Goal: Task Accomplishment & Management: Manage account settings

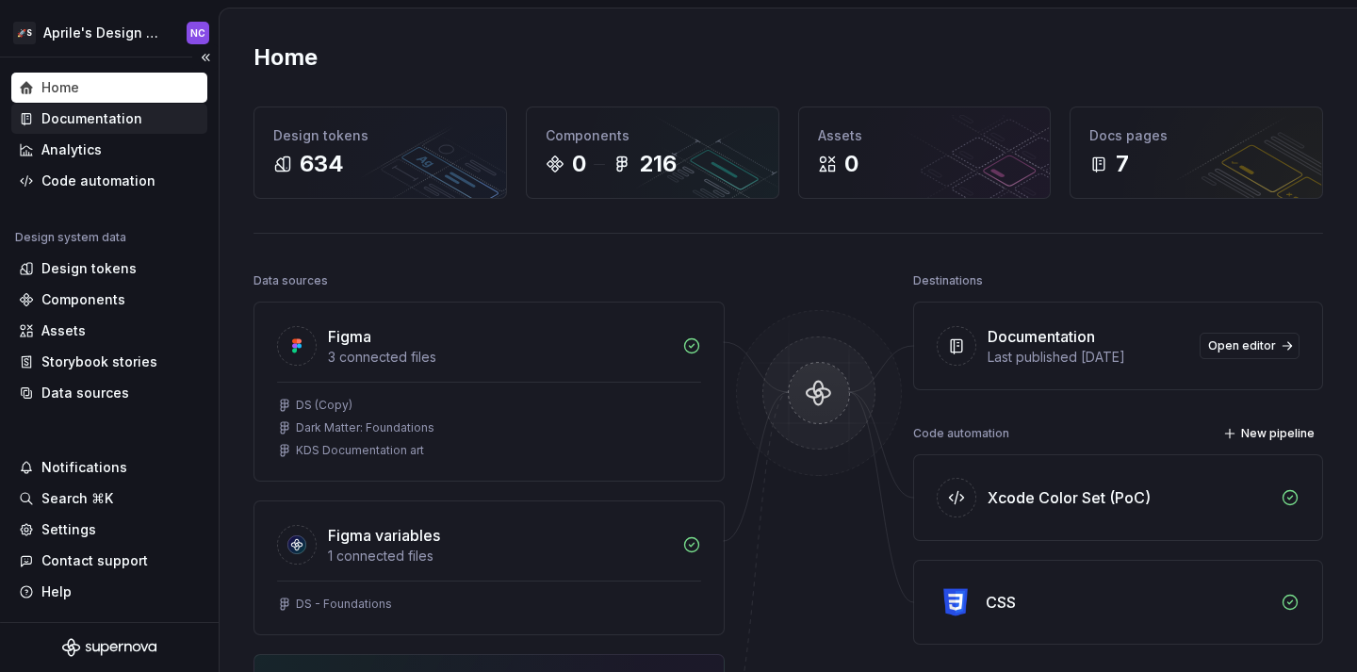
click at [97, 126] on div "Documentation" at bounding box center [91, 118] width 101 height 19
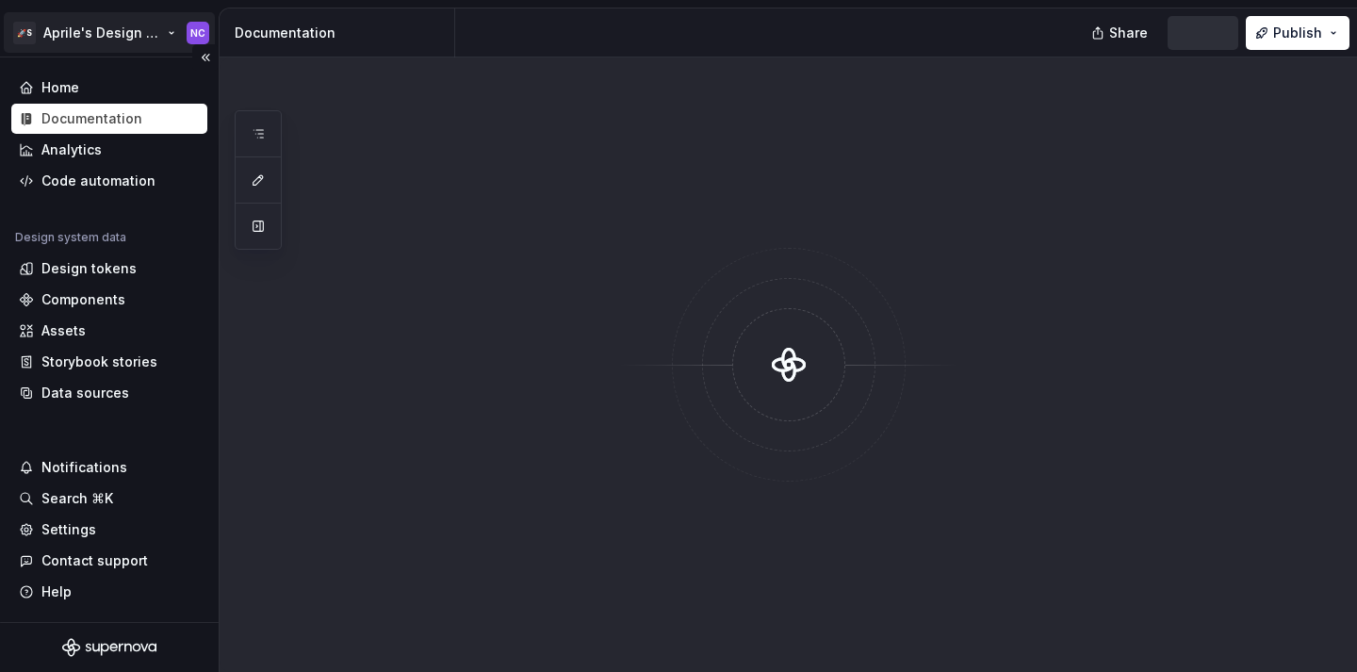
click at [123, 41] on html "🚀S Aprile's Design System NC Home Documentation Analytics Code automation Desig…" at bounding box center [678, 336] width 1357 height 672
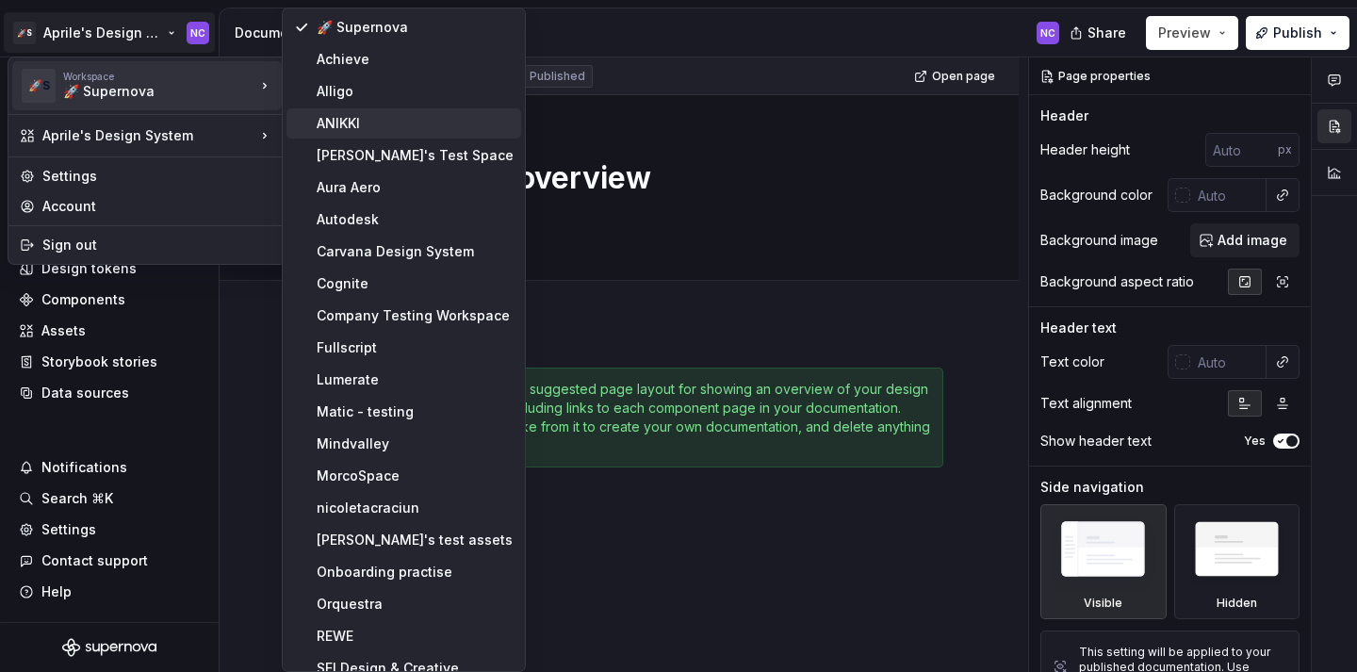
click at [358, 120] on div "ANIKKI" at bounding box center [415, 123] width 197 height 19
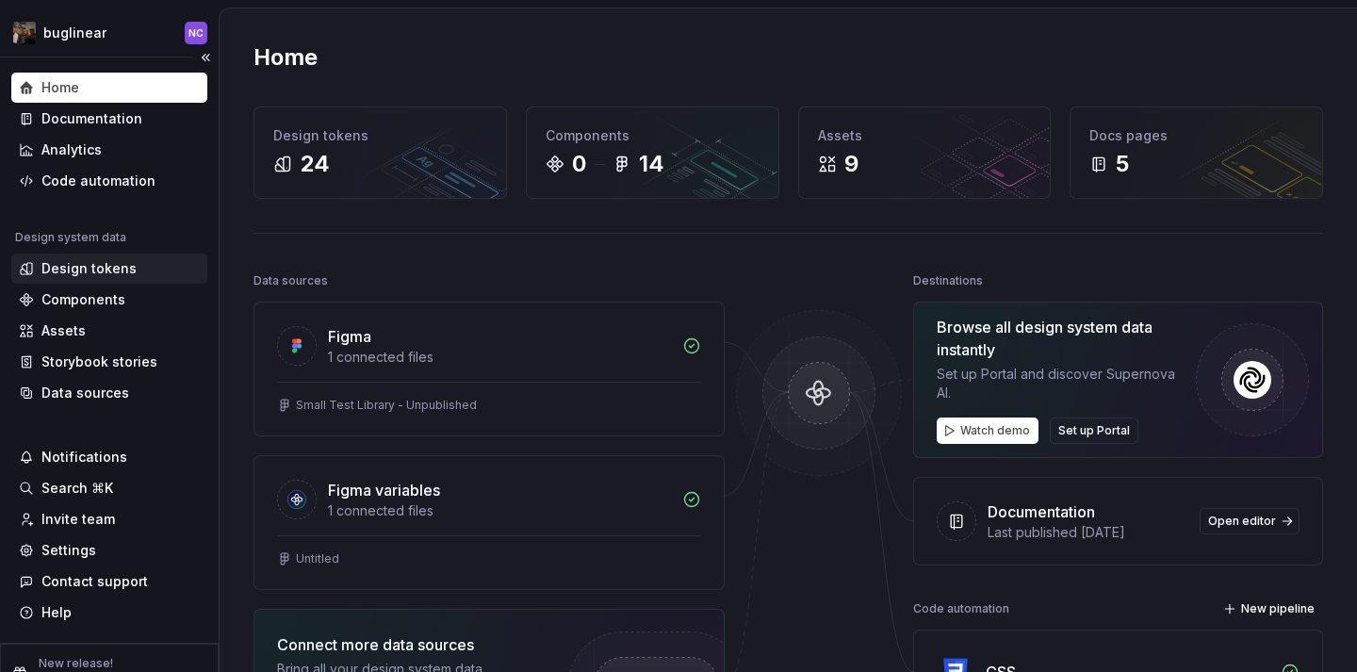
click at [147, 255] on div "Design tokens" at bounding box center [109, 268] width 196 height 30
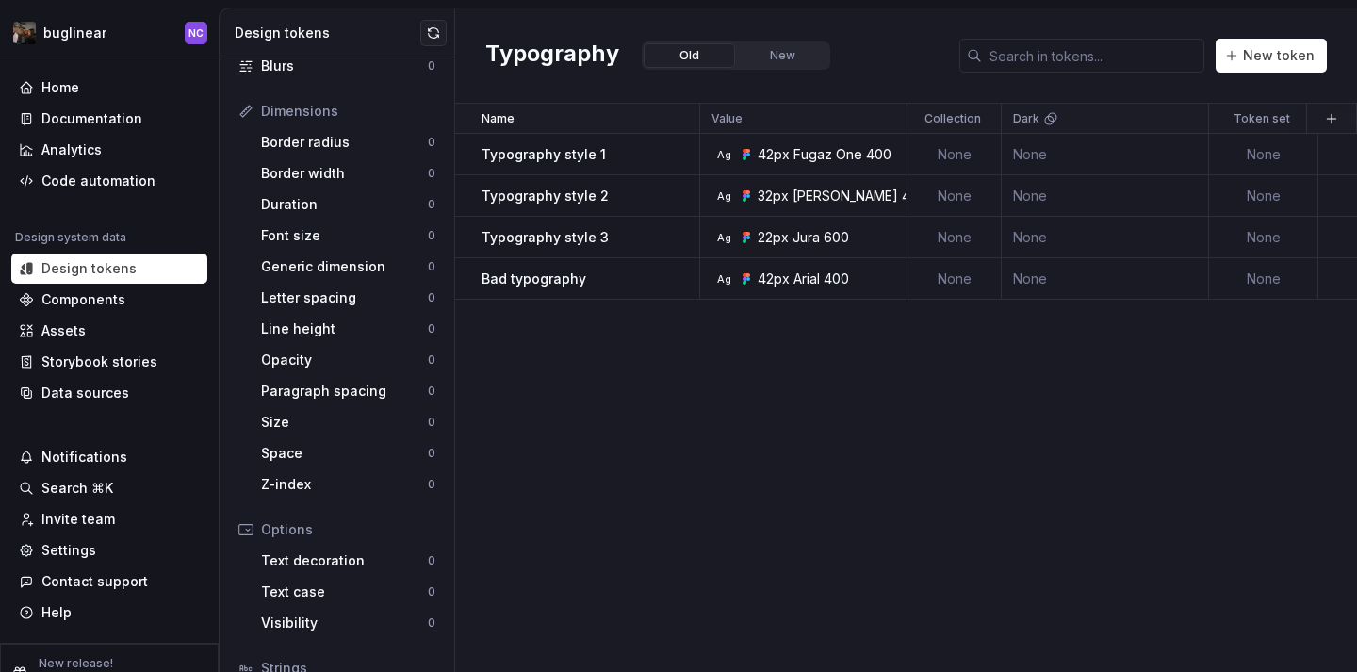
scroll to position [360, 0]
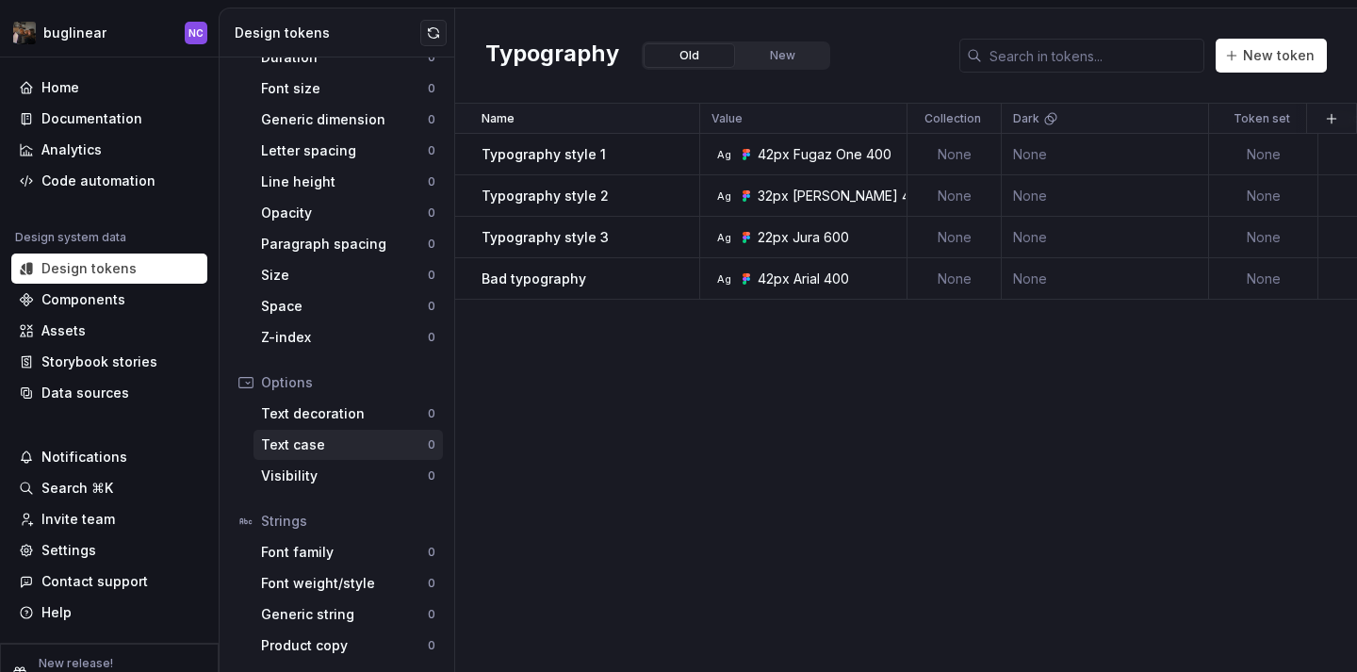
click at [349, 436] on div "Text case" at bounding box center [344, 444] width 167 height 19
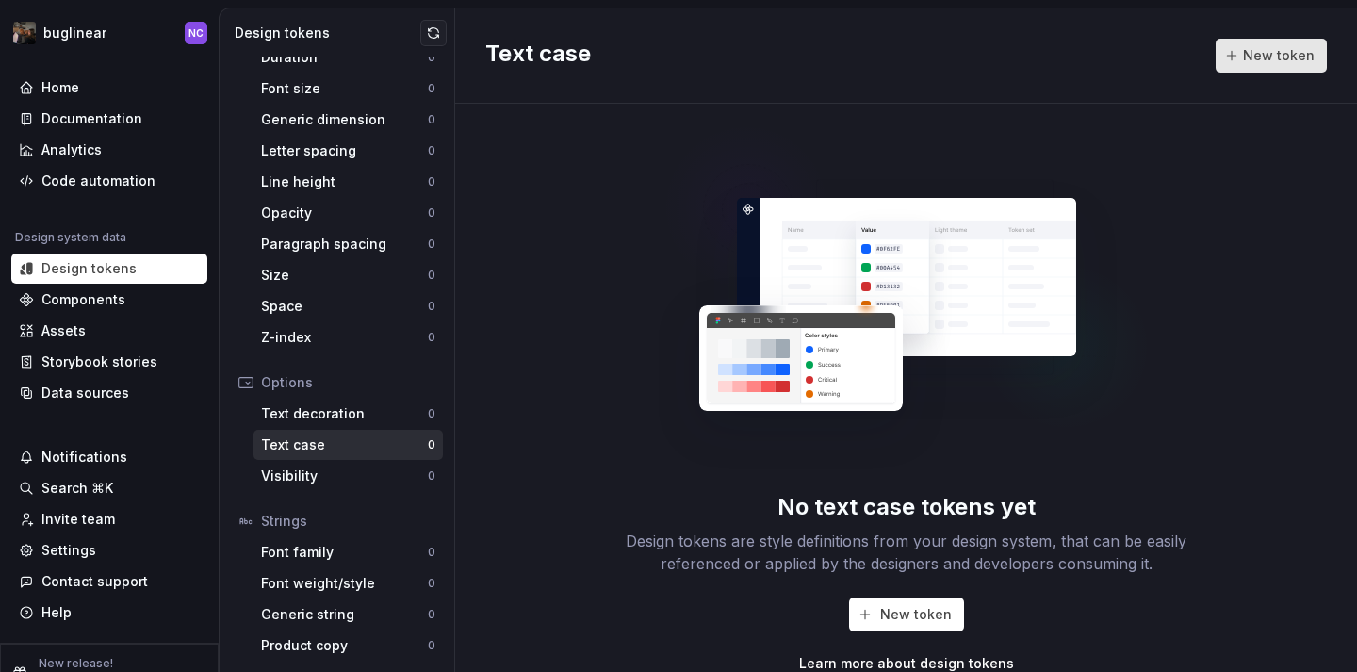
click at [1265, 50] on span "New token" at bounding box center [1279, 55] width 72 height 19
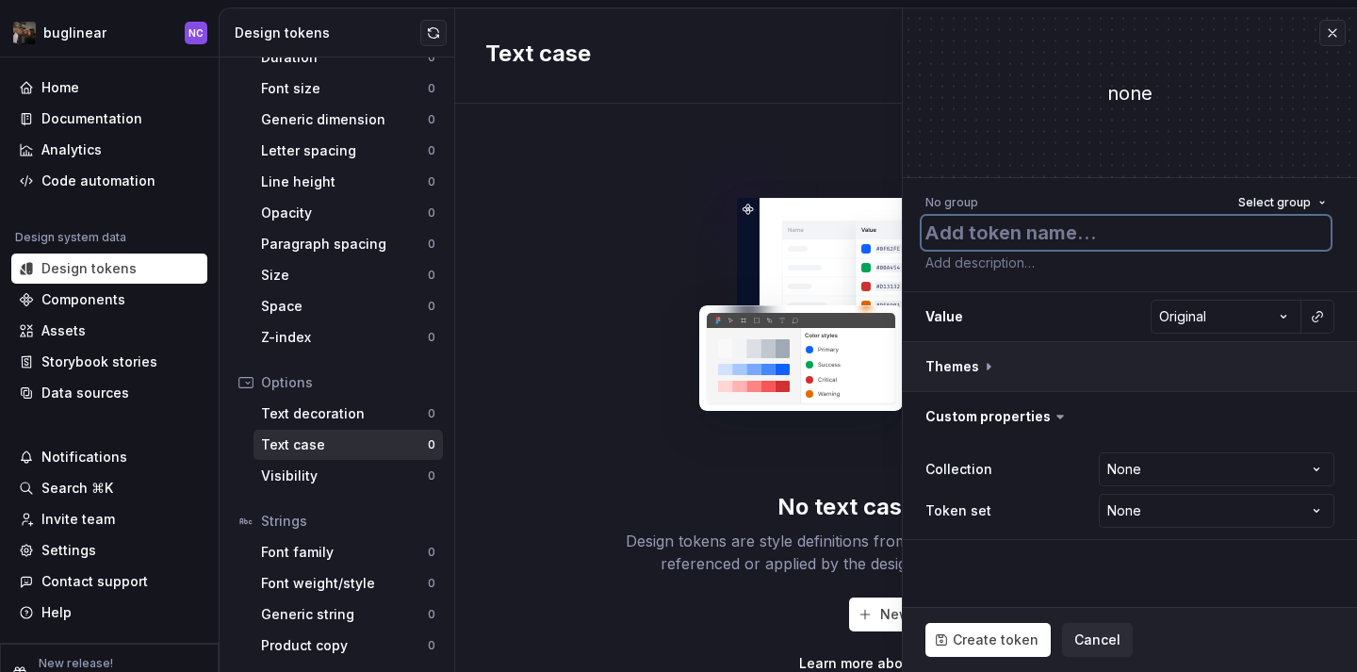
type textarea "*"
type textarea "t"
type textarea "*"
type textarea "te"
type textarea "*"
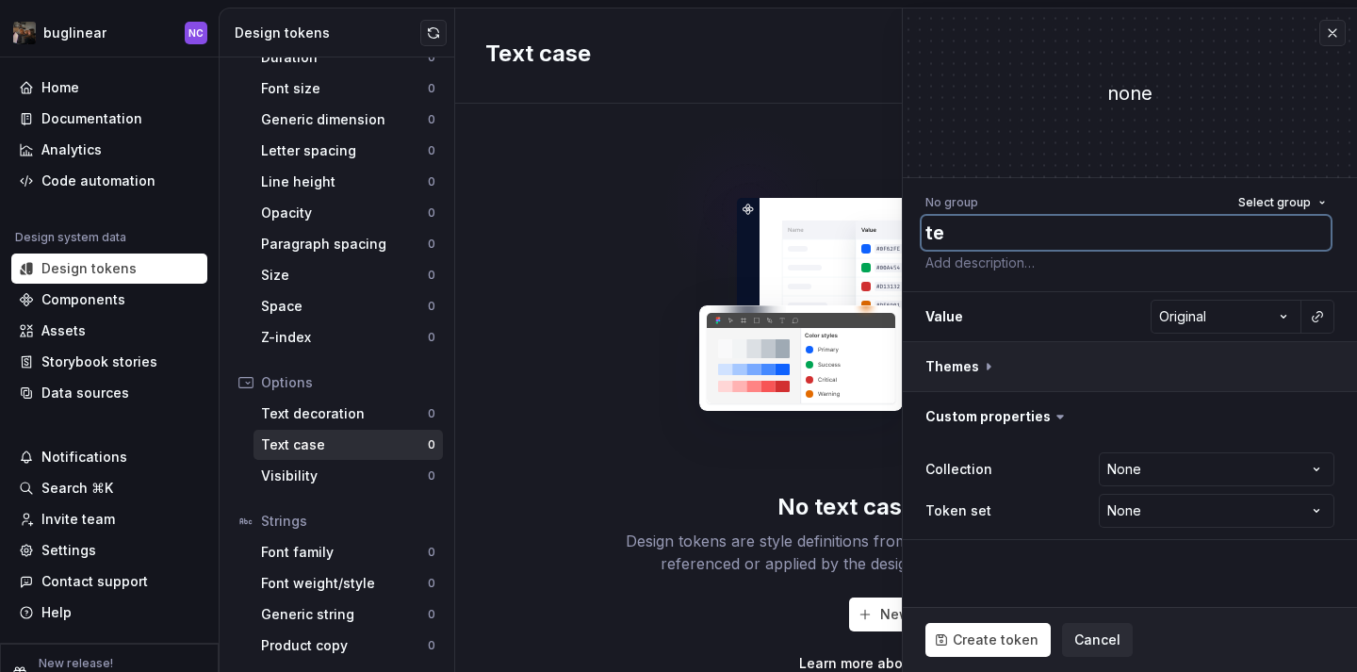
type textarea "tes"
type textarea "*"
type textarea "test"
click at [1192, 317] on html "**********" at bounding box center [678, 336] width 1357 height 672
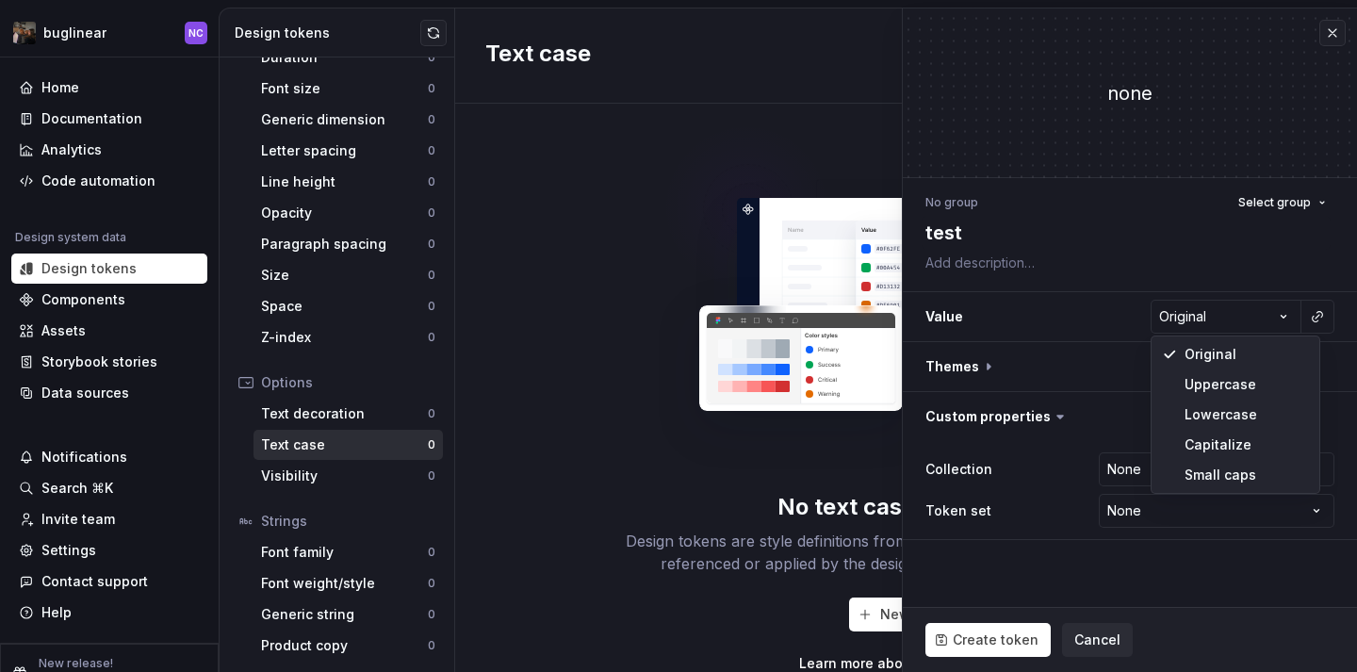
select select "*********"
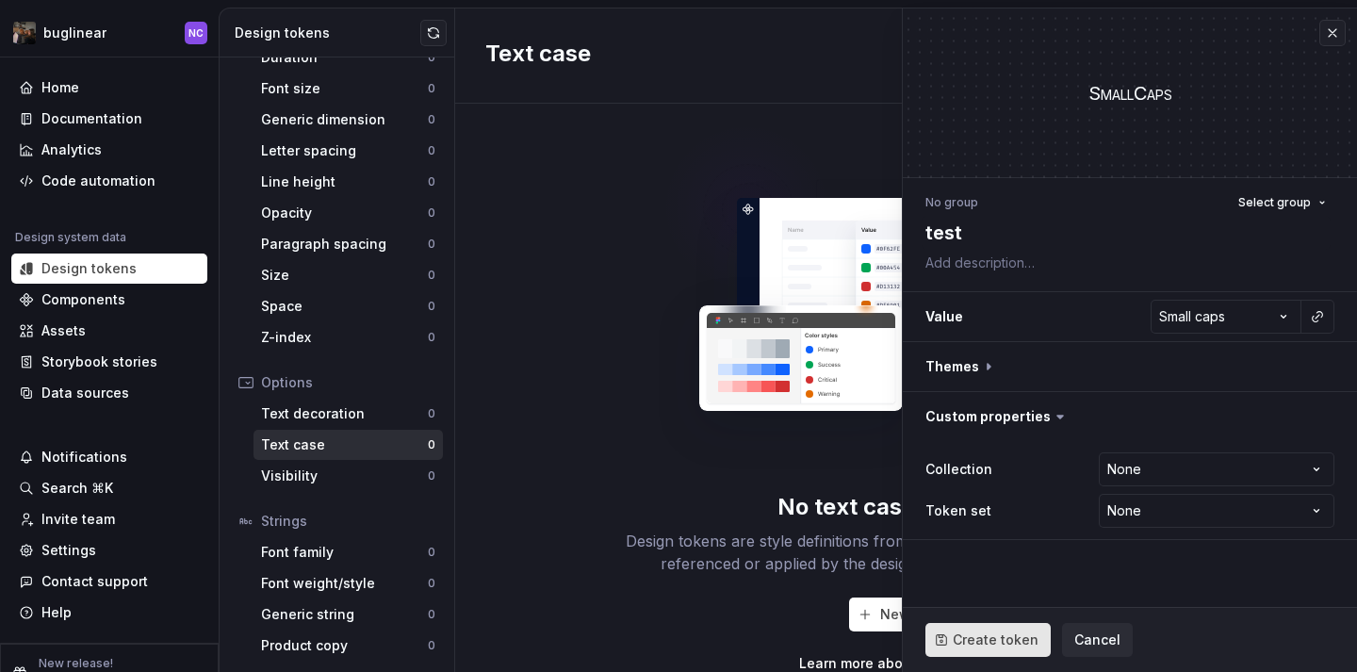
click at [985, 646] on span "Create token" at bounding box center [995, 639] width 86 height 19
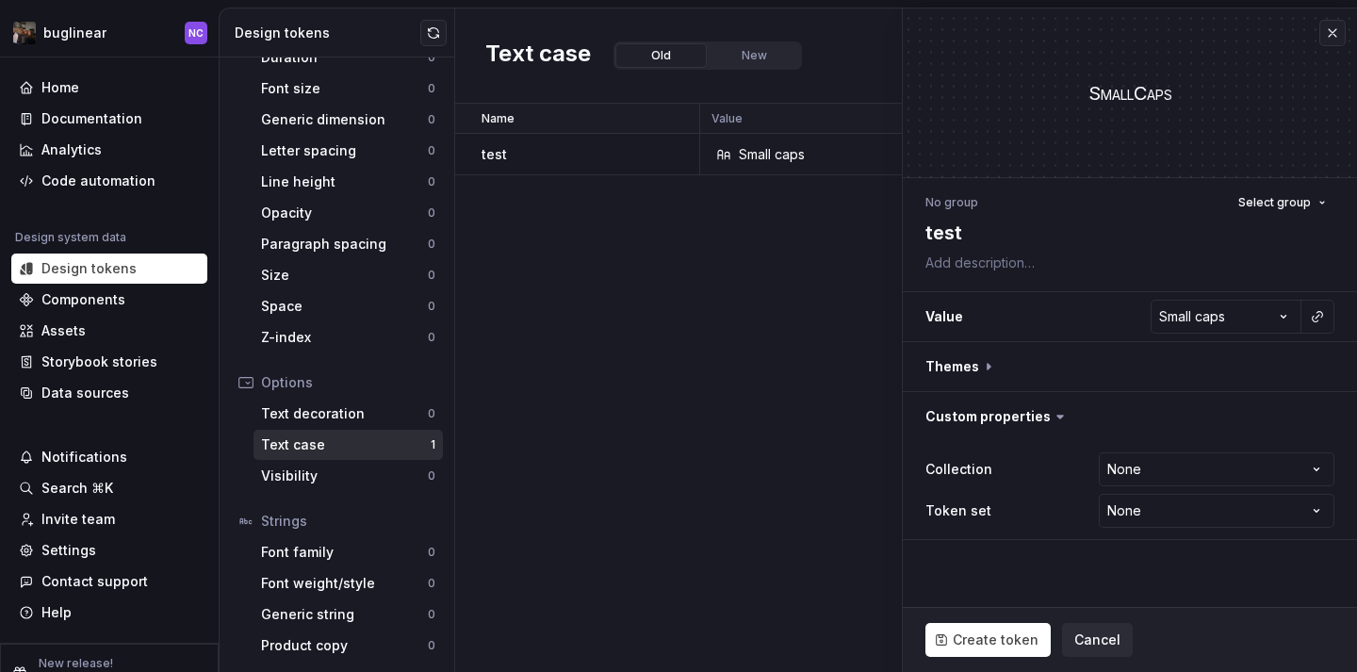
type textarea "*"
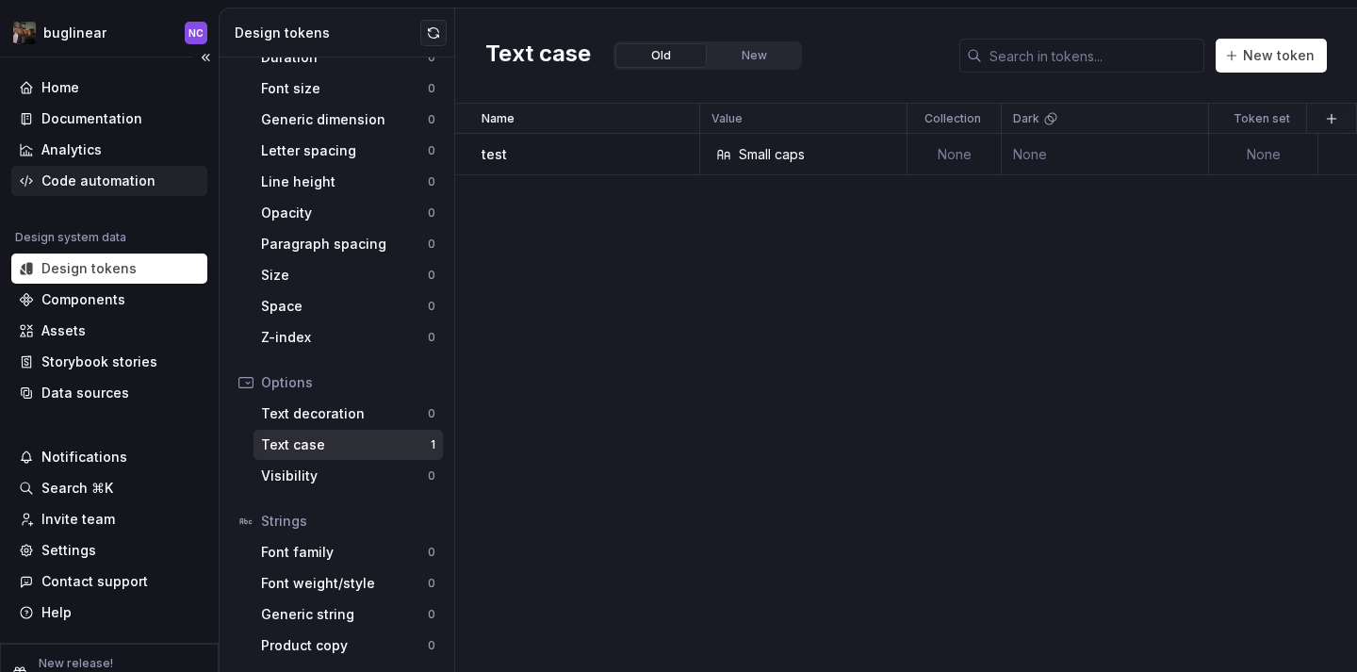
click at [125, 188] on div "Code automation" at bounding box center [98, 180] width 114 height 19
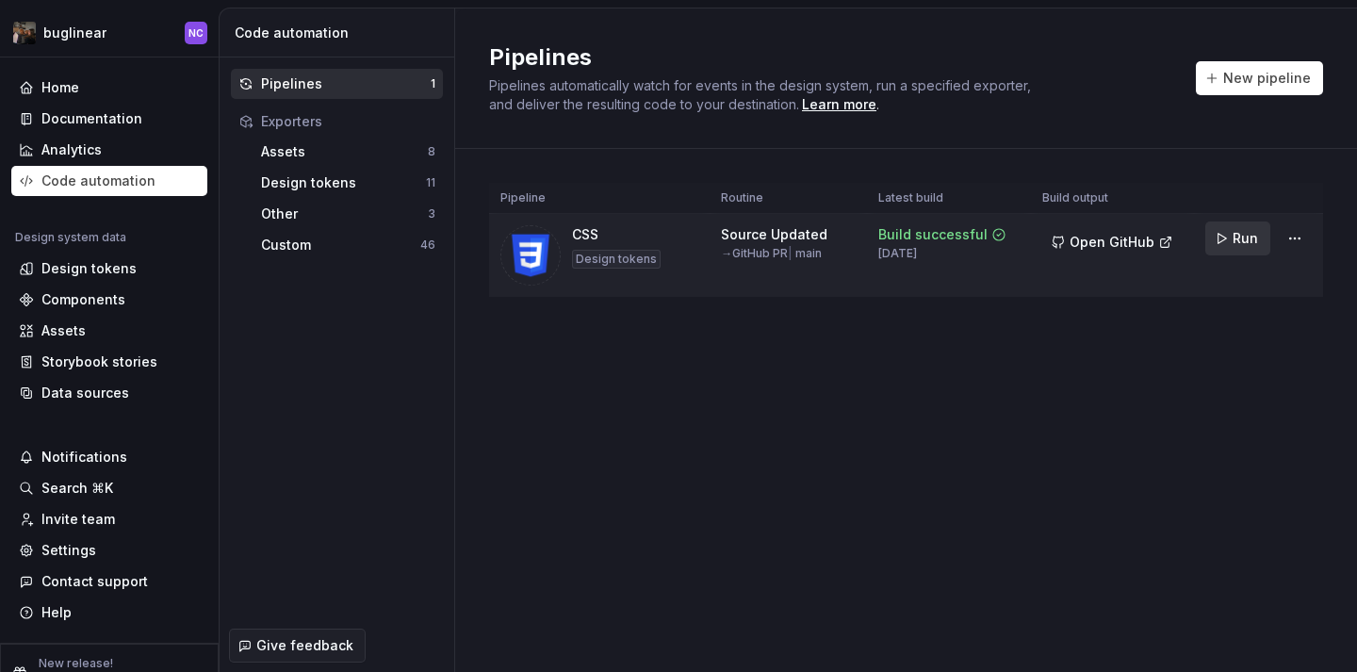
click at [1236, 235] on span "Run" at bounding box center [1244, 238] width 25 height 19
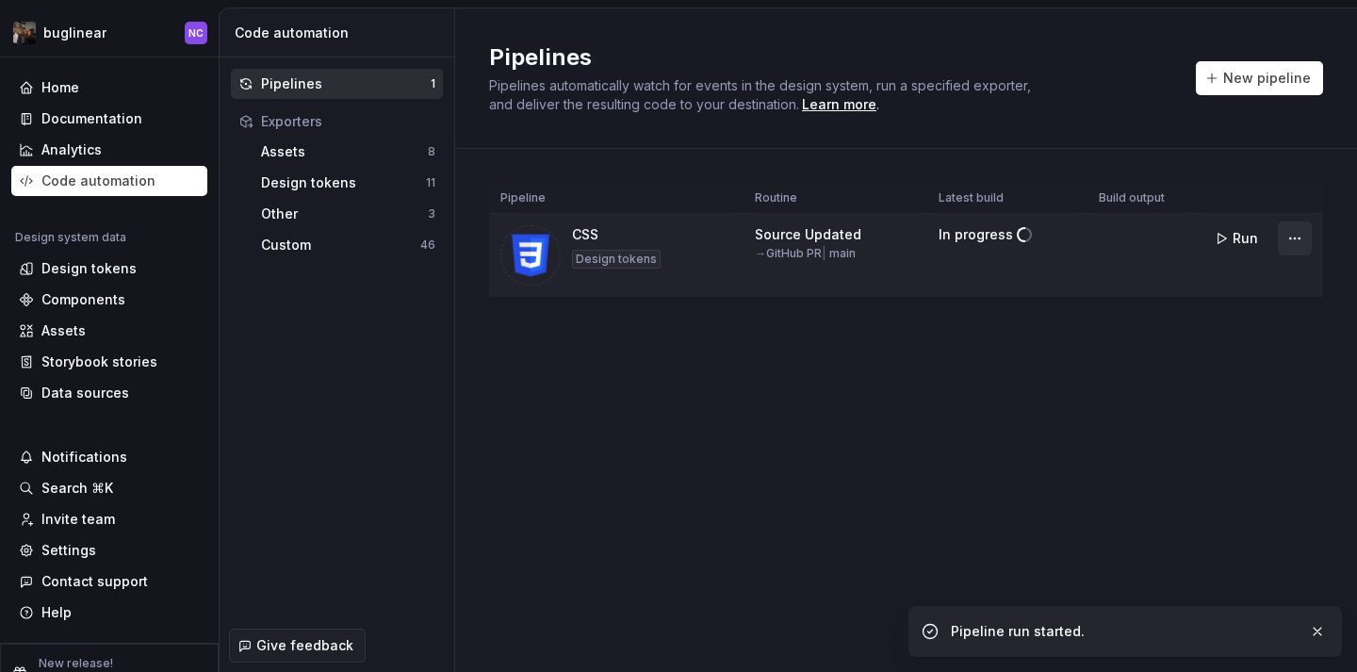
click at [1297, 240] on html "buglinear NC Home Documentation Analytics Code automation Design system data De…" at bounding box center [678, 336] width 1357 height 672
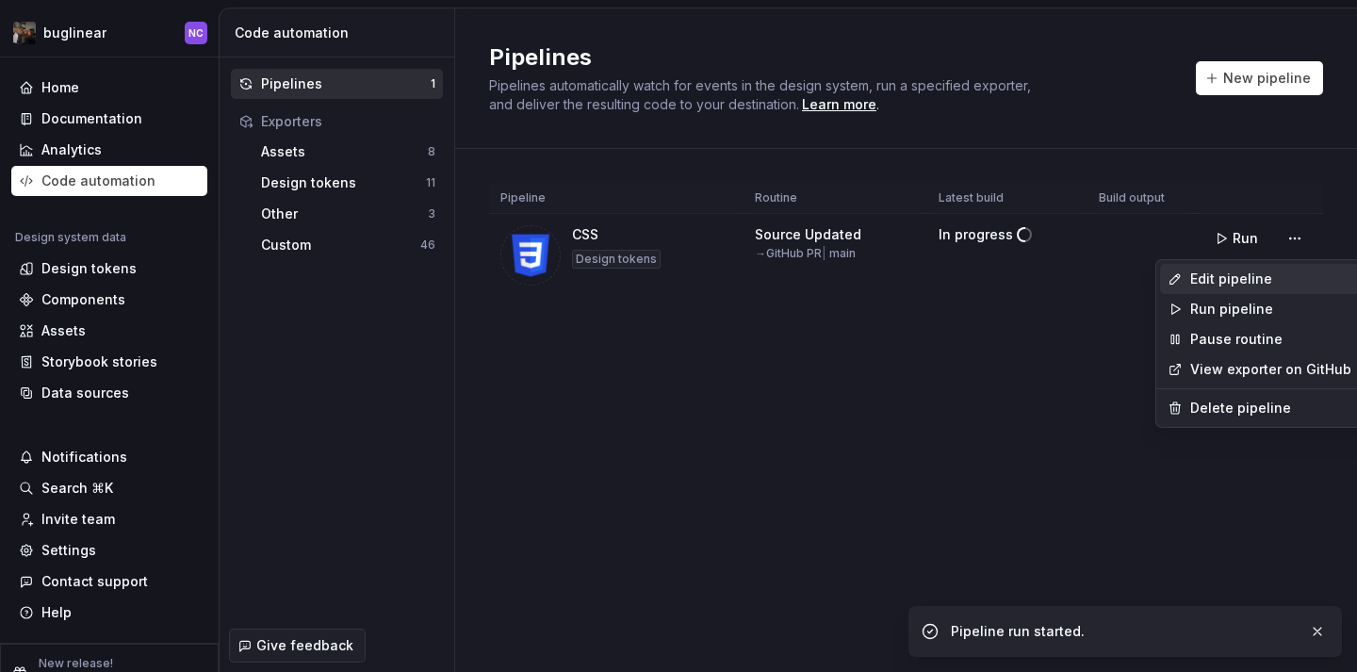
click at [1242, 273] on div "Edit pipeline" at bounding box center [1270, 278] width 161 height 19
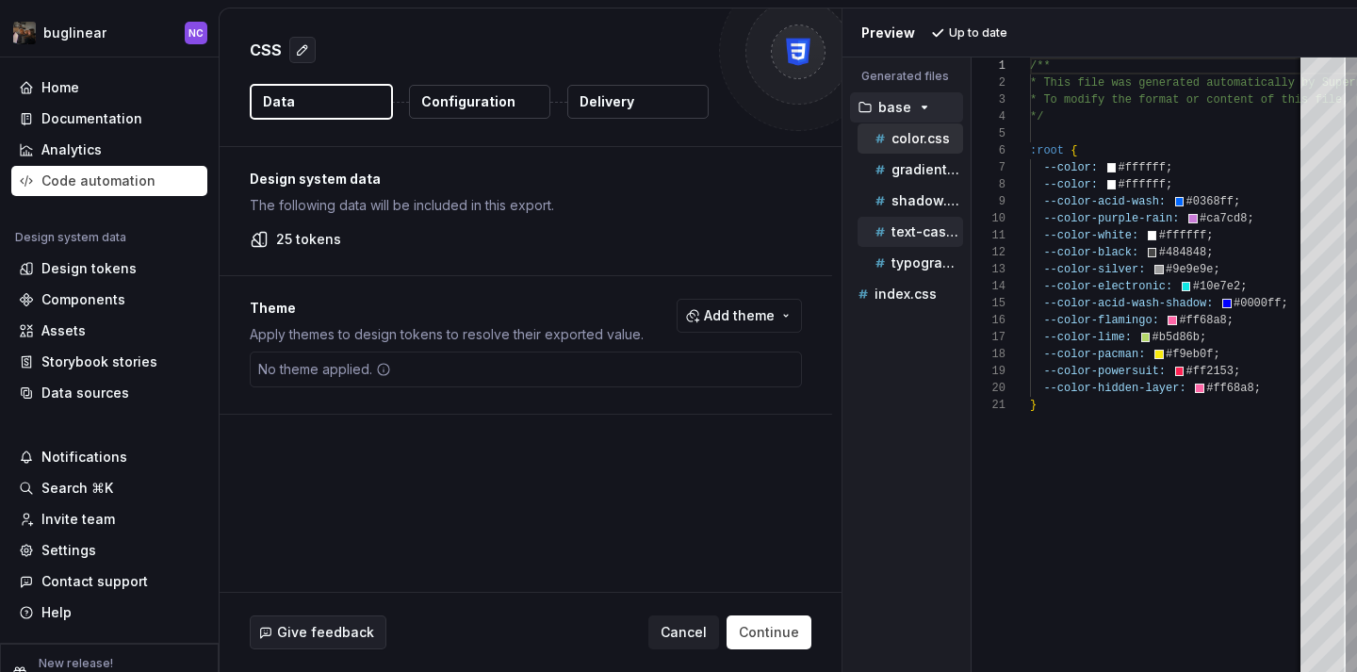
click at [902, 230] on p "text-case.css" at bounding box center [927, 231] width 72 height 15
type textarea "**********"
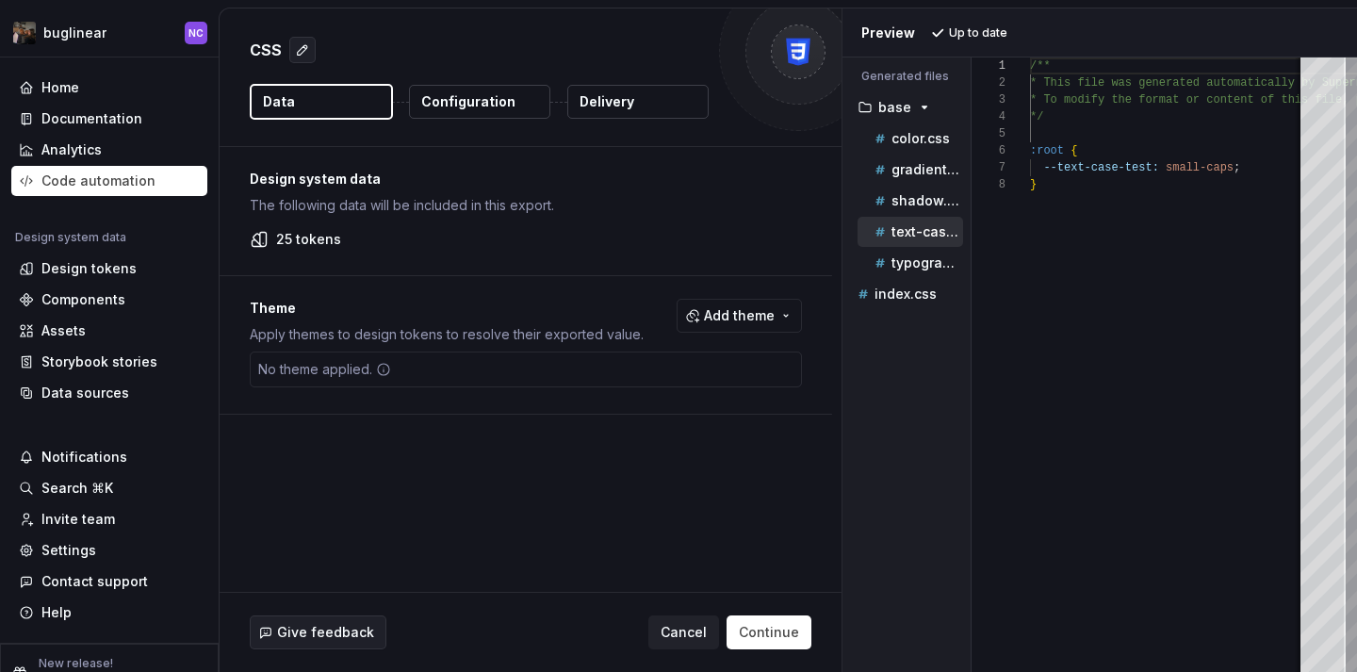
scroll to position [119, 0]
click at [128, 257] on div "Design tokens" at bounding box center [109, 268] width 196 height 30
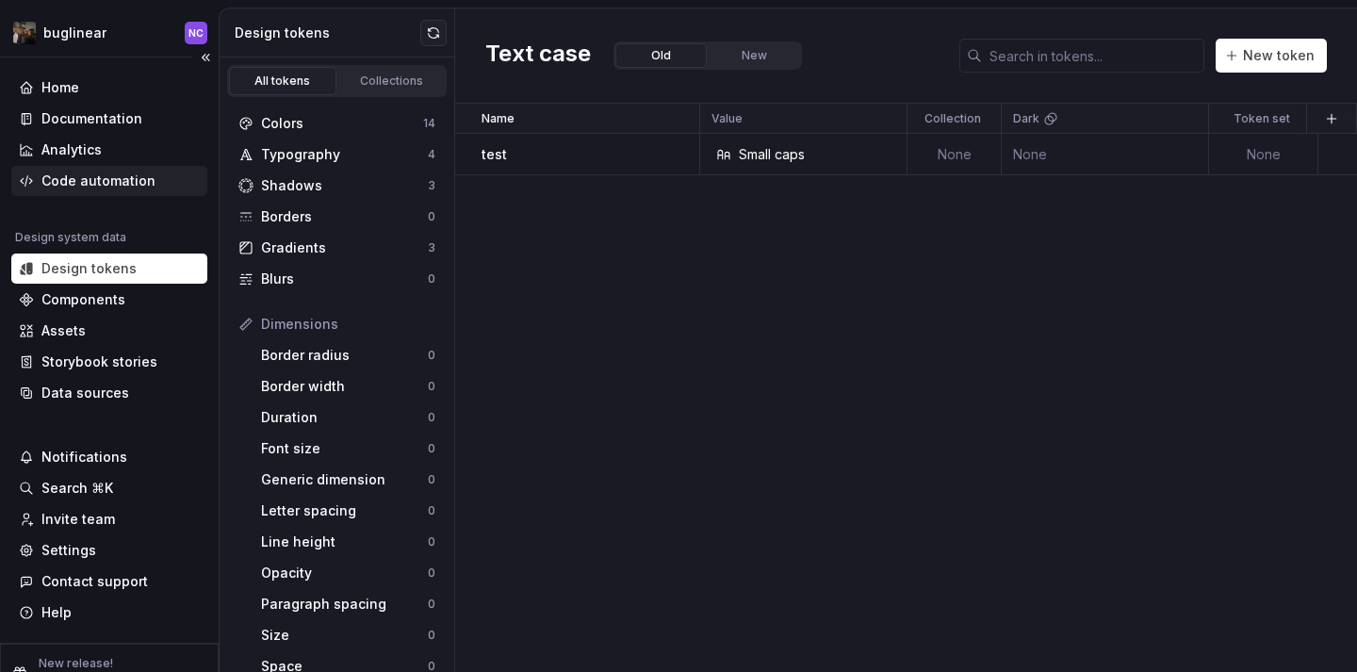
click at [59, 168] on div "Code automation" at bounding box center [109, 181] width 196 height 30
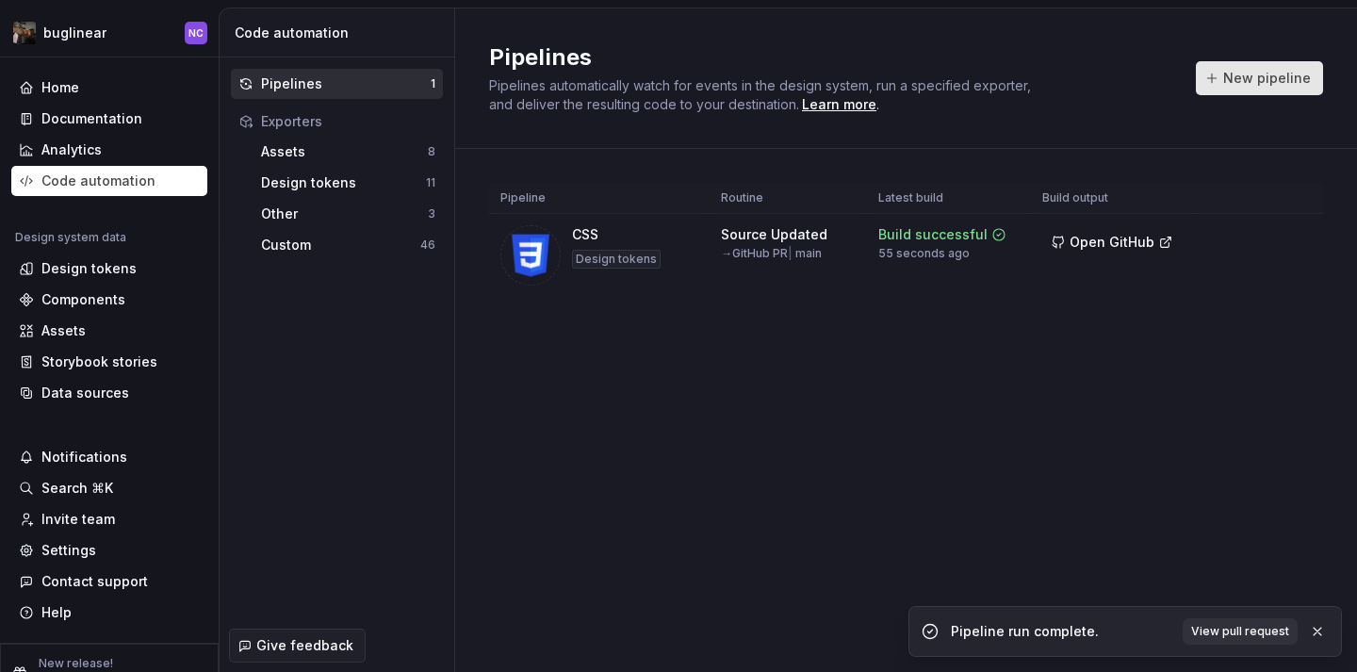
click at [1258, 76] on span "New pipeline" at bounding box center [1267, 78] width 88 height 19
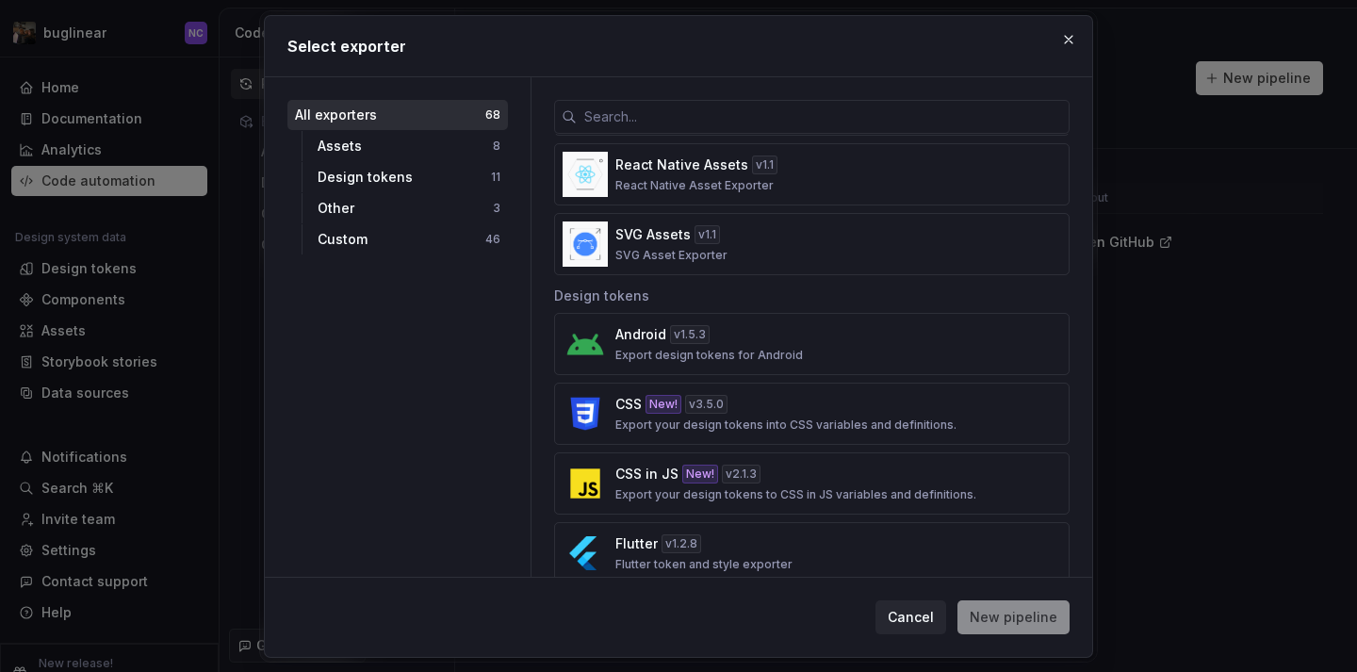
scroll to position [474, 0]
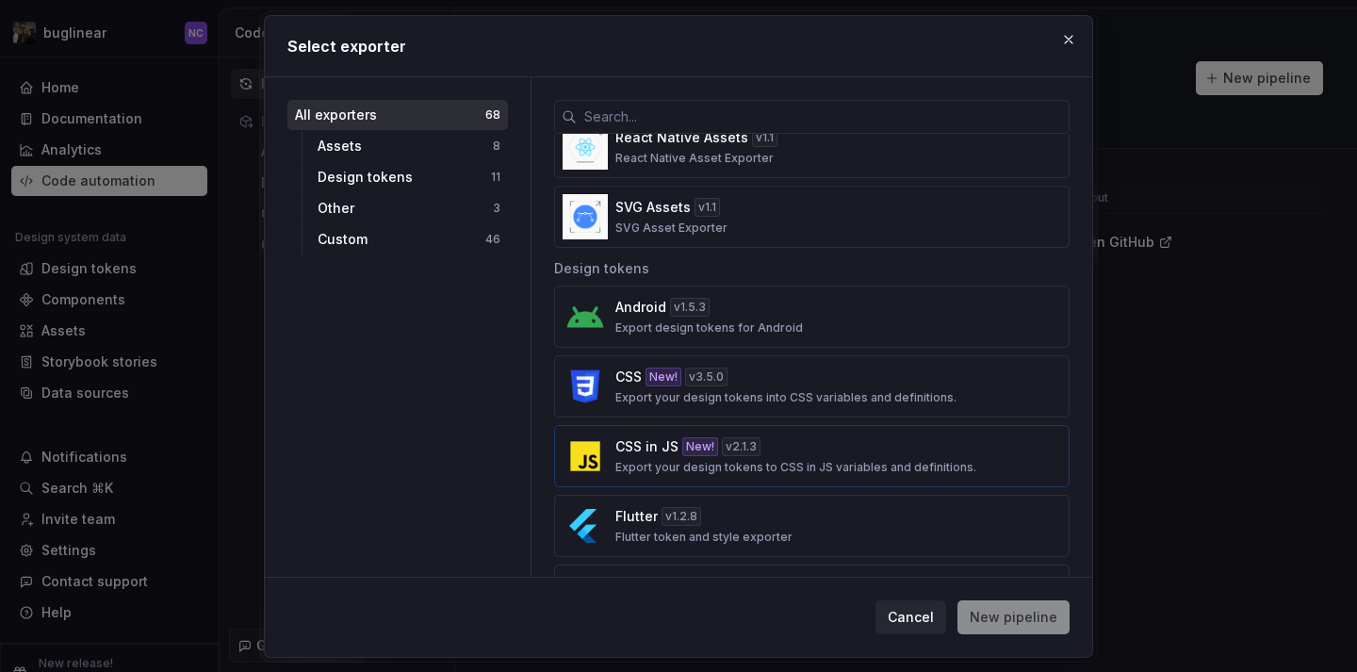
click at [737, 434] on button "CSS in JS New! v 2.1.3 Export your design tokens to CSS in JS variables and def…" at bounding box center [811, 456] width 515 height 62
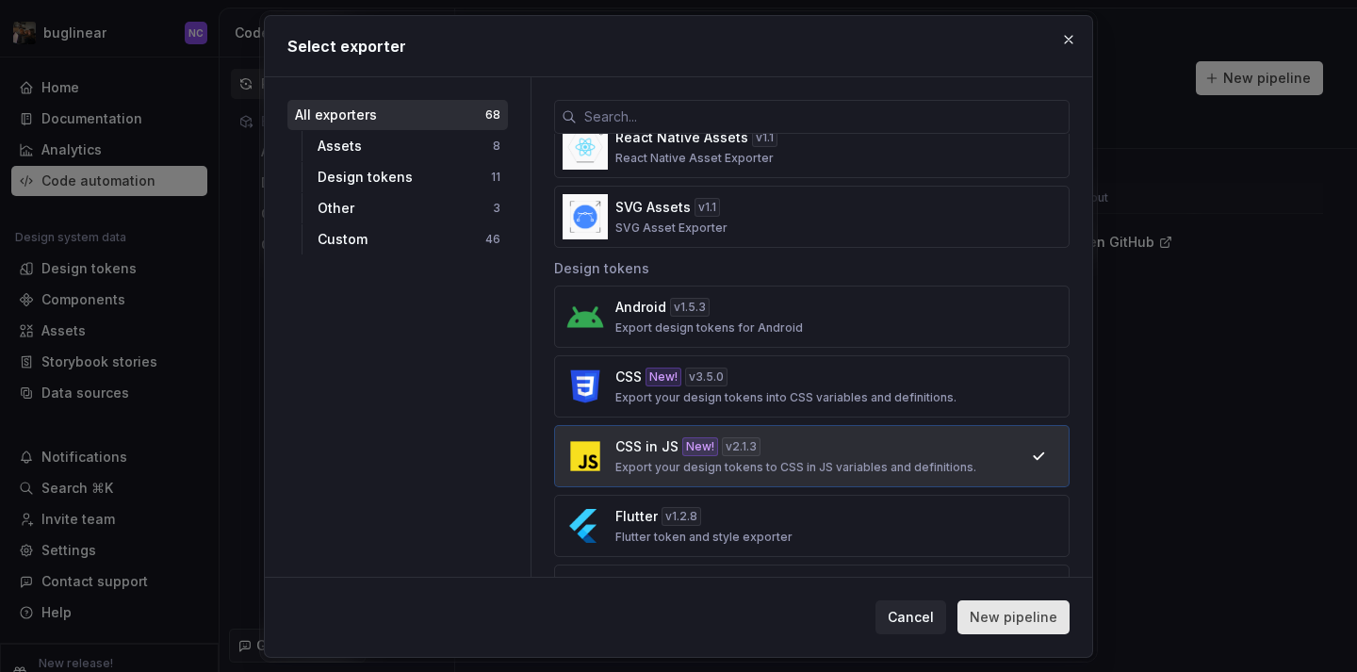
click at [1047, 624] on span "New pipeline" at bounding box center [1013, 617] width 88 height 19
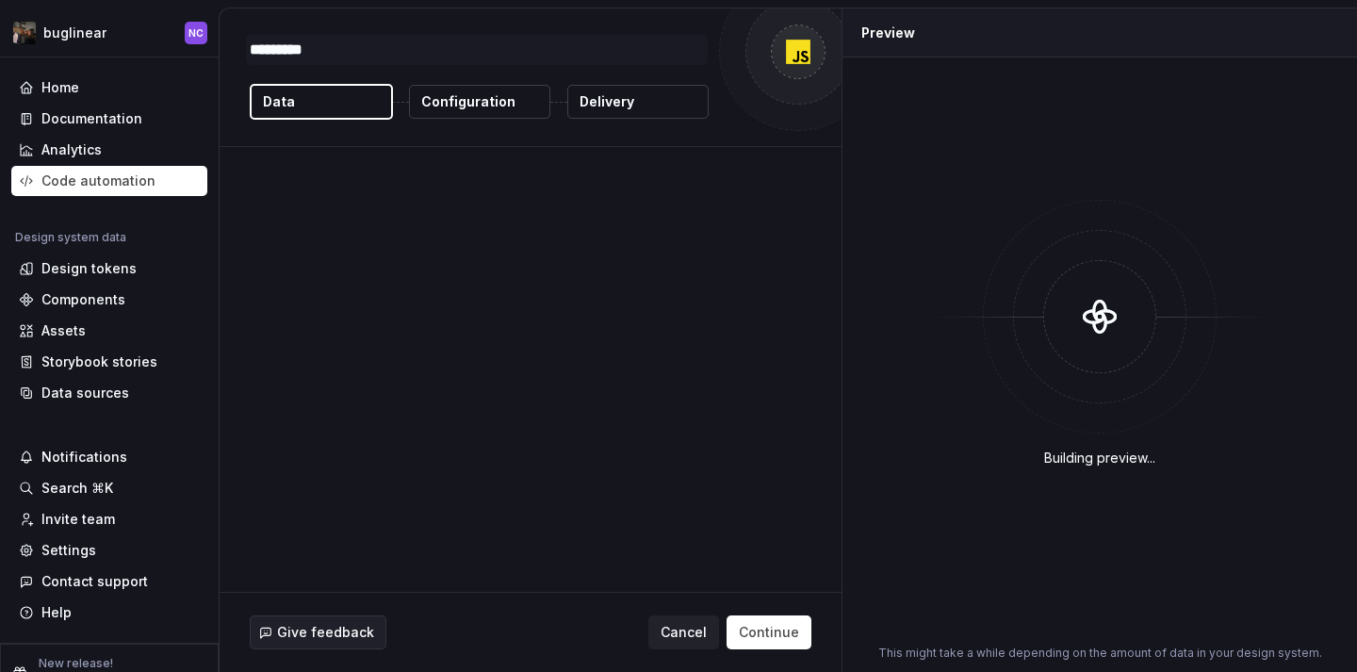
type textarea "*"
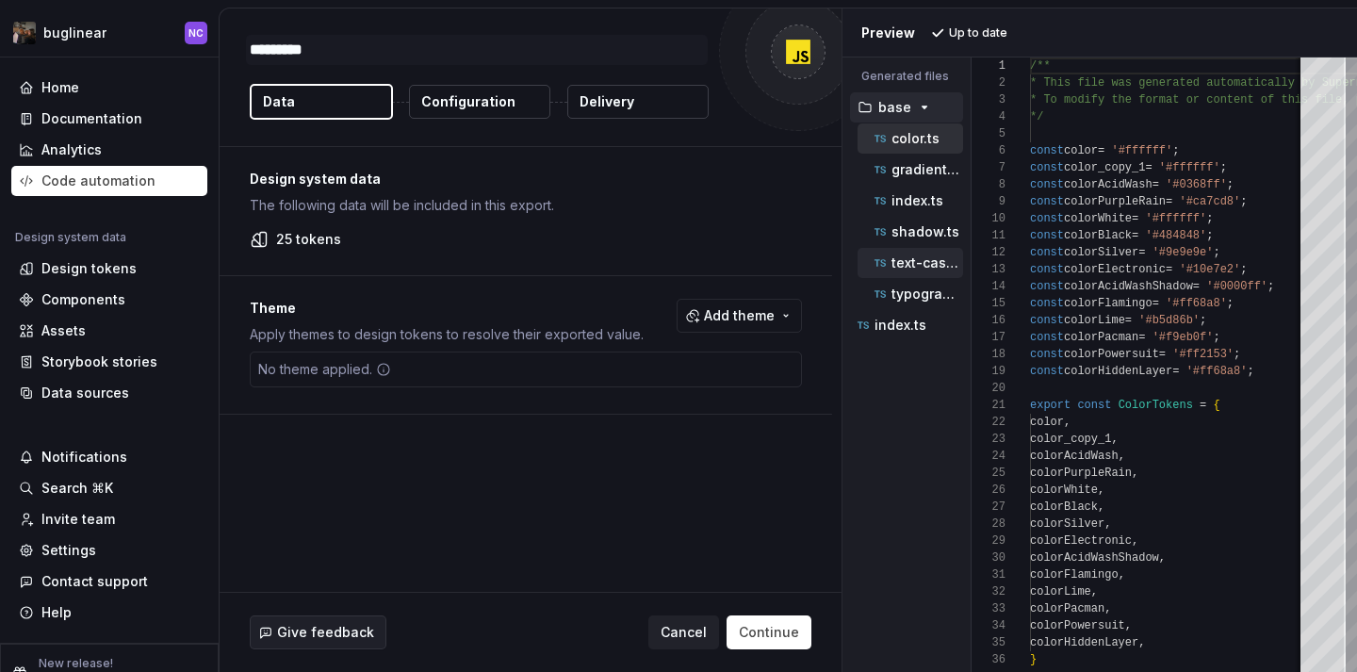
click at [944, 273] on div "text-case.ts" at bounding box center [910, 263] width 106 height 30
click at [932, 269] on p "text-case.ts" at bounding box center [927, 262] width 72 height 15
type textarea "**********"
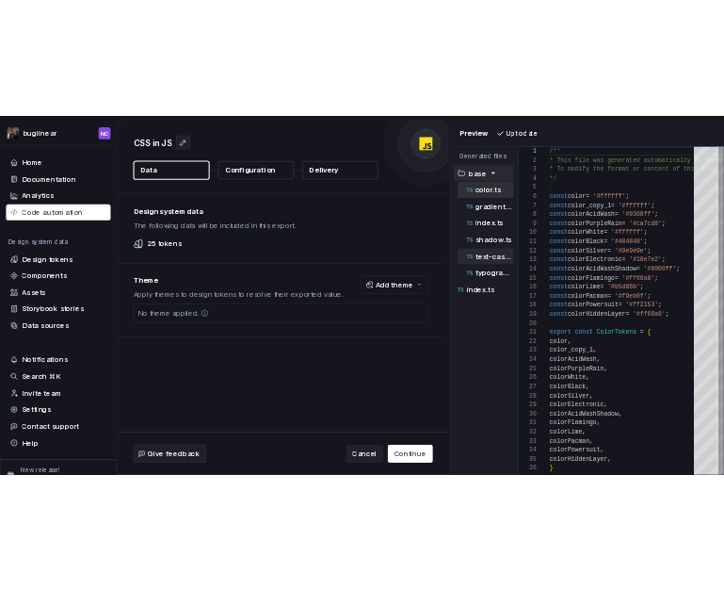
scroll to position [153, 0]
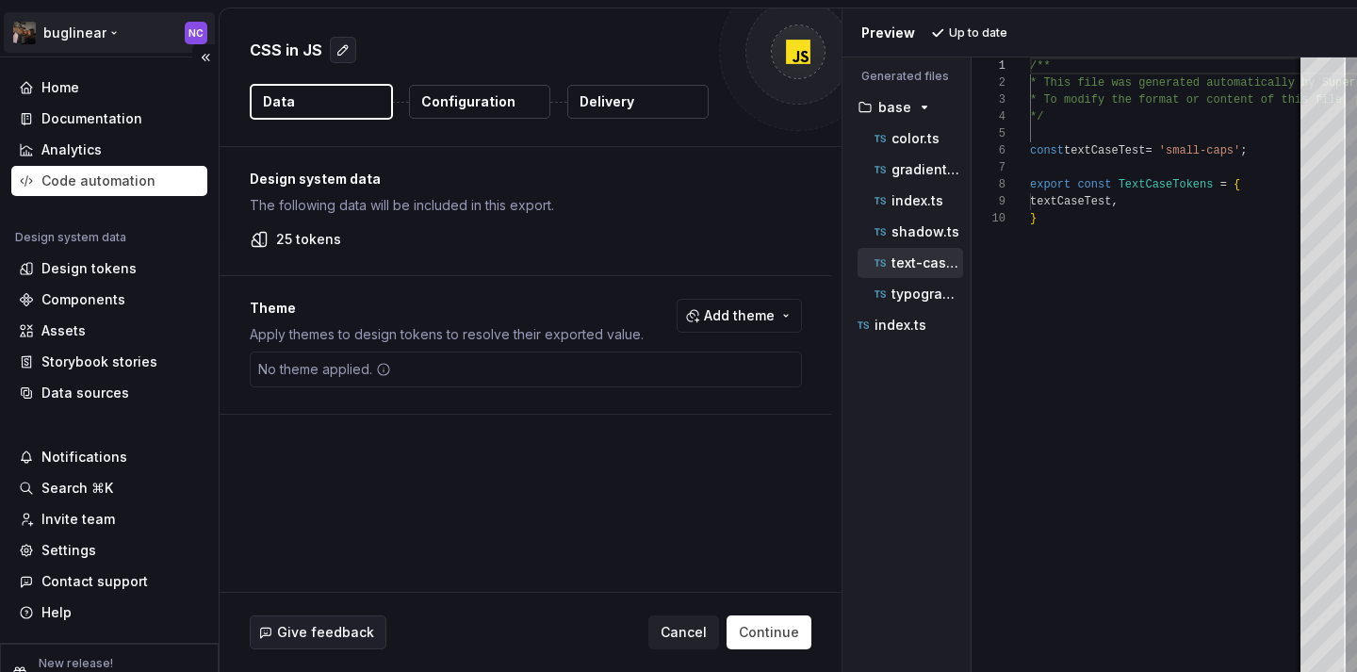
click at [83, 37] on html "buglinear NC Home Documentation Analytics Code automation Design system data De…" at bounding box center [678, 336] width 1357 height 672
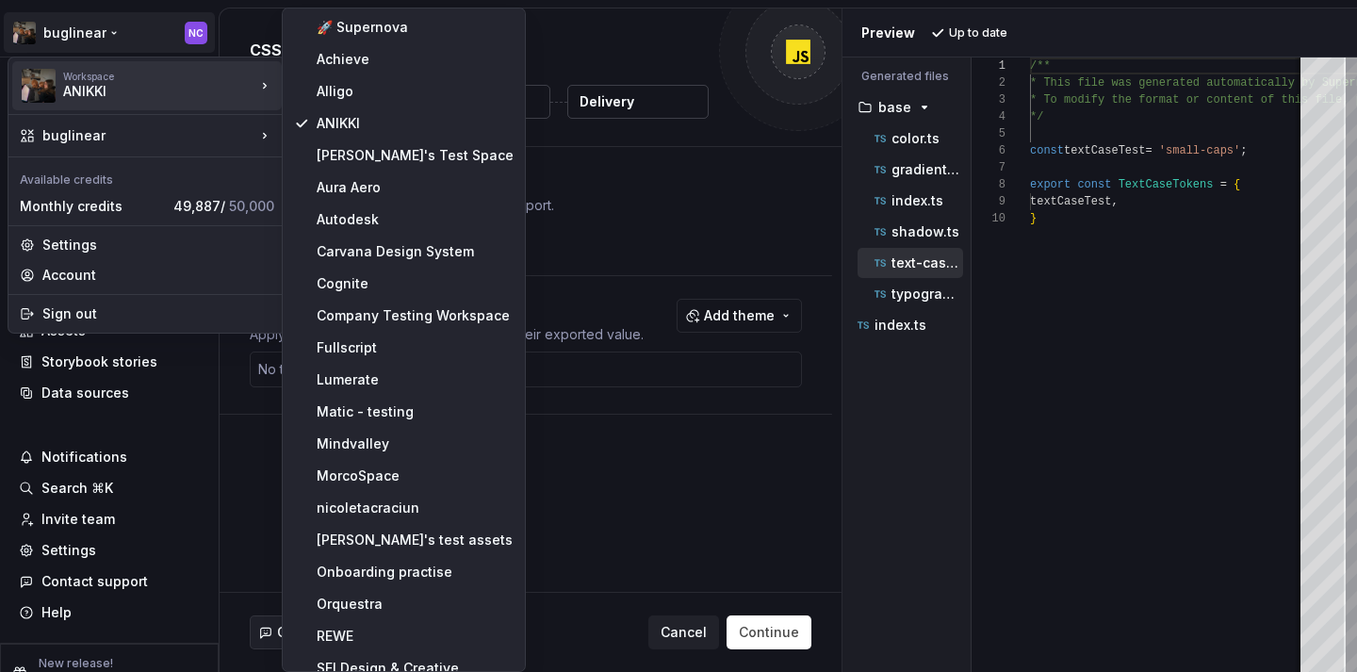
click at [94, 73] on div "Workspace" at bounding box center [159, 76] width 192 height 11
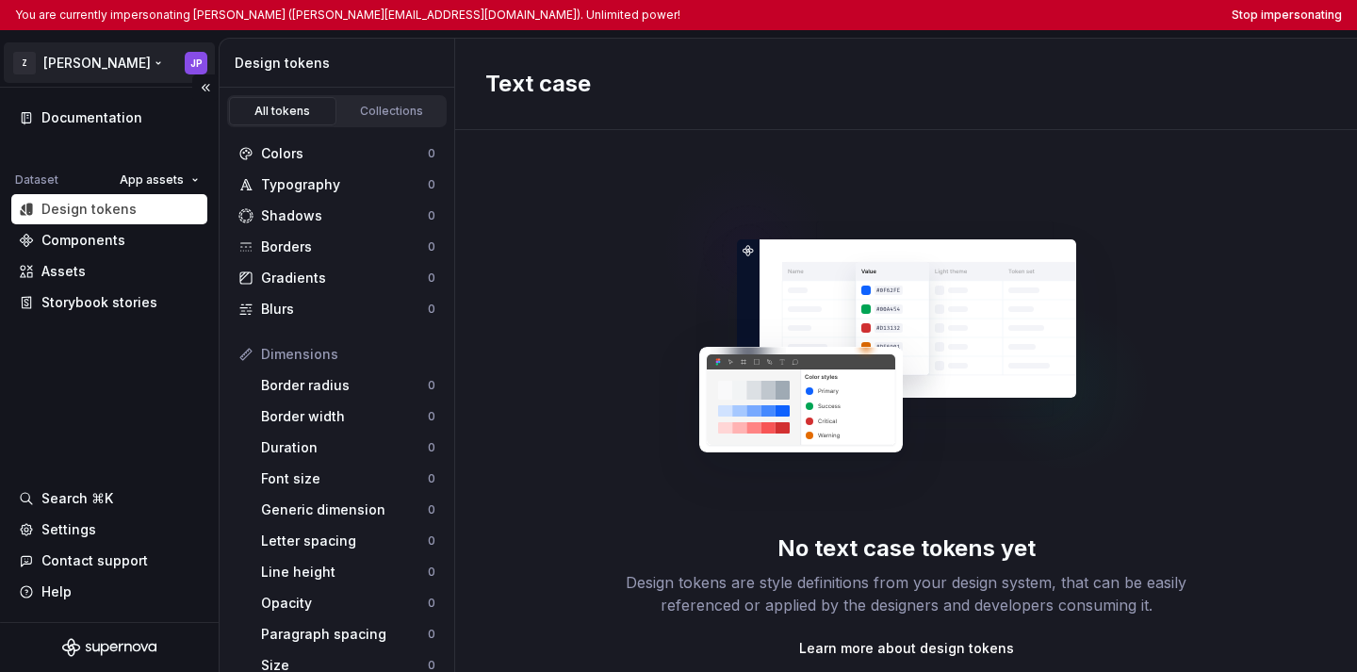
click at [90, 58] on html "You are currently impersonating James Power (james.power@boxt.co.uk). Unlimited…" at bounding box center [678, 336] width 1357 height 672
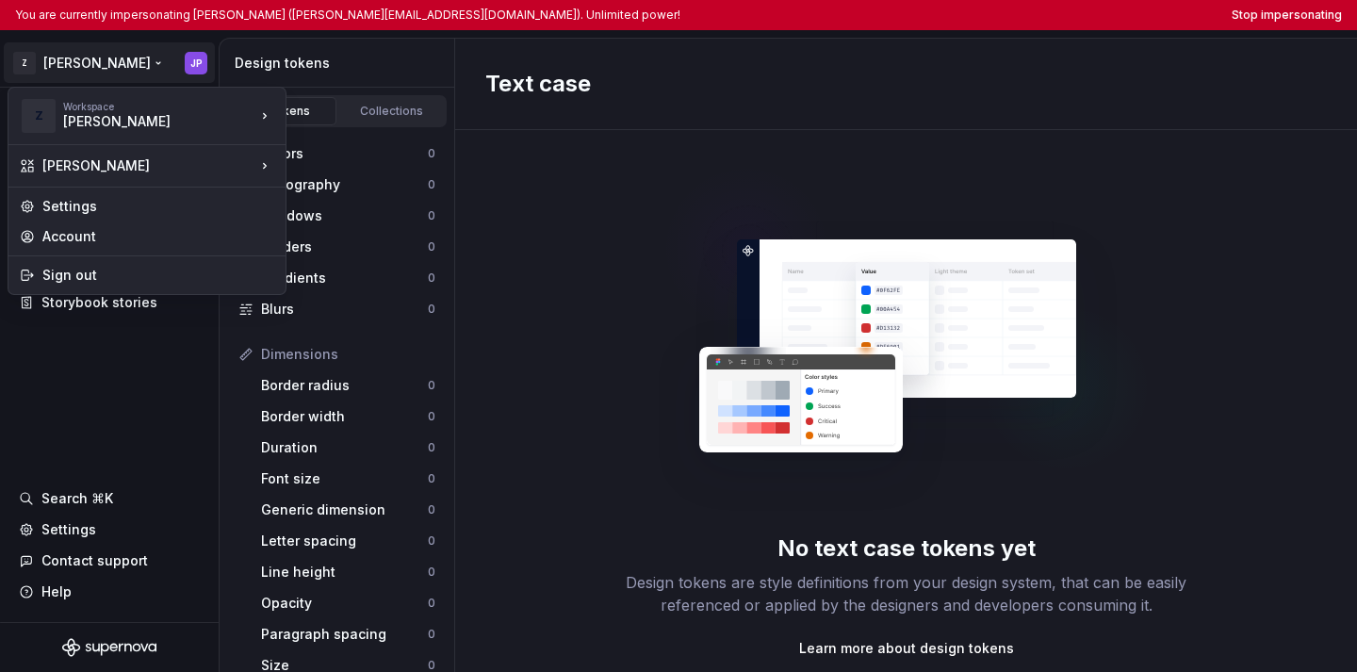
click at [561, 487] on html "You are currently impersonating James Power (james.power@boxt.co.uk). Unlimited…" at bounding box center [678, 336] width 1357 height 672
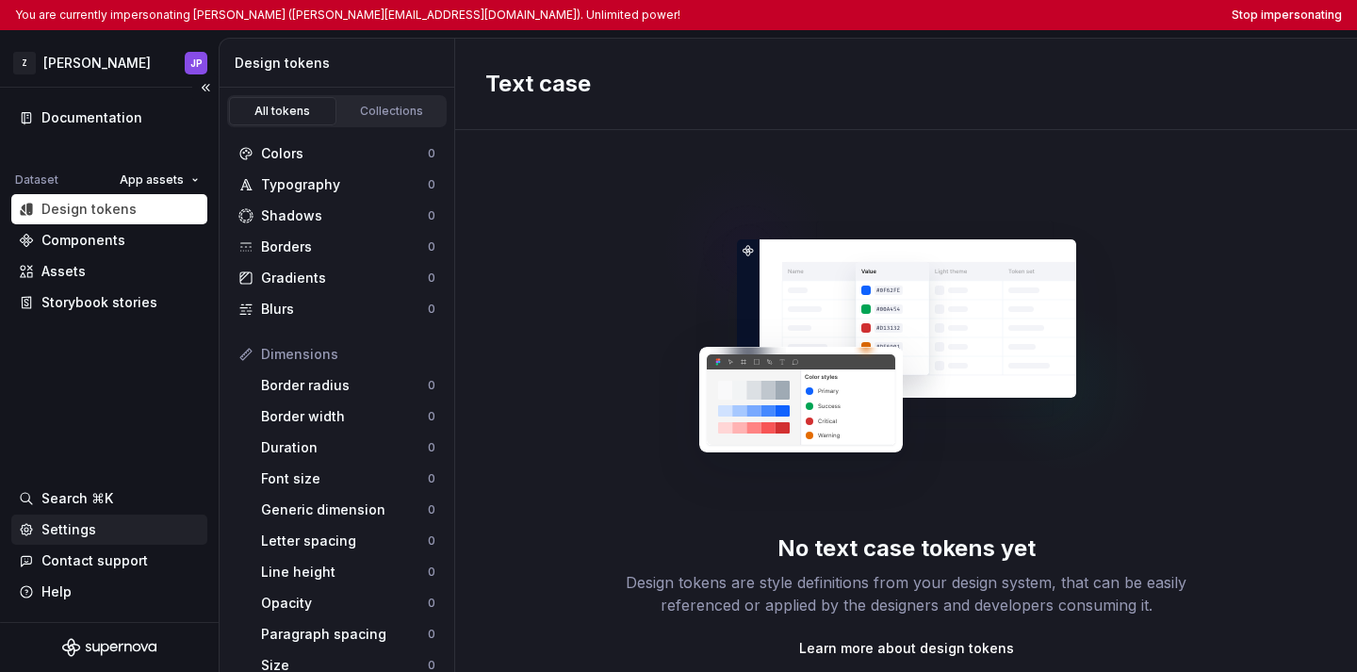
click at [102, 530] on div "Settings" at bounding box center [109, 529] width 181 height 19
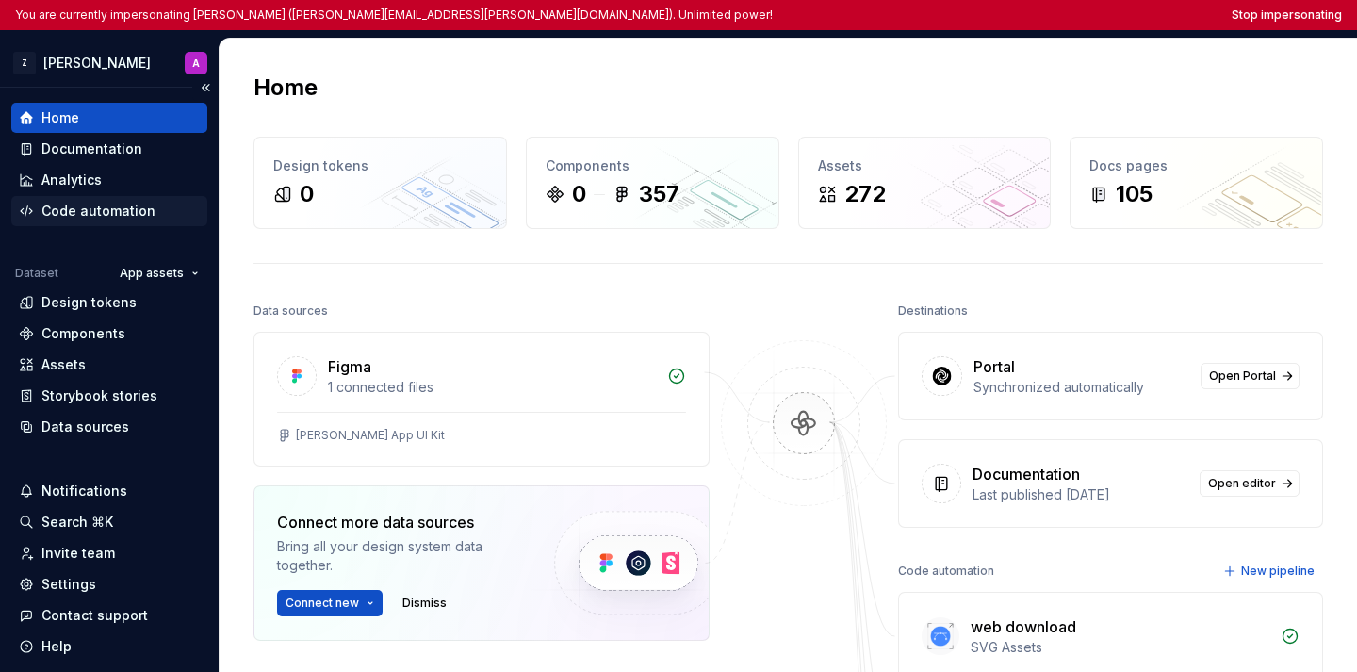
click at [124, 224] on div "Code automation" at bounding box center [109, 211] width 196 height 30
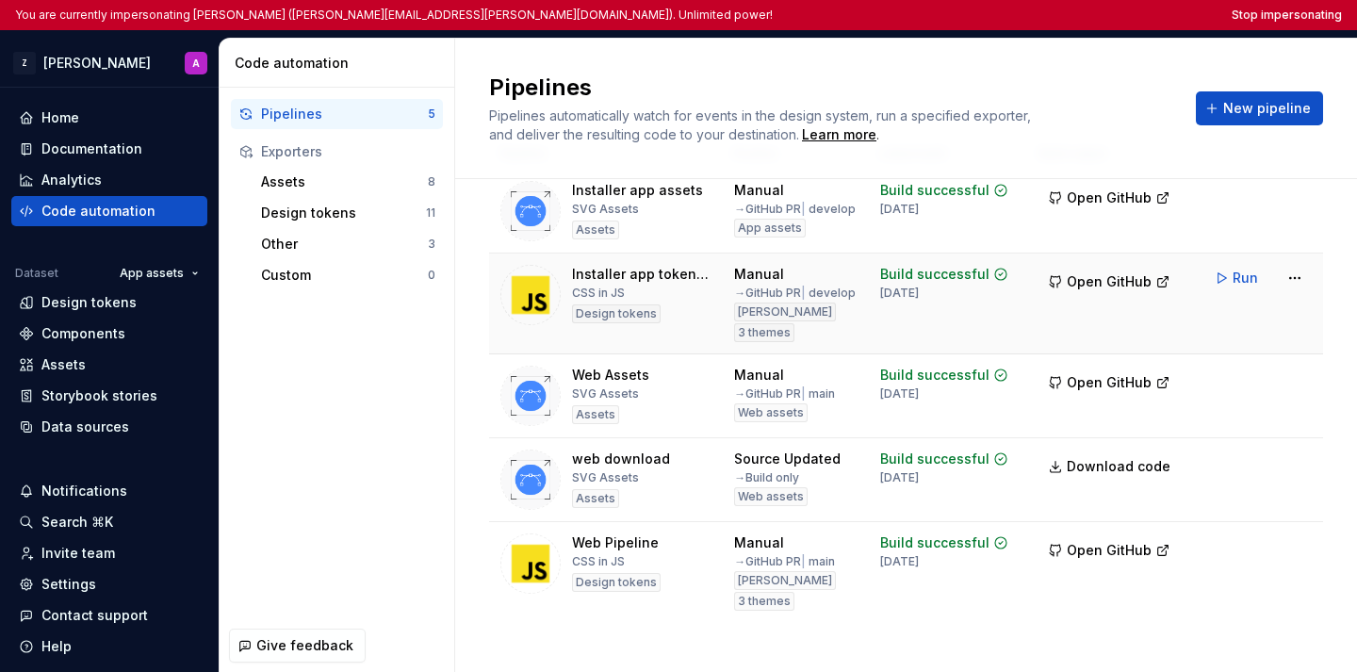
scroll to position [96, 0]
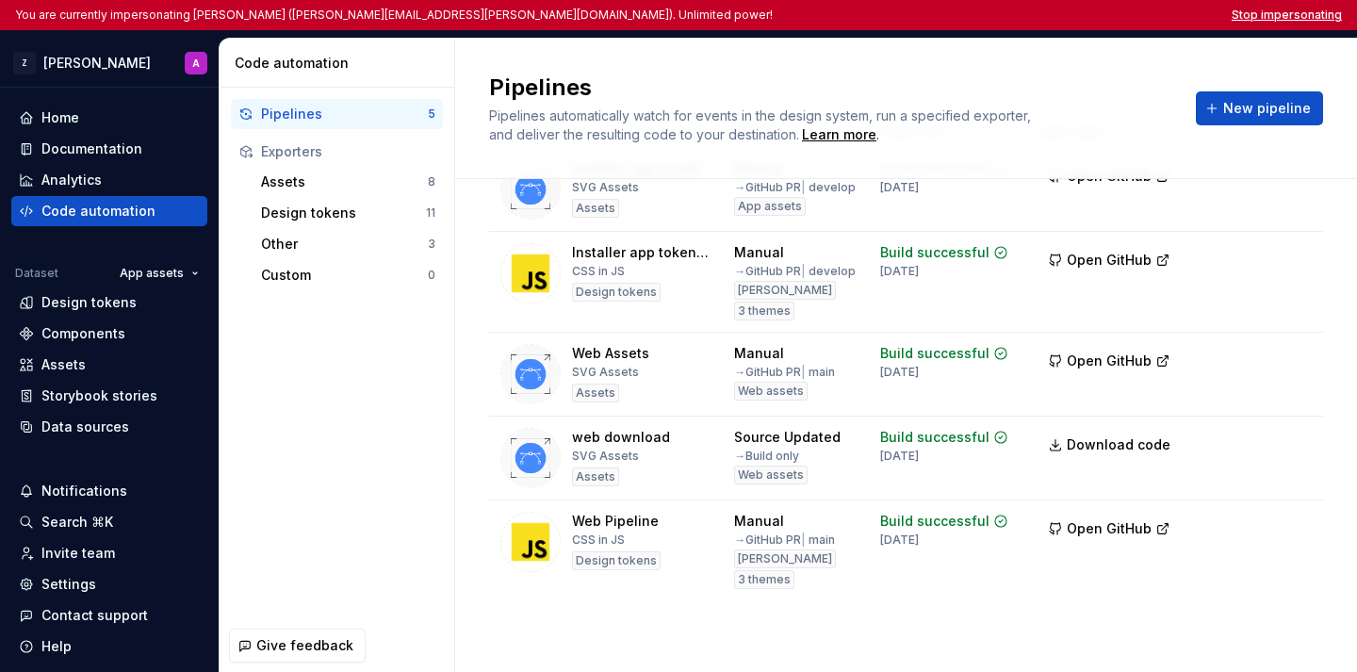
click at [724, 15] on button "Stop impersonating" at bounding box center [1286, 15] width 110 height 15
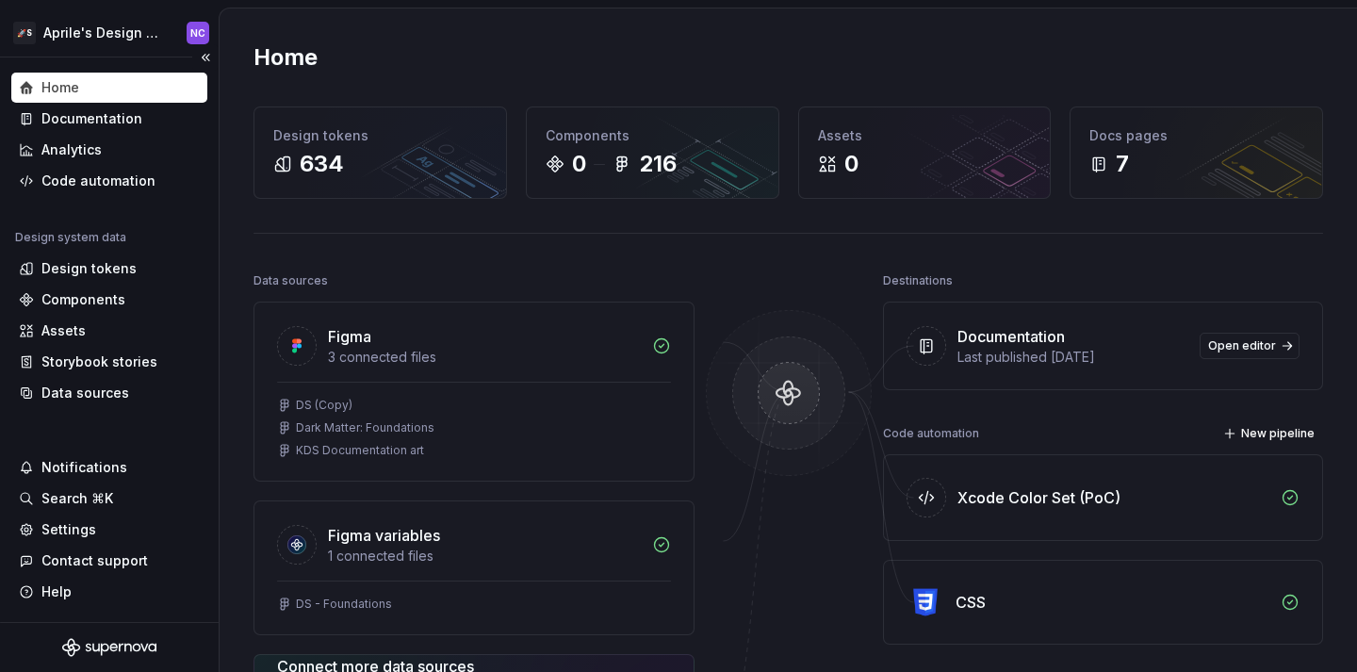
click at [140, 57] on div "Home Documentation Analytics Code automation Design system data Design tokens C…" at bounding box center [109, 339] width 219 height 564
click at [124, 33] on html "🚀S Aprile's Design System NC Home Documentation Analytics Code automation Desig…" at bounding box center [678, 336] width 1357 height 672
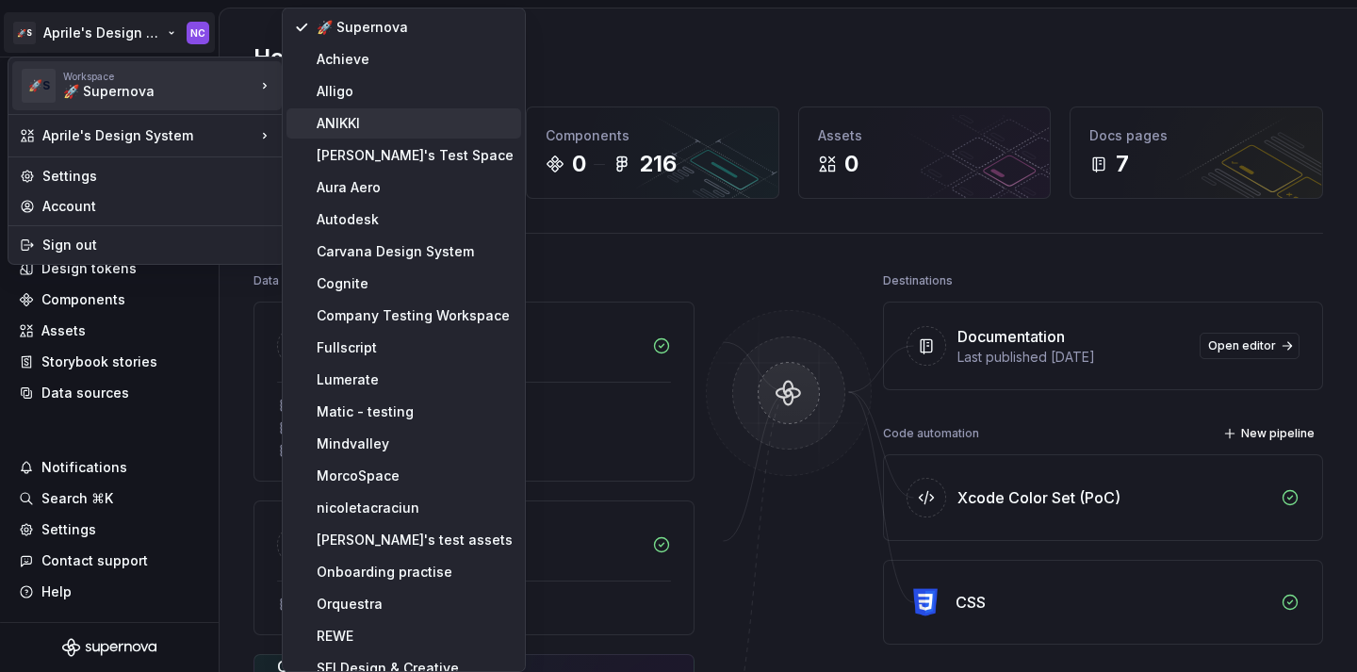
click at [357, 118] on div "ANIKKI" at bounding box center [415, 123] width 197 height 19
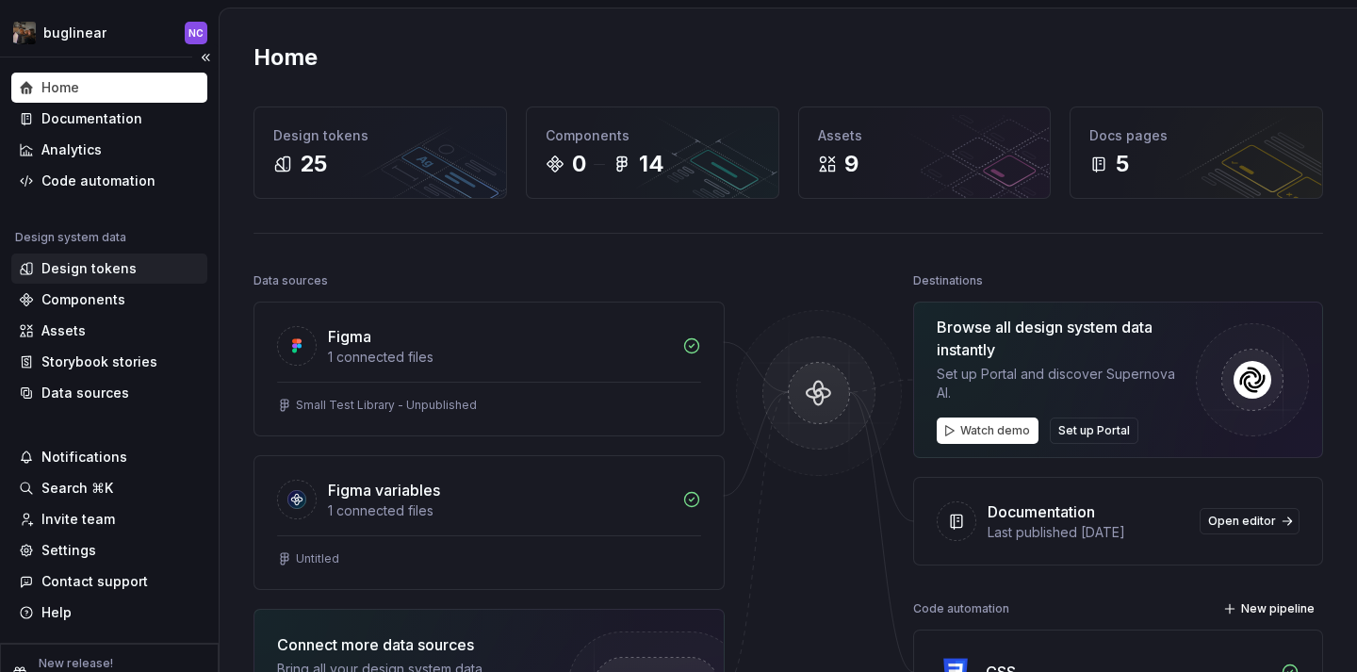
click at [80, 258] on div "Design tokens" at bounding box center [109, 268] width 196 height 30
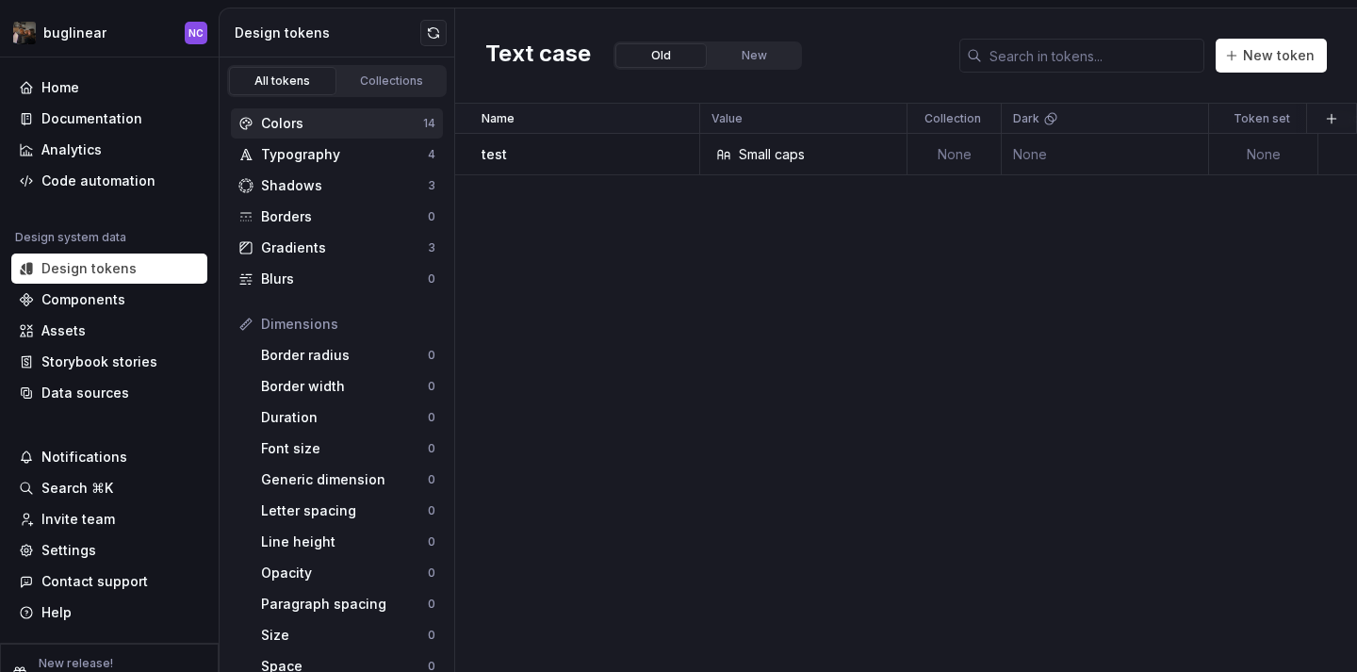
click at [345, 120] on div "Colors" at bounding box center [342, 123] width 162 height 19
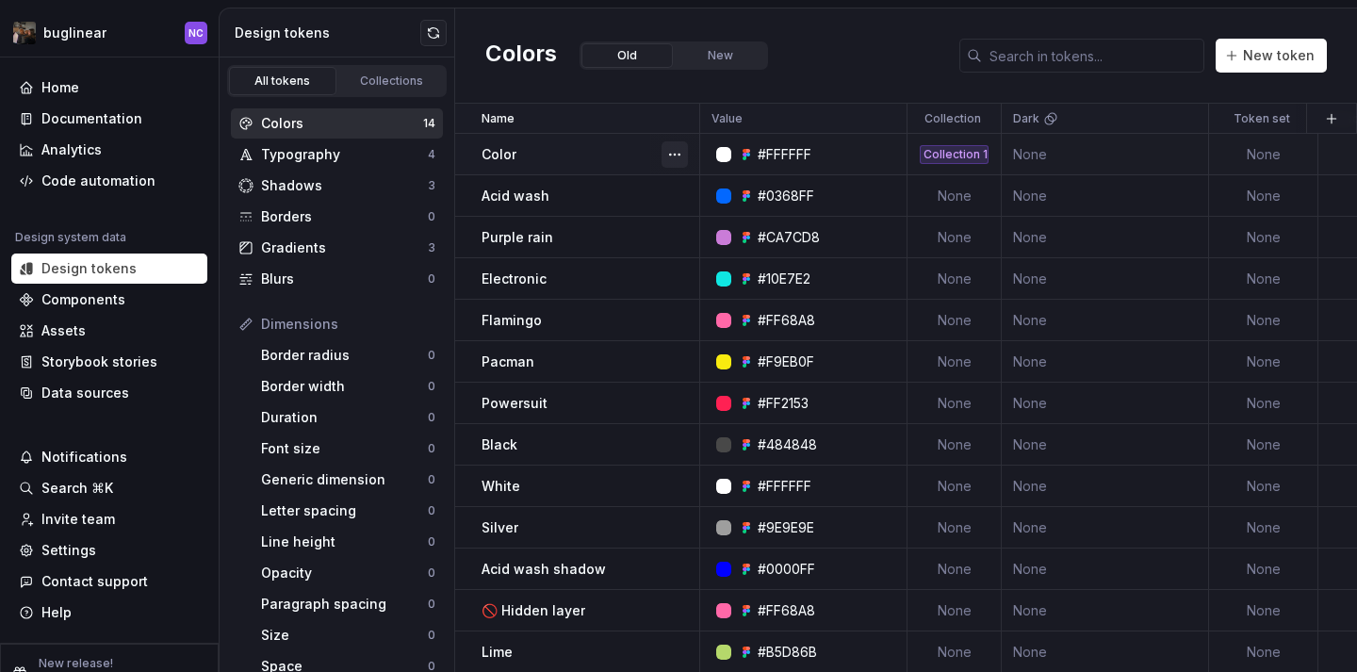
click at [682, 163] on button "button" at bounding box center [674, 154] width 26 height 26
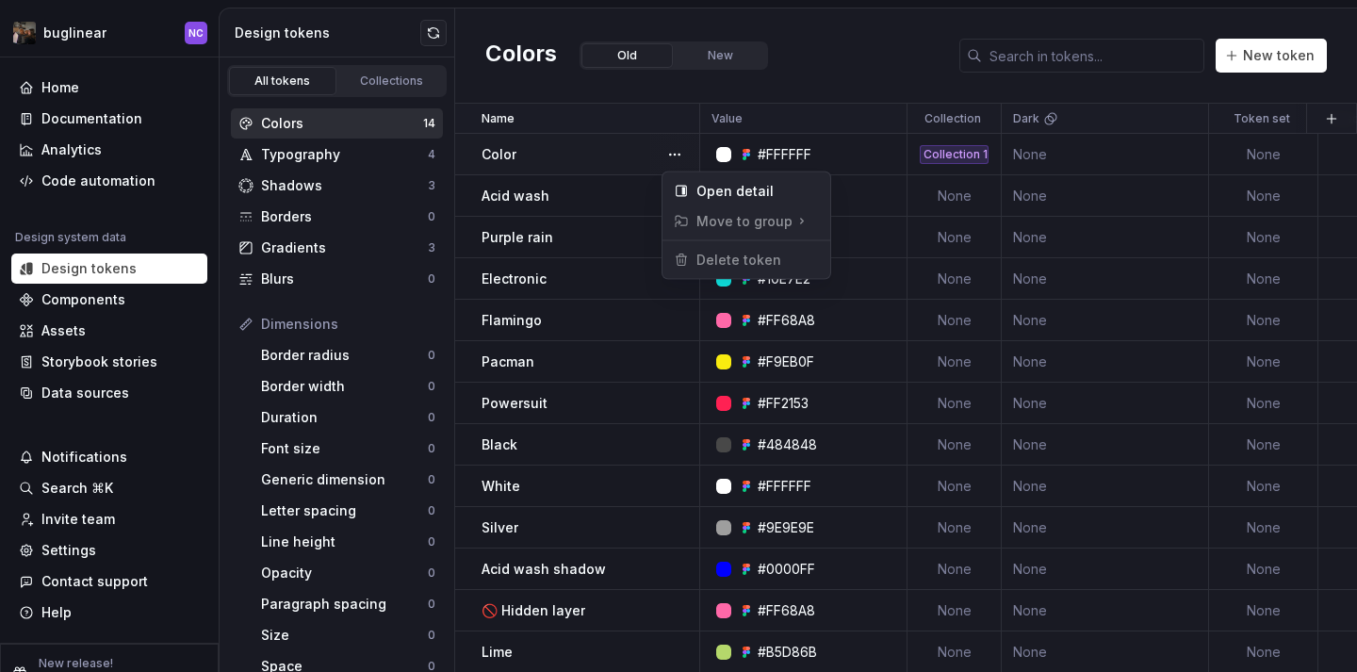
click at [583, 122] on html "buglinear NC Home Documentation Analytics Code automation Design system data De…" at bounding box center [678, 336] width 1357 height 672
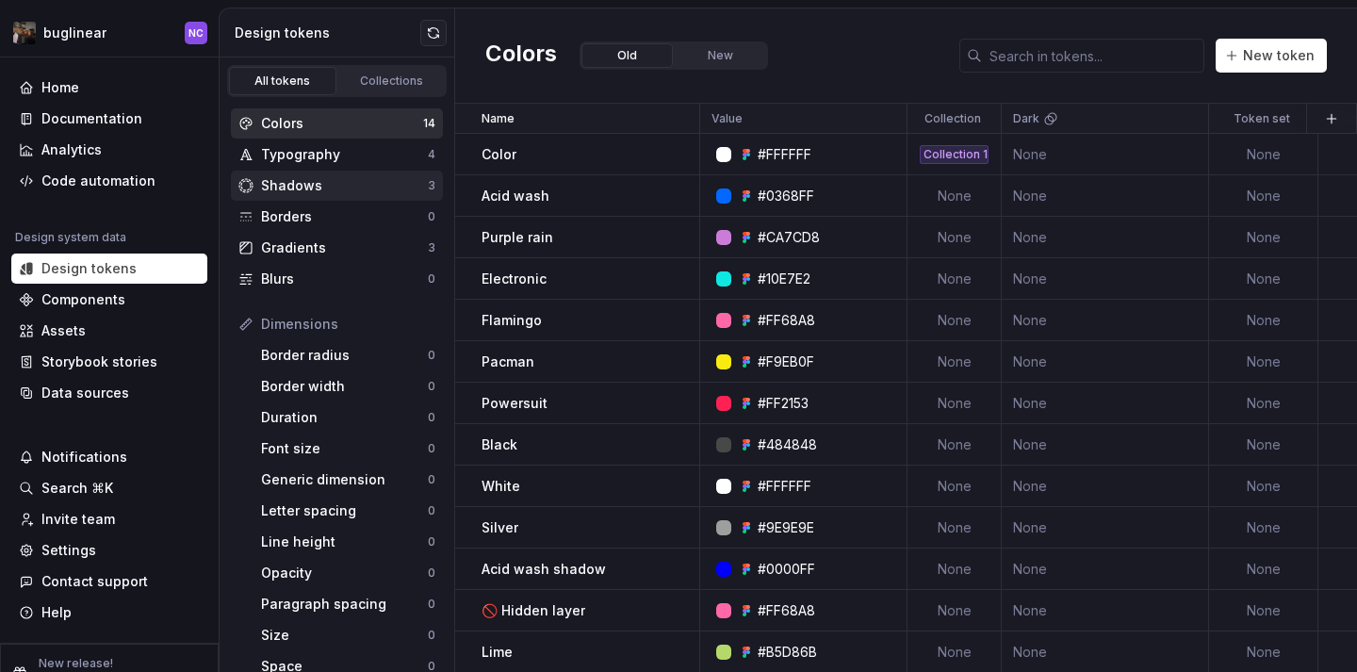
click at [351, 171] on div "Shadows 3" at bounding box center [337, 186] width 212 height 30
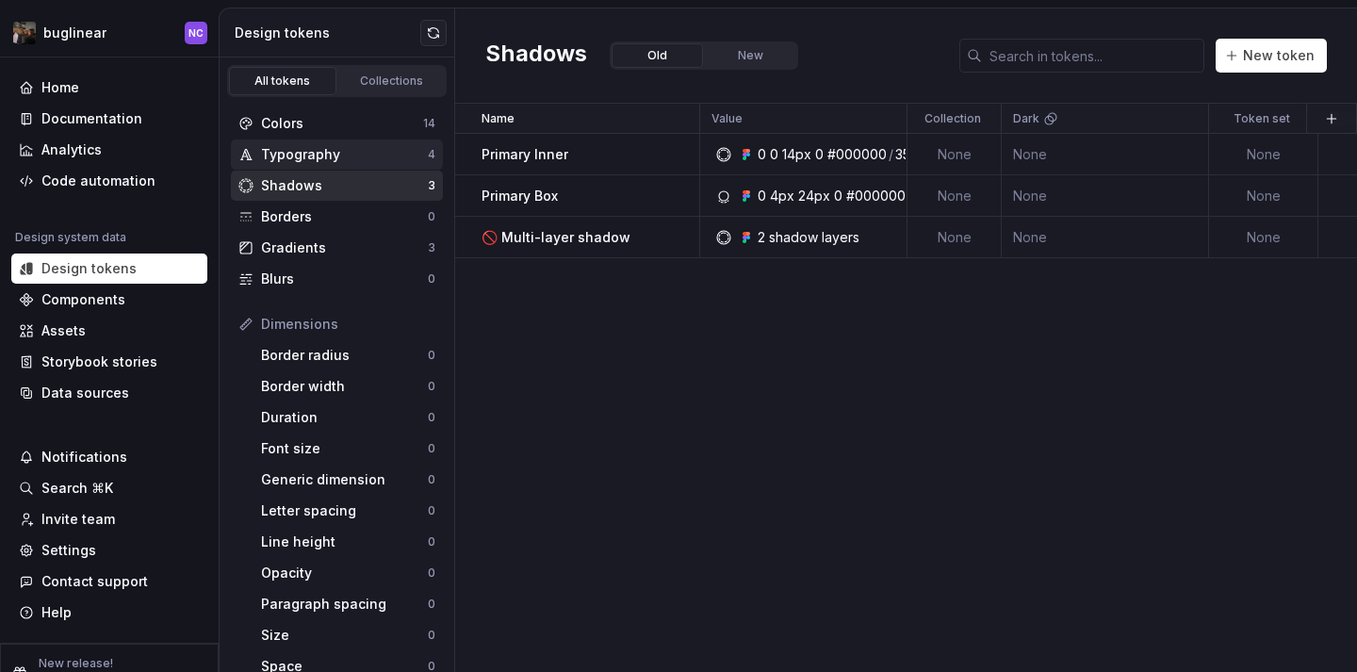
click at [351, 161] on div "Typography" at bounding box center [344, 154] width 167 height 19
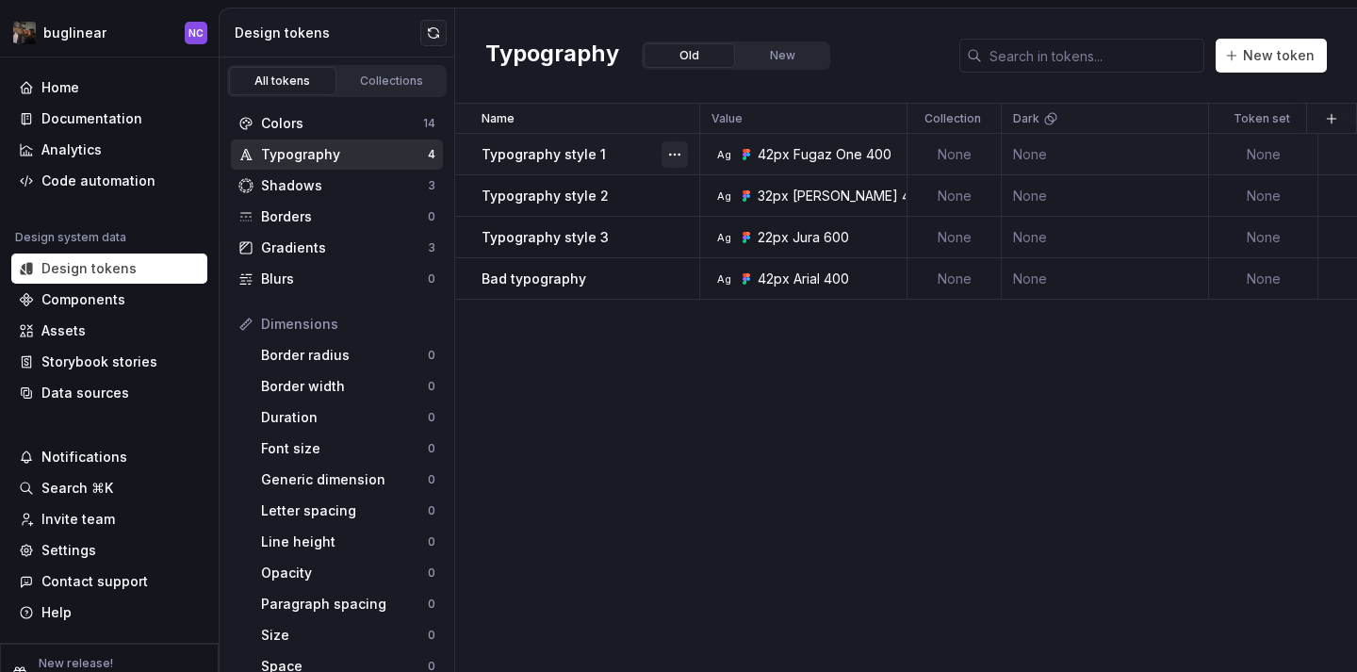
click at [681, 141] on button "button" at bounding box center [674, 154] width 26 height 26
click at [582, 325] on html "buglinear NC Home Documentation Analytics Code automation Design system data De…" at bounding box center [678, 336] width 1357 height 672
click at [1258, 60] on span "New token" at bounding box center [1279, 55] width 72 height 19
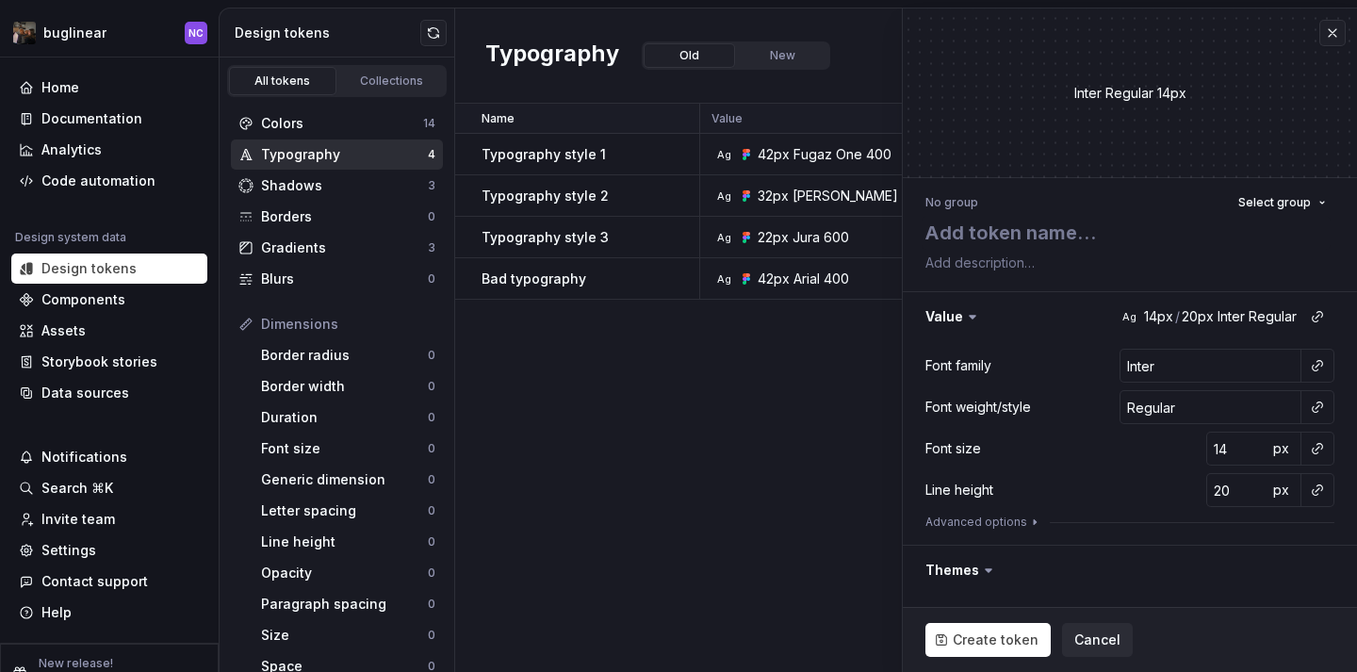
type textarea "*"
type textarea "t"
type textarea "*"
type textarea "te"
type textarea "*"
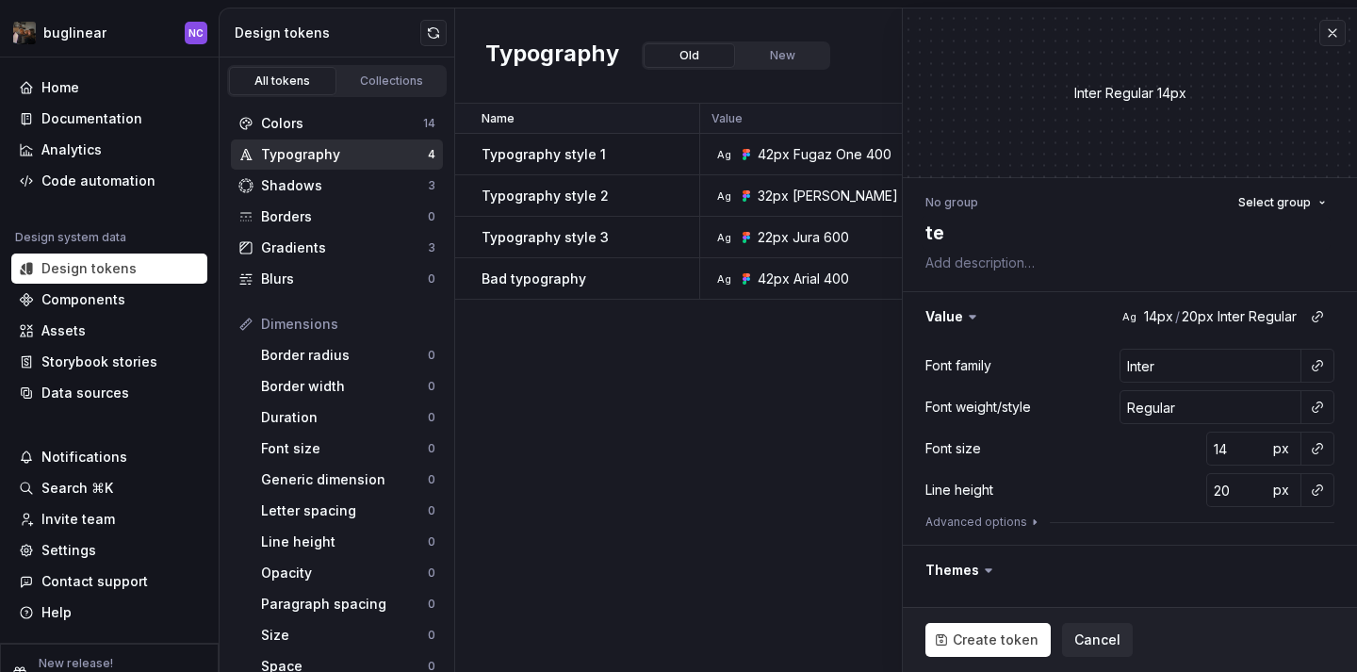
type textarea "tes"
type textarea "*"
type textarea "test"
type textarea "*"
type textarea "test"
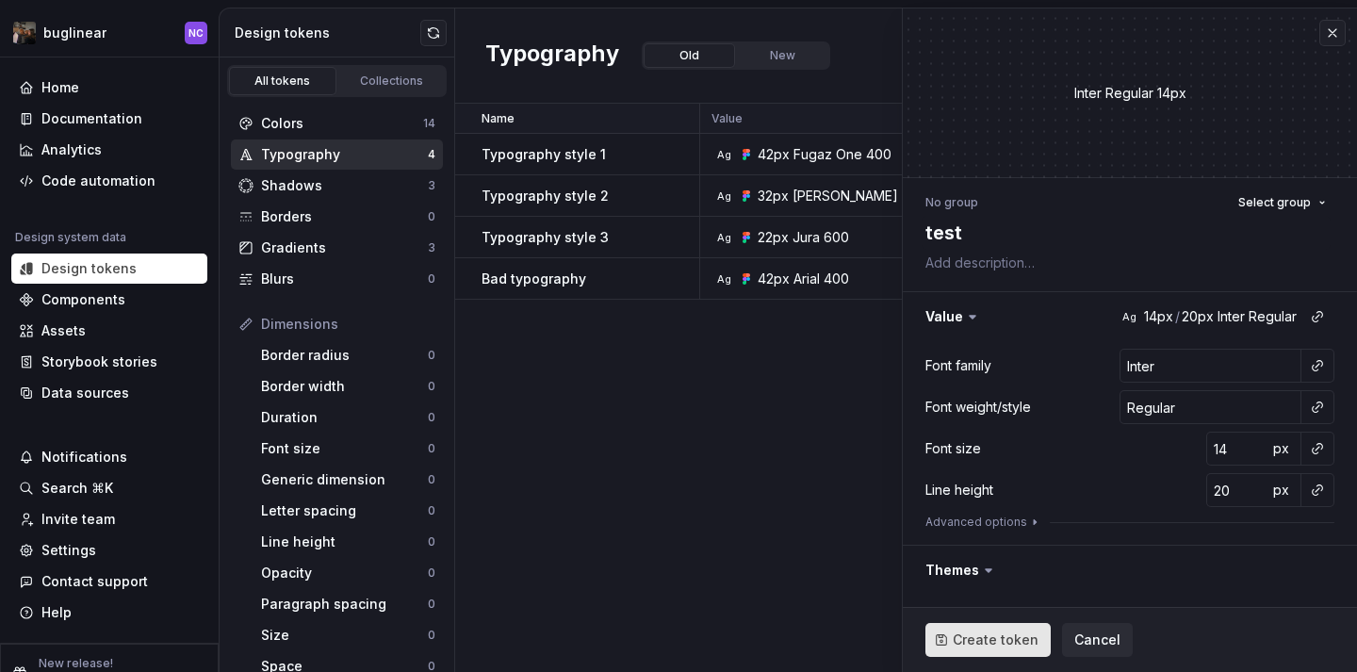
click at [982, 651] on button "Create token" at bounding box center [987, 640] width 125 height 34
type textarea "*"
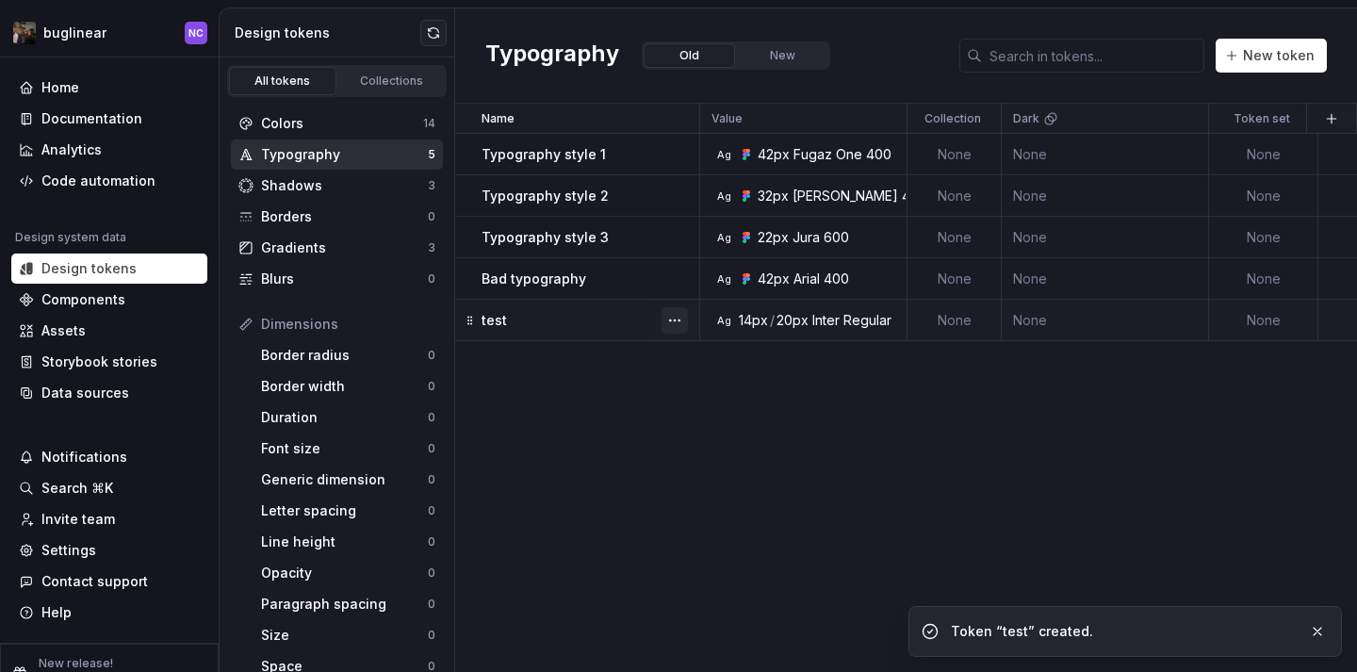
click at [674, 320] on button "button" at bounding box center [674, 320] width 26 height 26
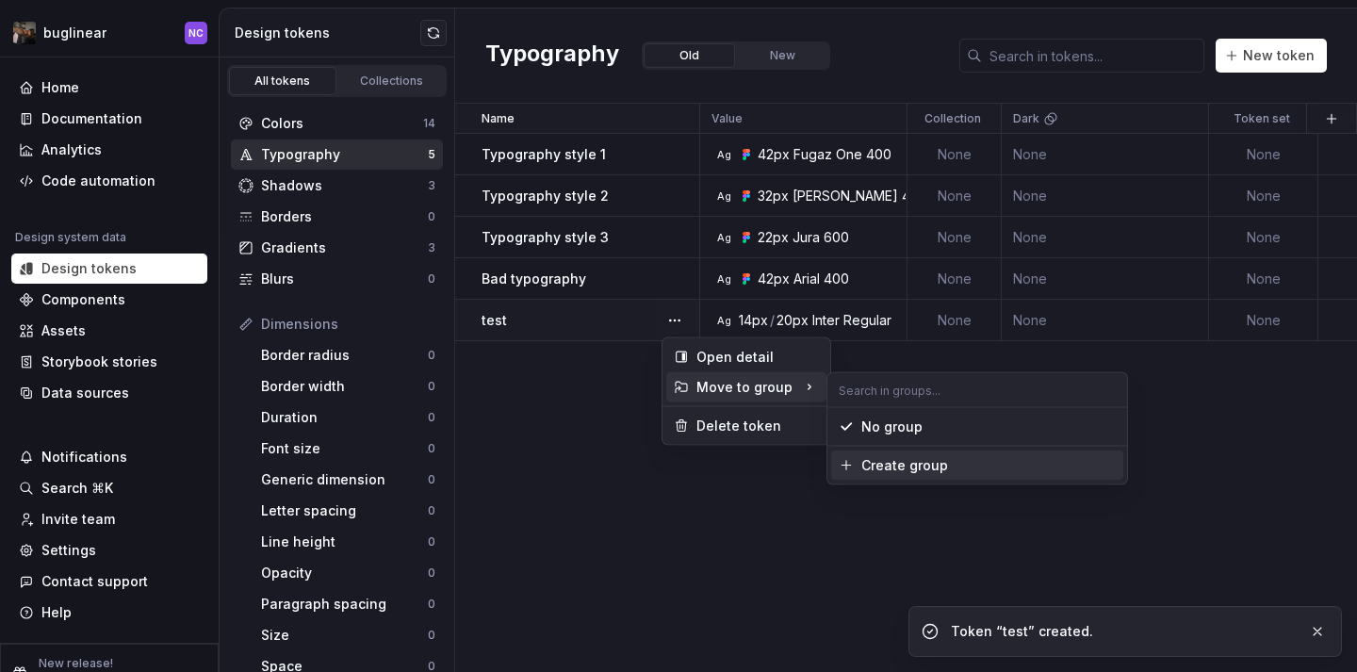
click at [902, 456] on div "Create group" at bounding box center [904, 465] width 87 height 19
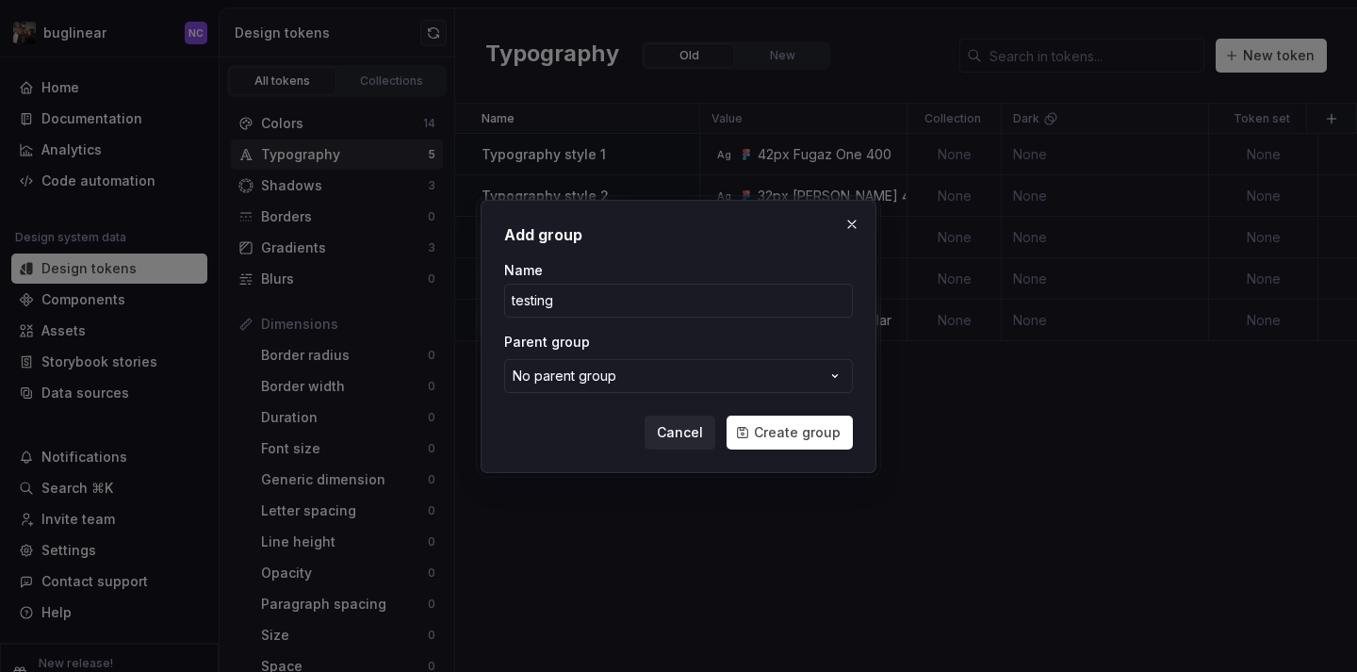
type input "testing_supernova.nex"
click at [810, 431] on span "Create group" at bounding box center [797, 432] width 87 height 19
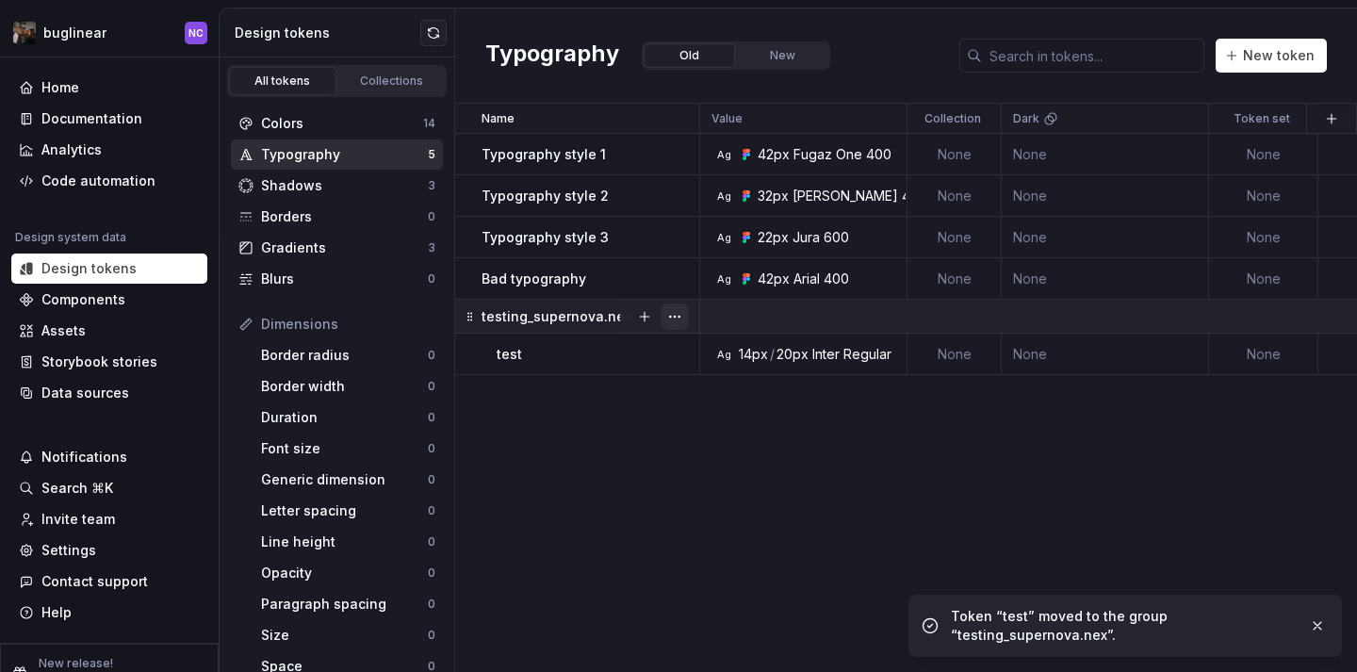
click at [673, 315] on button "button" at bounding box center [674, 316] width 26 height 26
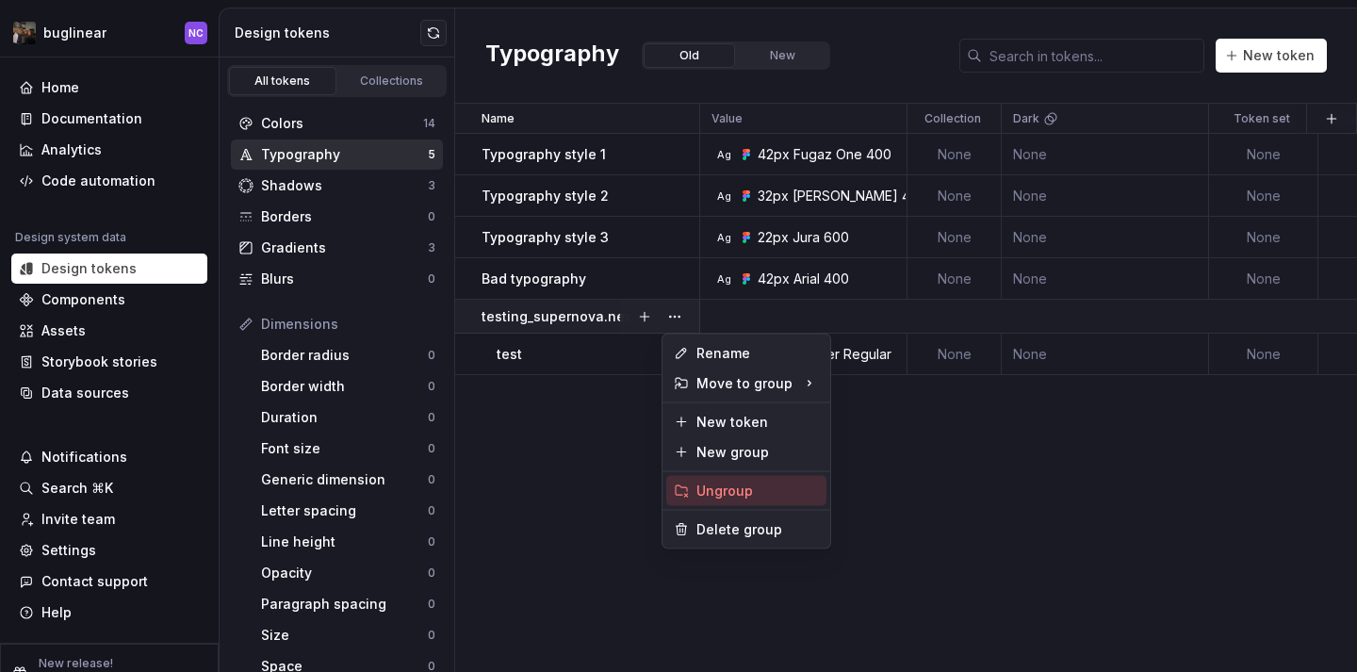
click at [730, 486] on div "Ungroup" at bounding box center [757, 490] width 122 height 19
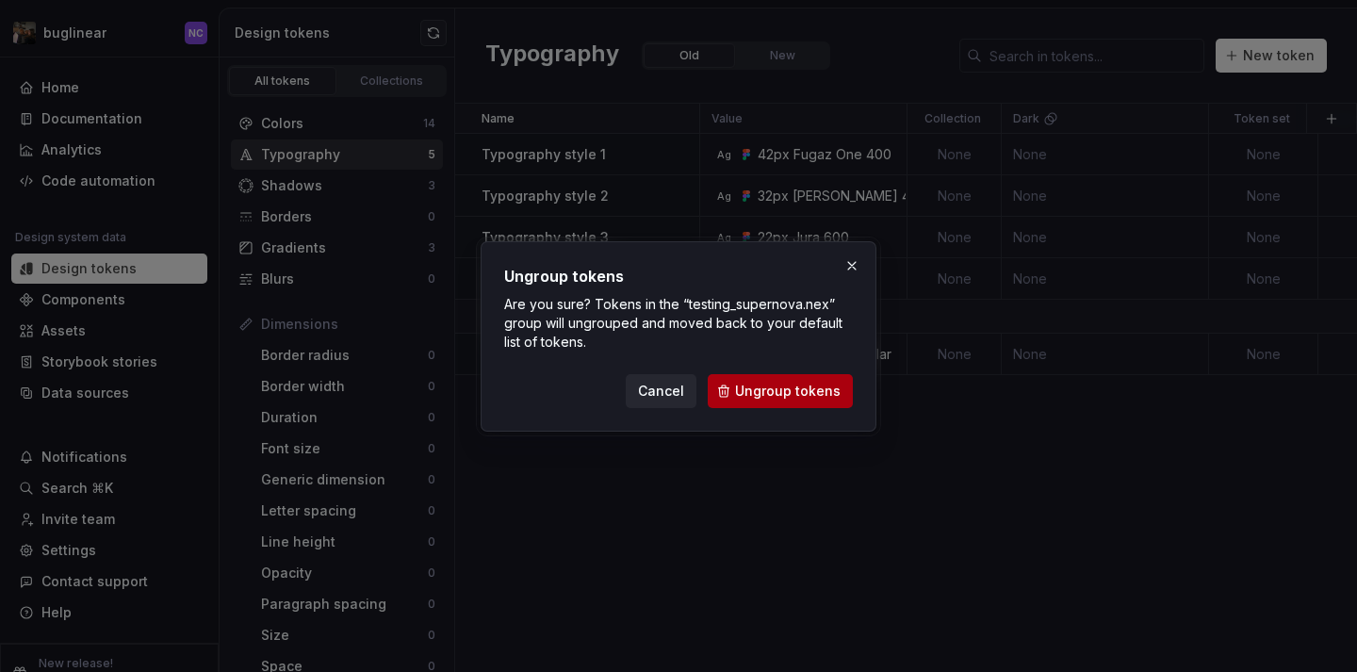
click at [764, 402] on button "Ungroup tokens" at bounding box center [779, 391] width 145 height 34
click at [757, 384] on div "Cancel Ungroup tokens" at bounding box center [739, 391] width 227 height 34
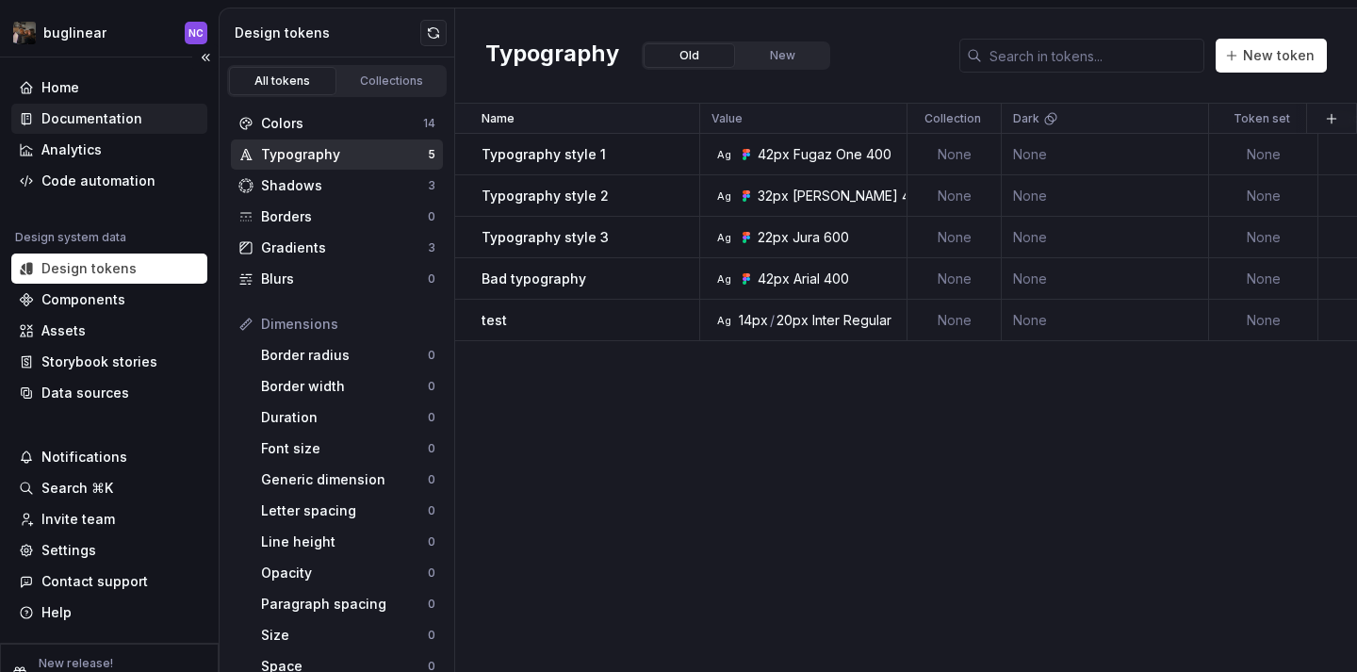
click at [122, 112] on div "Documentation" at bounding box center [91, 118] width 101 height 19
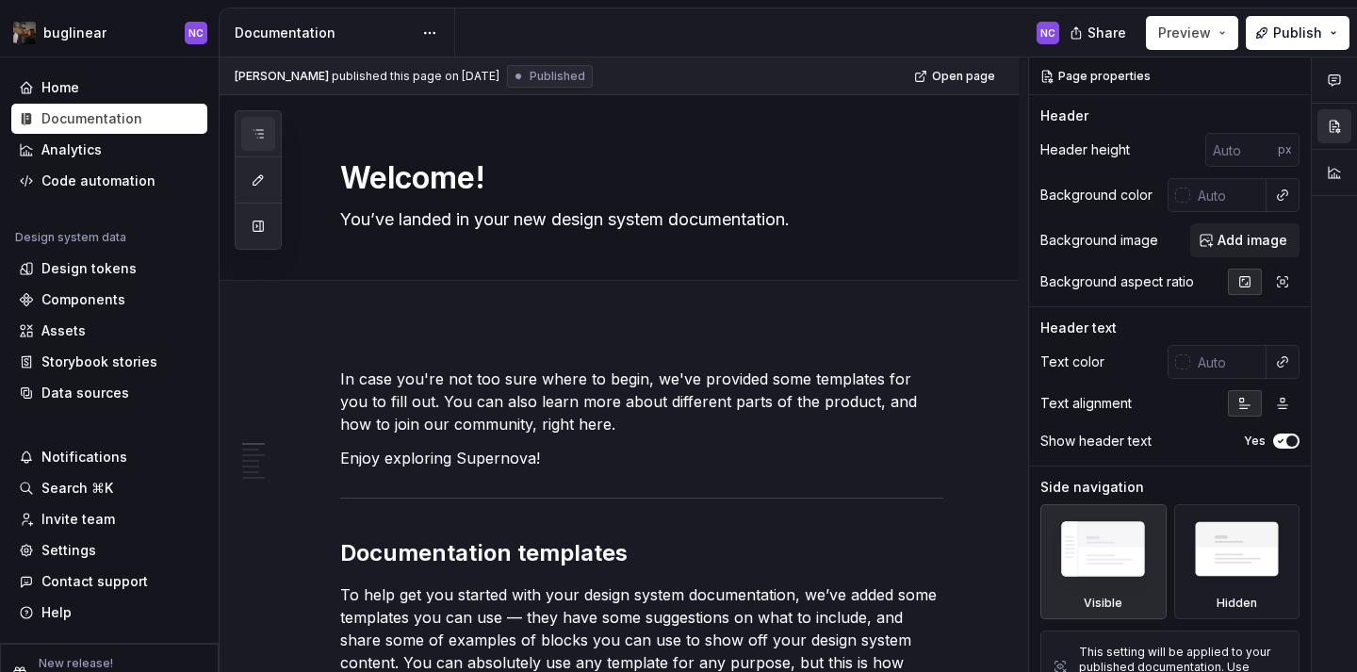
click at [254, 126] on icon "button" at bounding box center [258, 133] width 15 height 15
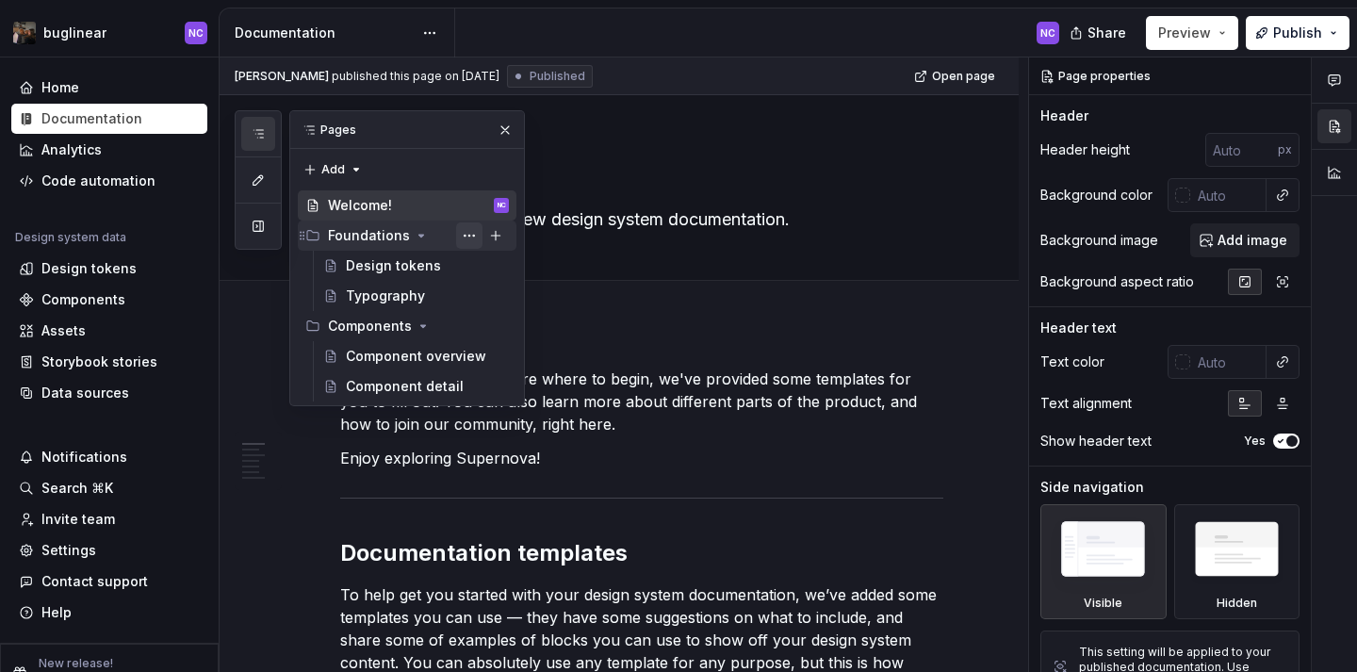
click at [476, 231] on button "Page tree" at bounding box center [469, 235] width 26 height 26
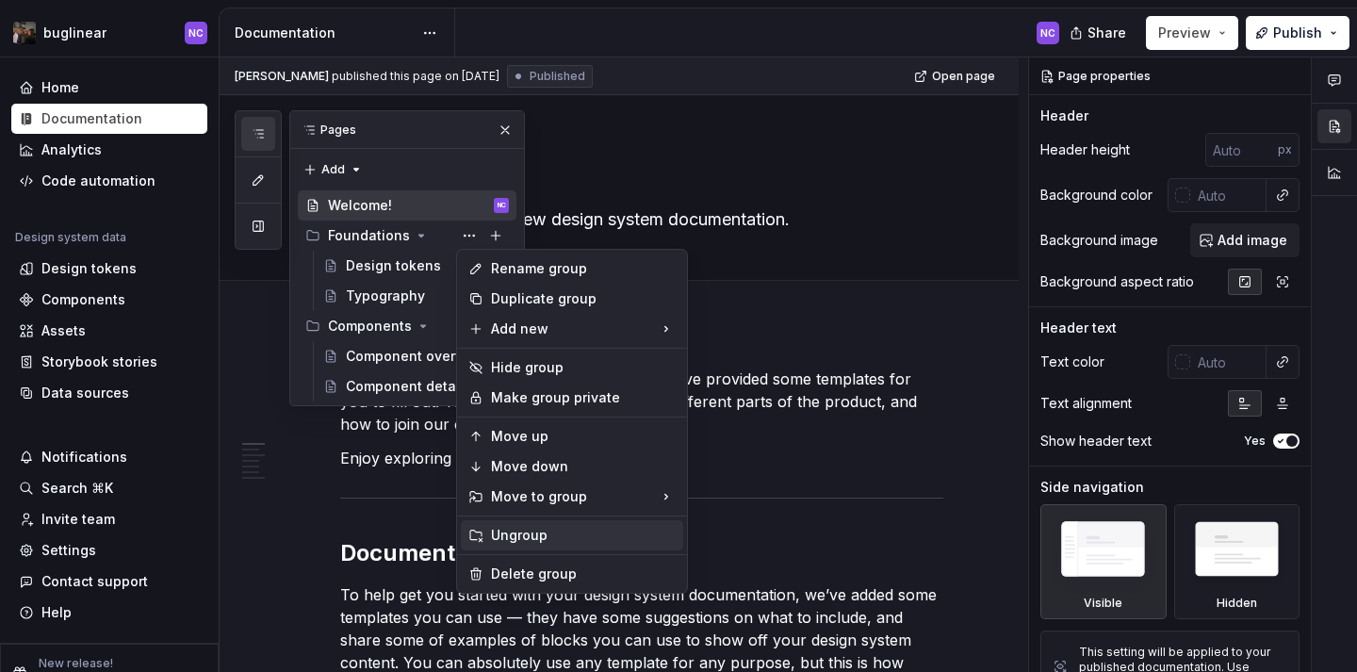
click at [526, 528] on div "Ungroup" at bounding box center [583, 535] width 185 height 19
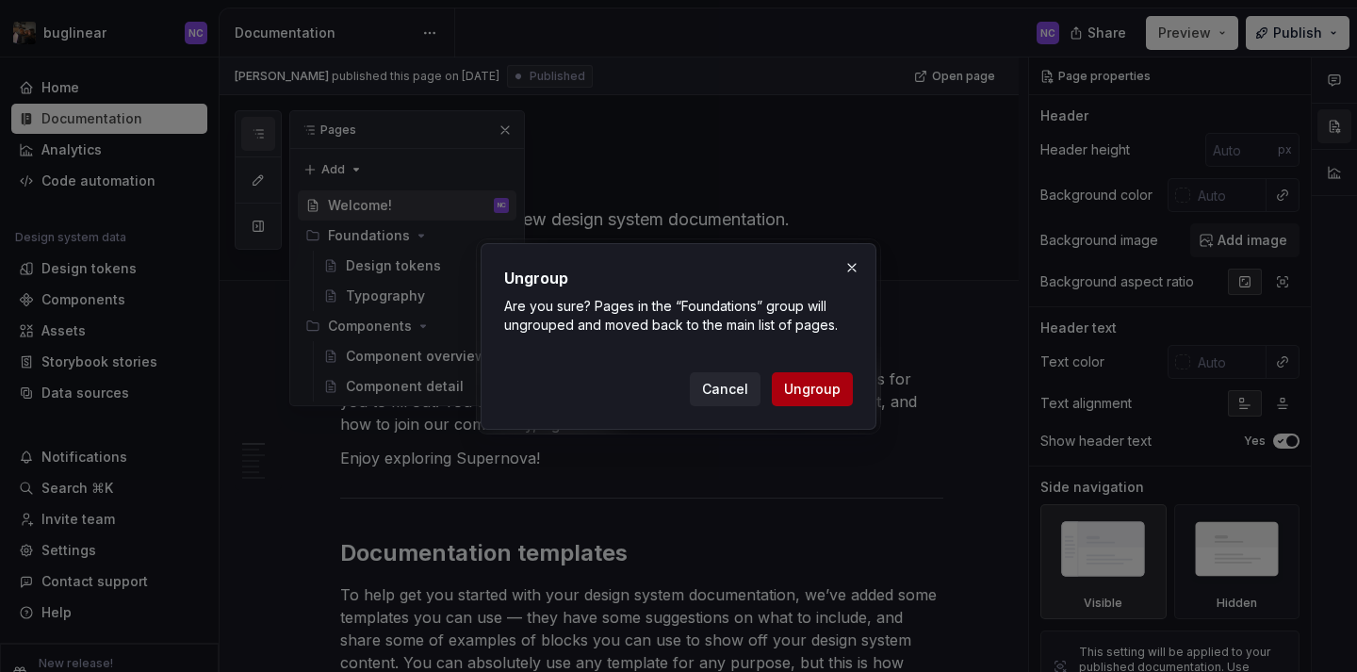
click at [823, 391] on span "Ungroup" at bounding box center [812, 389] width 57 height 19
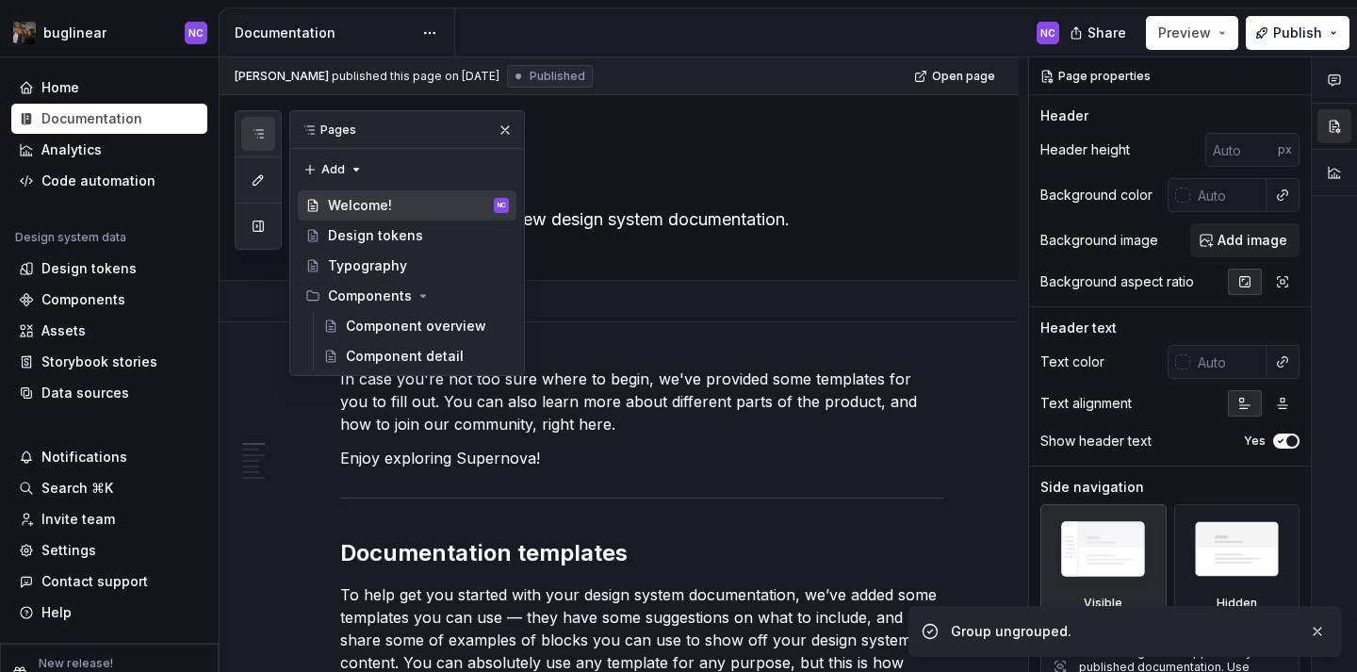
click at [636, 288] on div "Add tab" at bounding box center [641, 301] width 603 height 26
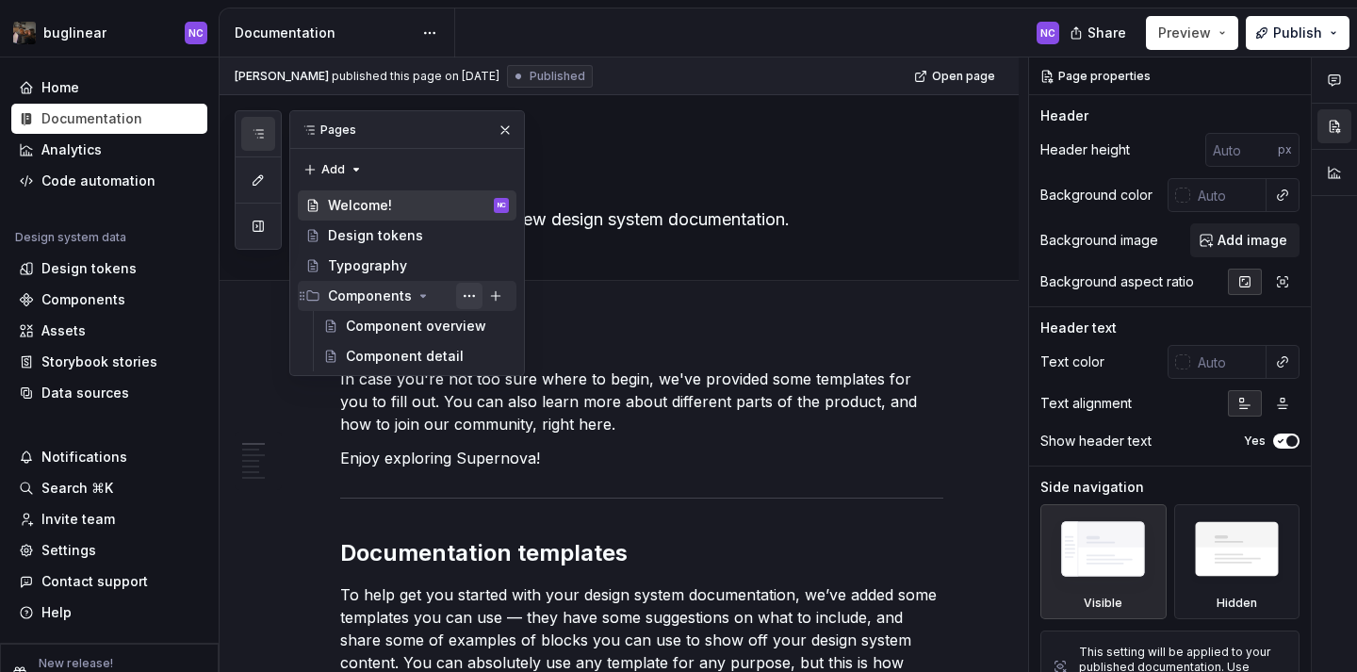
click at [465, 296] on button "Page tree" at bounding box center [469, 296] width 26 height 26
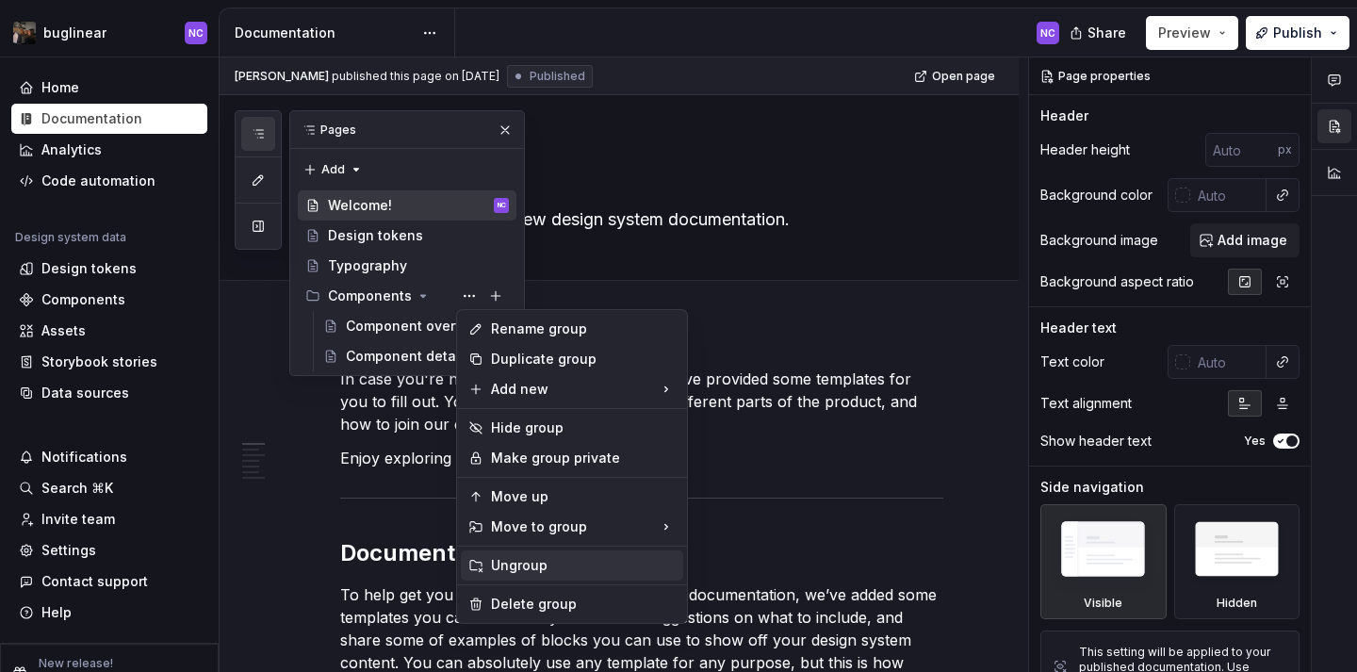
click at [564, 560] on div "Ungroup" at bounding box center [583, 565] width 185 height 19
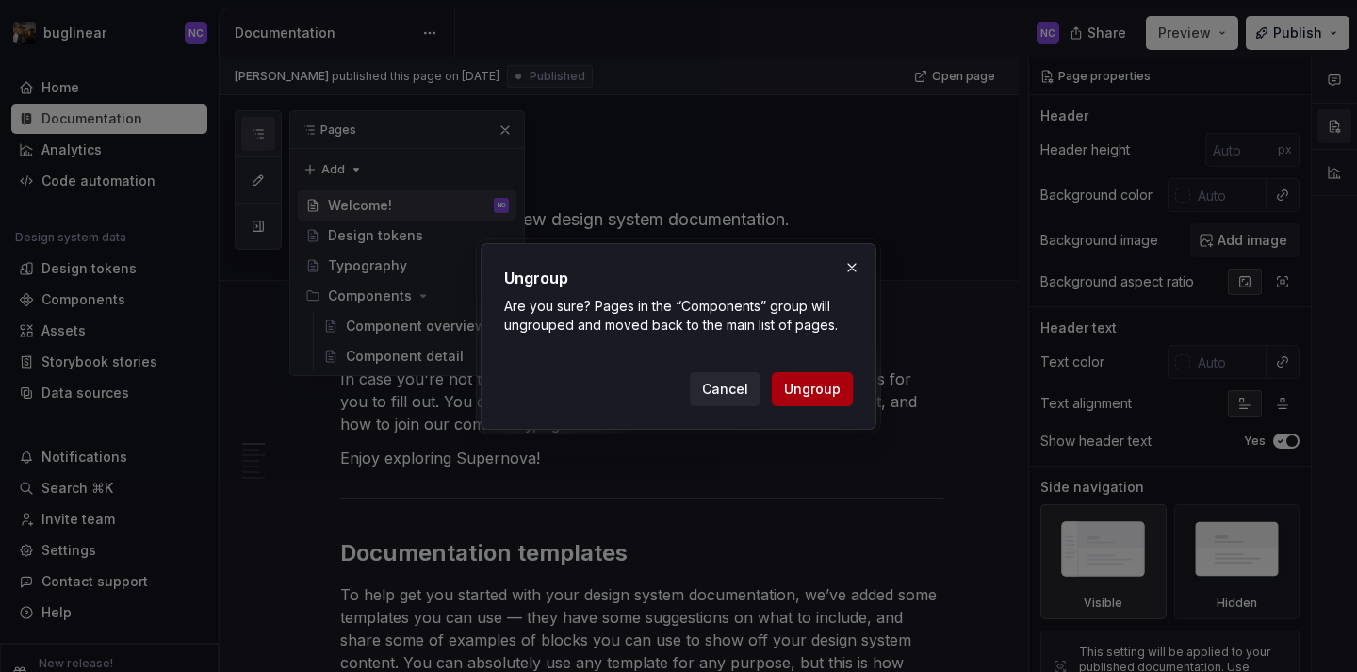
click at [807, 377] on button "Ungroup" at bounding box center [812, 389] width 81 height 34
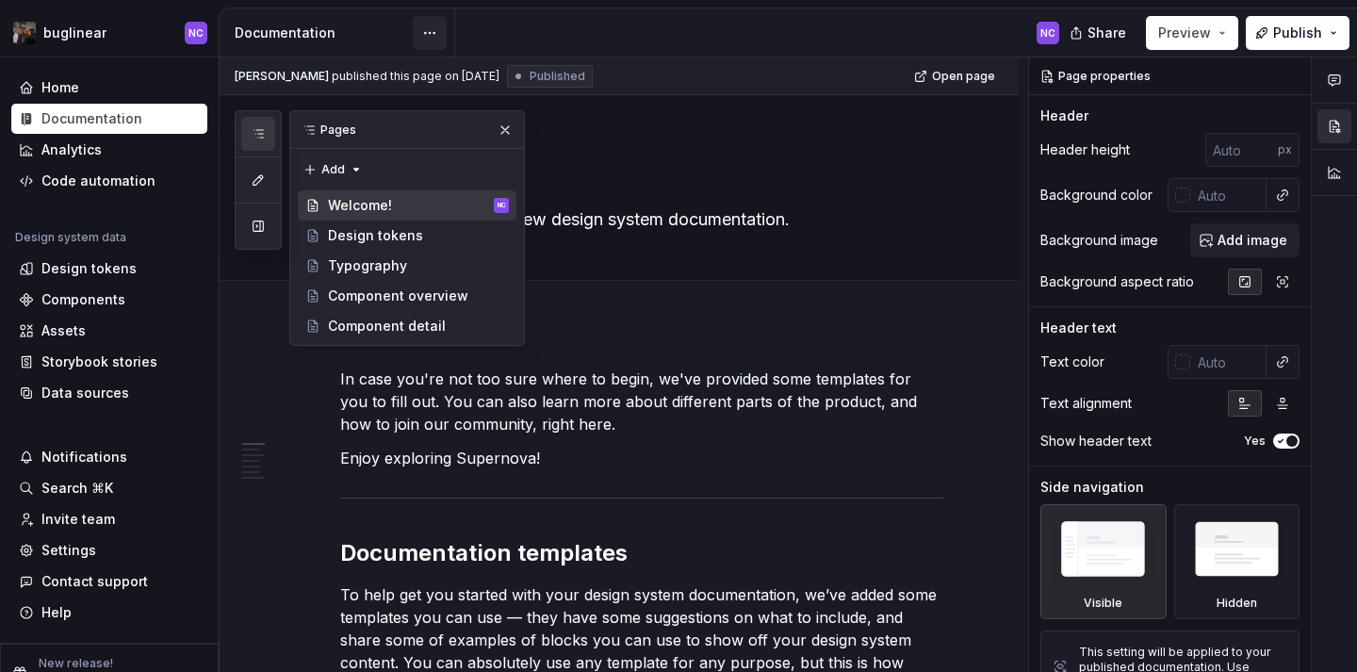
click at [436, 37] on html "buglinear NC Home Documentation Analytics Code automation Design system data De…" at bounding box center [678, 336] width 1357 height 672
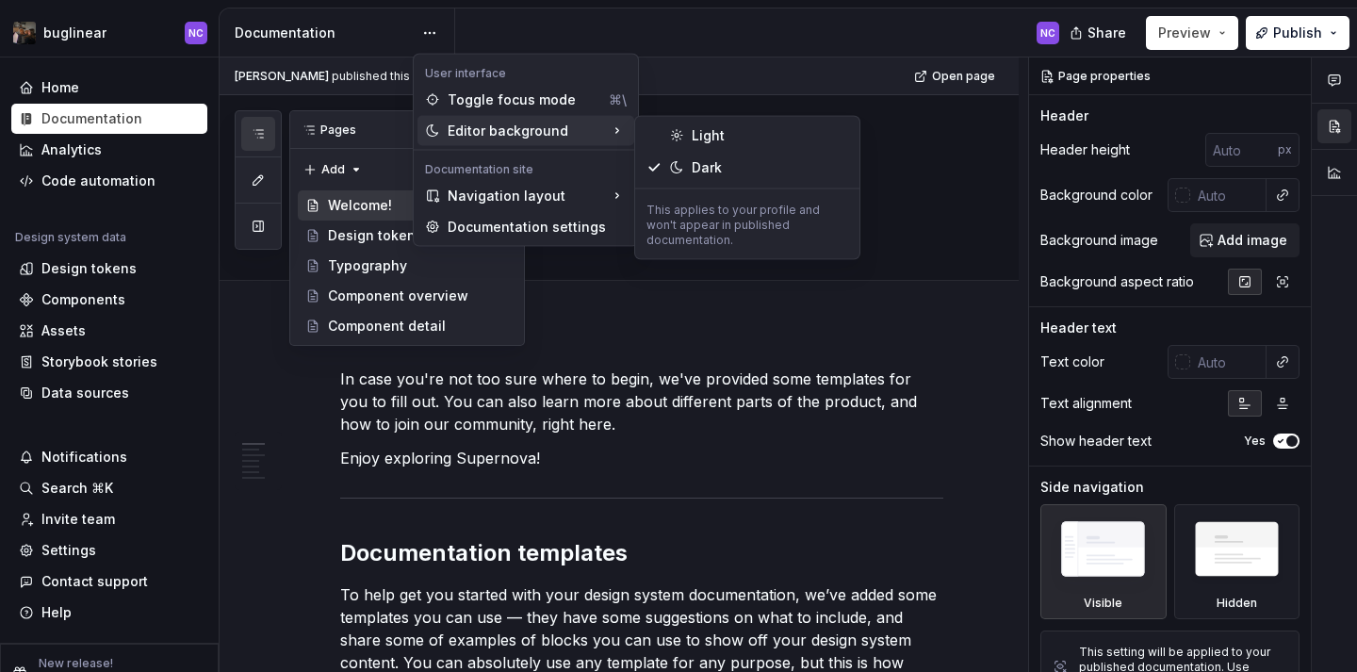
click at [885, 170] on html "buglinear NC Home Documentation Analytics Code automation Design system data De…" at bounding box center [678, 336] width 1357 height 672
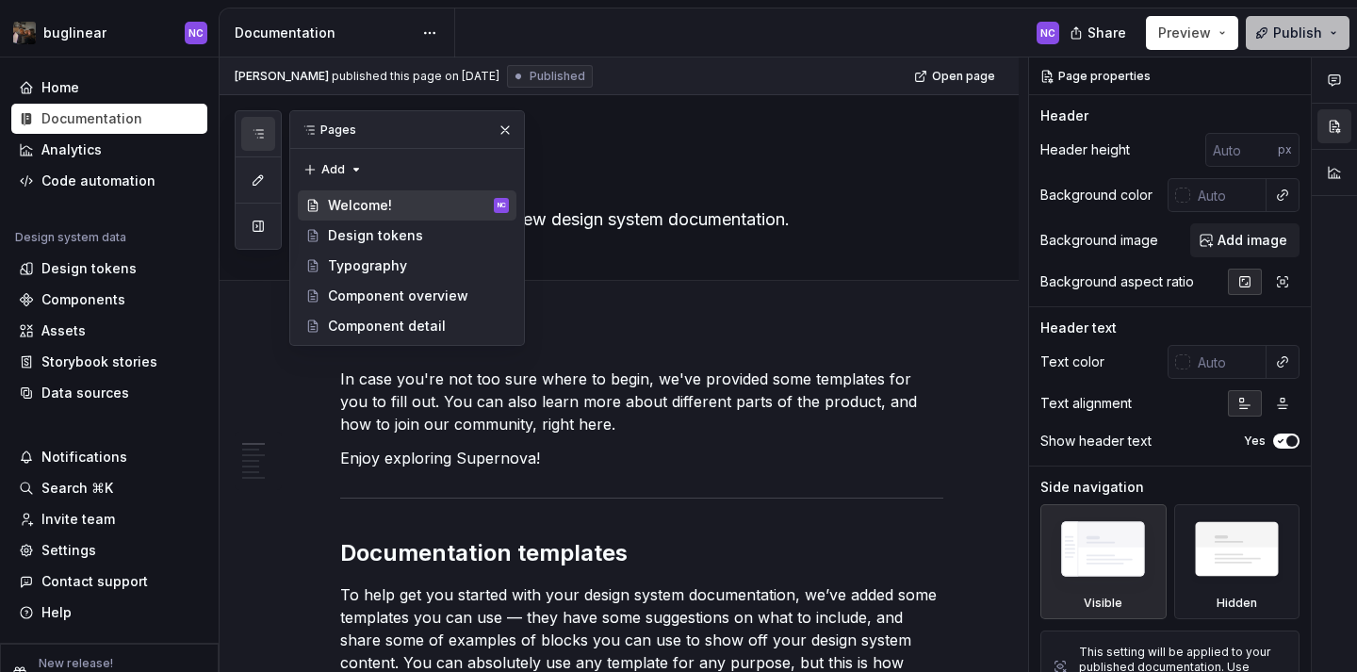
click at [1294, 24] on span "Publish" at bounding box center [1297, 33] width 49 height 19
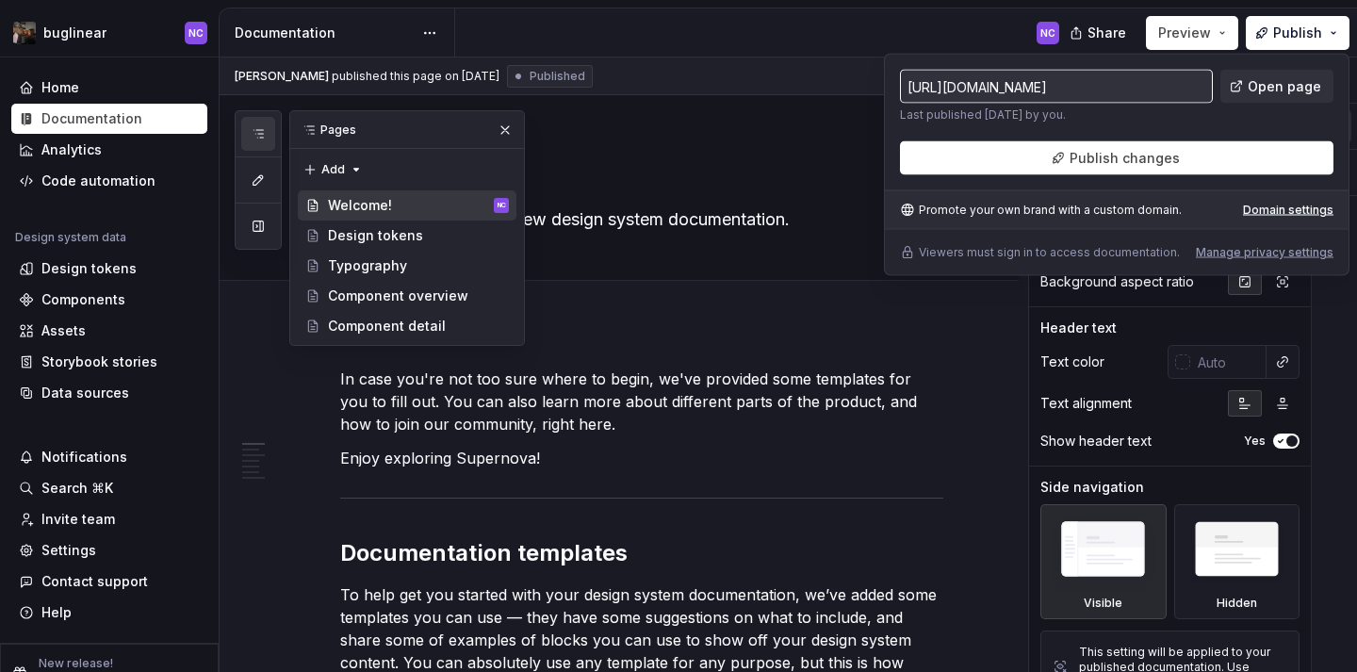
click at [1097, 178] on div "https://qualified-green-constrictor.supernova-docs.io/latest/welcome-f8HcxbLF L…" at bounding box center [1116, 165] width 465 height 222
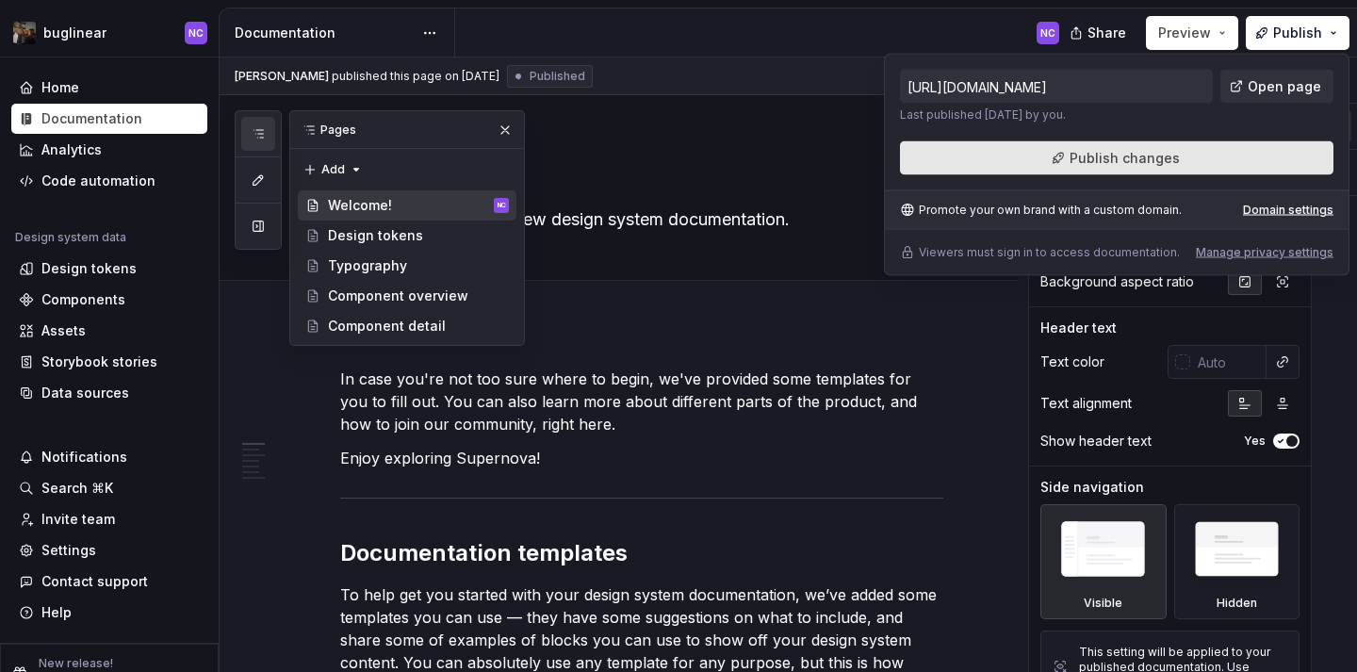
click at [1088, 163] on span "Publish changes" at bounding box center [1124, 158] width 110 height 19
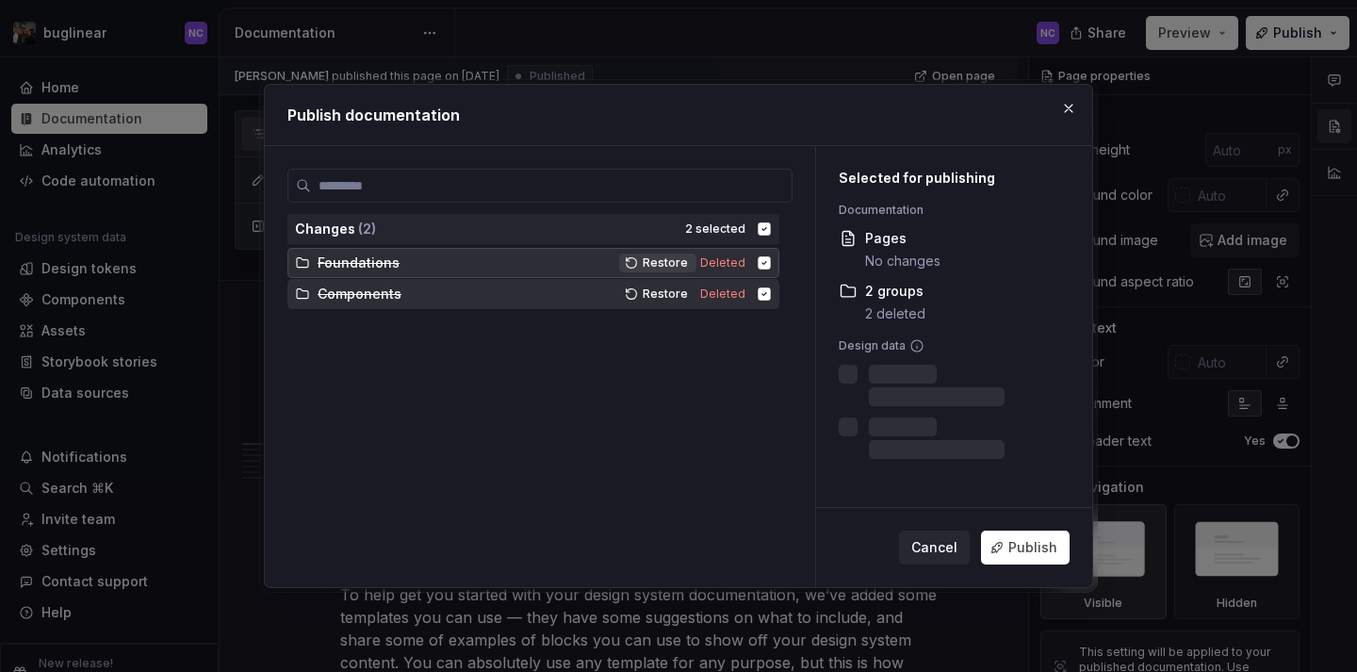
click at [688, 260] on span "Restore" at bounding box center [664, 262] width 45 height 15
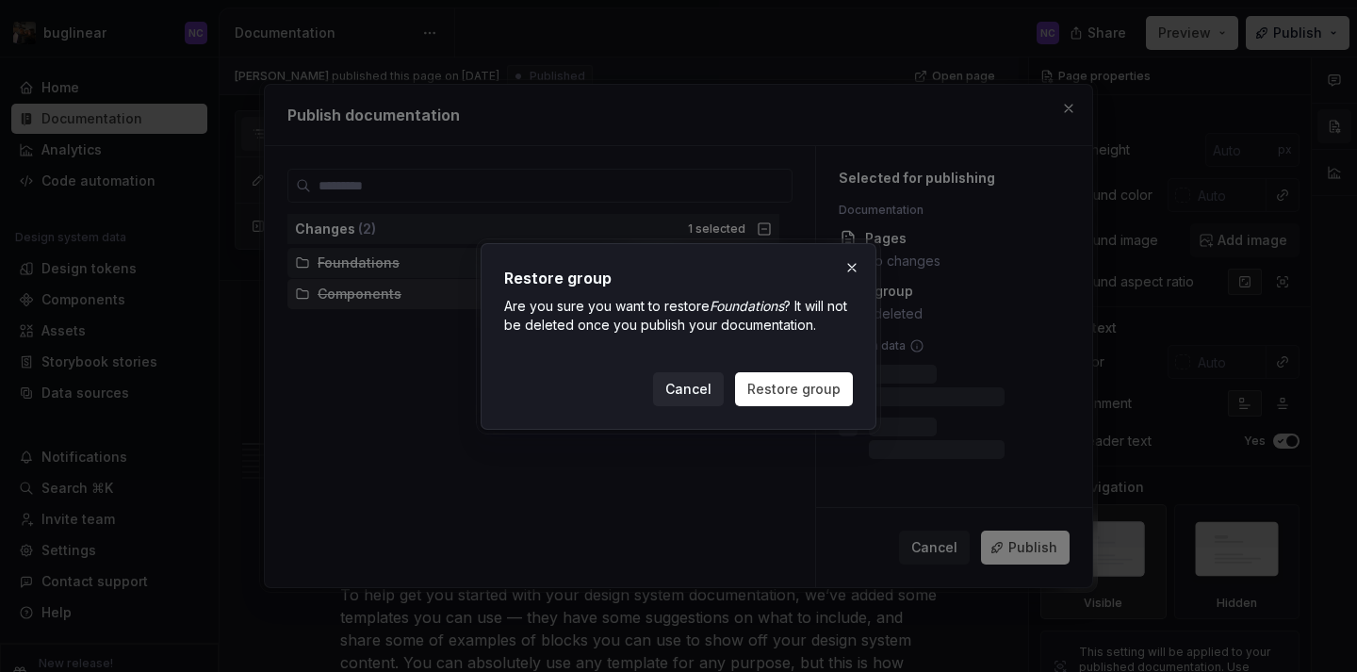
click at [686, 285] on h2 "Restore group" at bounding box center [678, 278] width 349 height 23
click at [783, 372] on button "Restore group" at bounding box center [794, 389] width 118 height 34
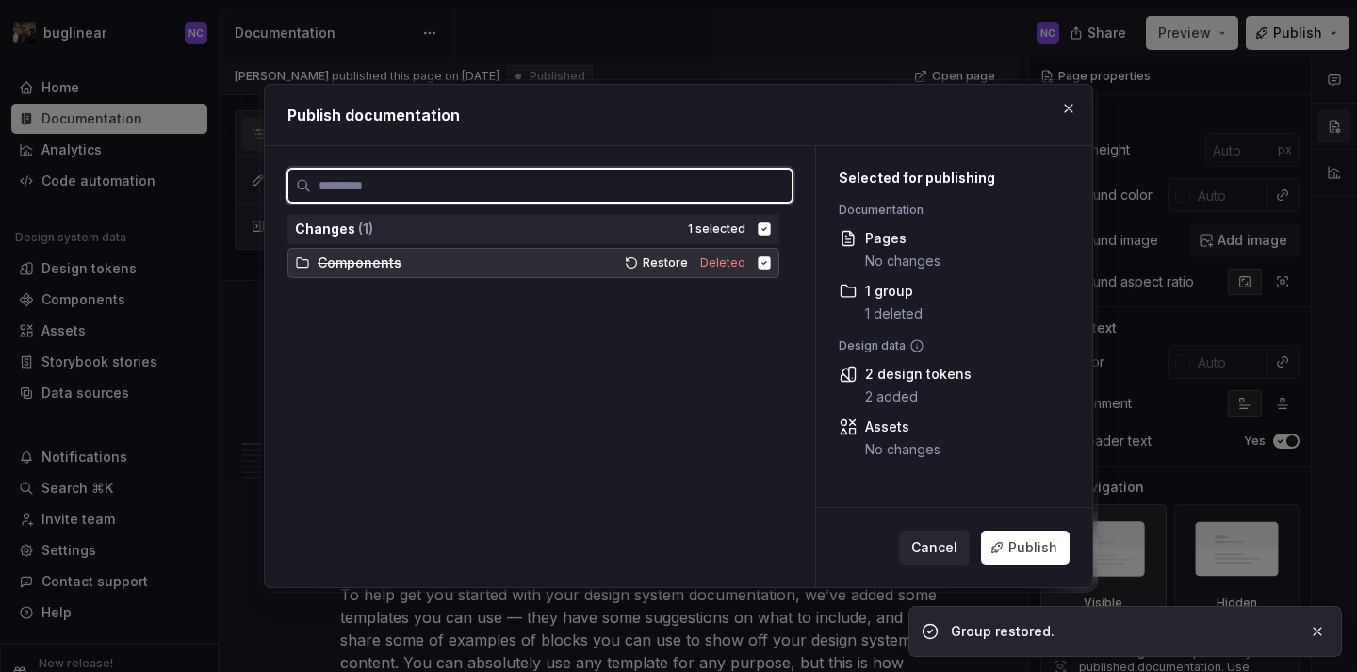
click at [679, 252] on div "Components Restore Deleted" at bounding box center [533, 263] width 492 height 30
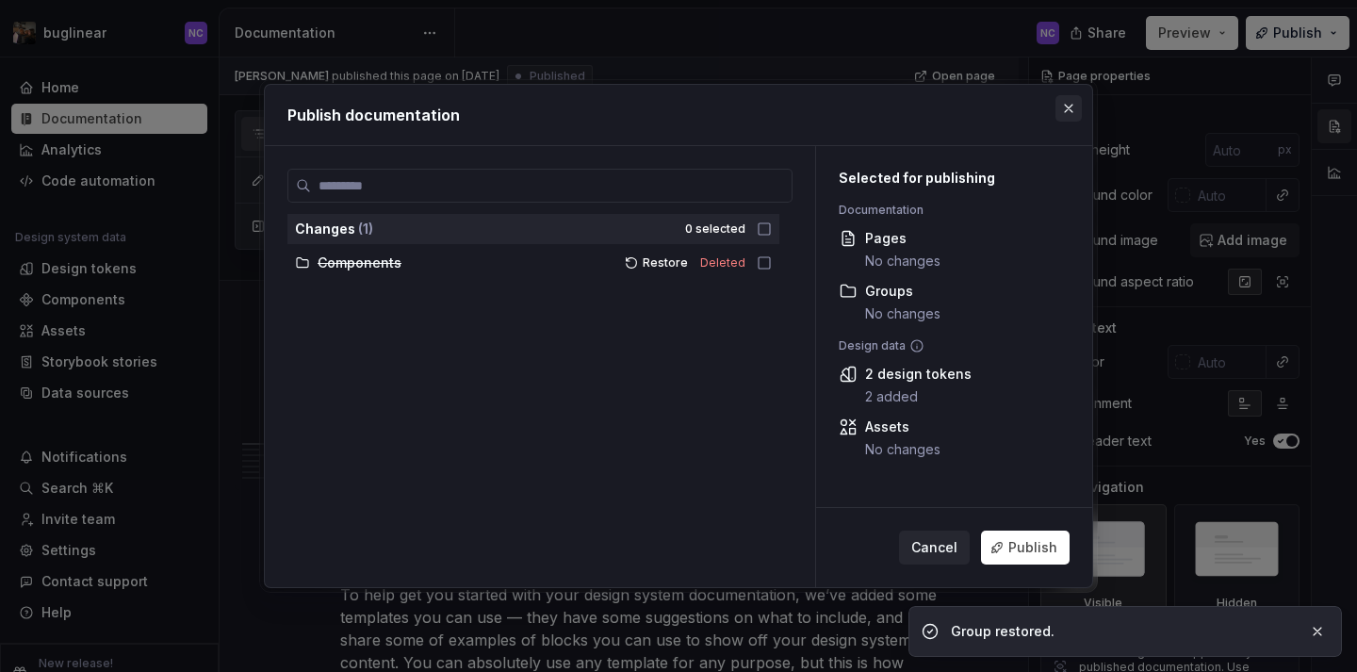
click at [1077, 116] on button "button" at bounding box center [1068, 108] width 26 height 26
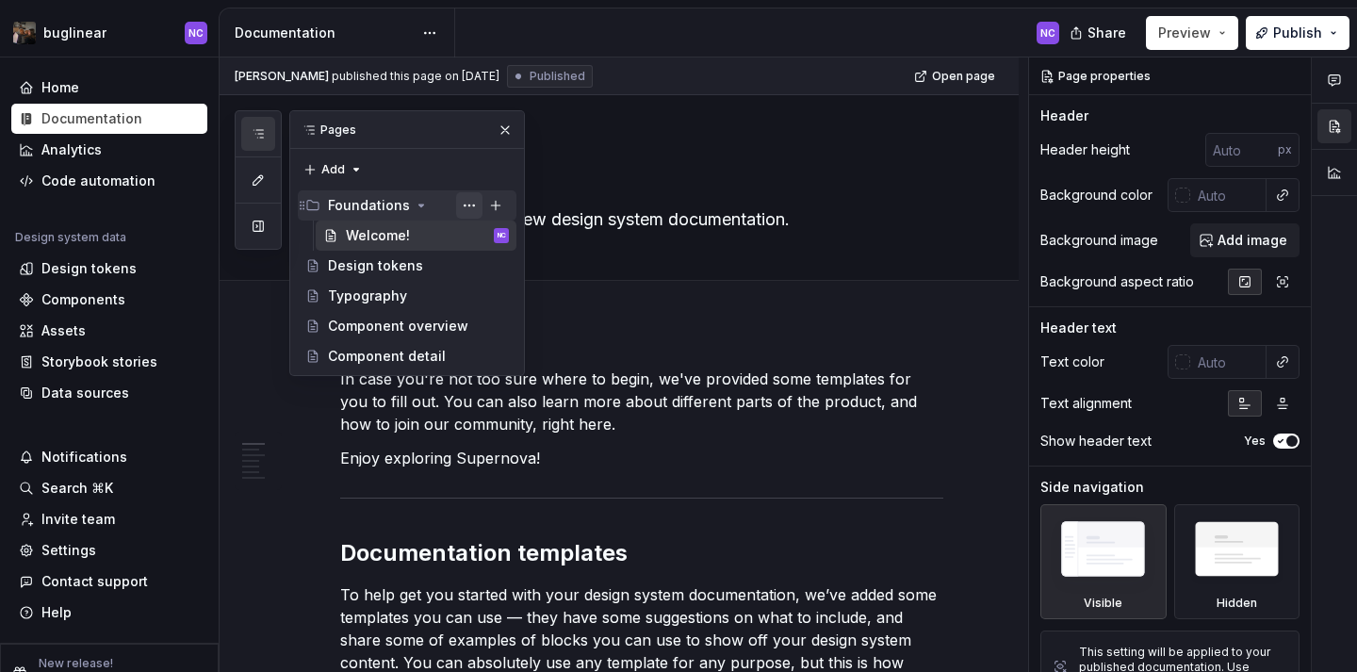
click at [469, 208] on button "Page tree" at bounding box center [469, 205] width 26 height 26
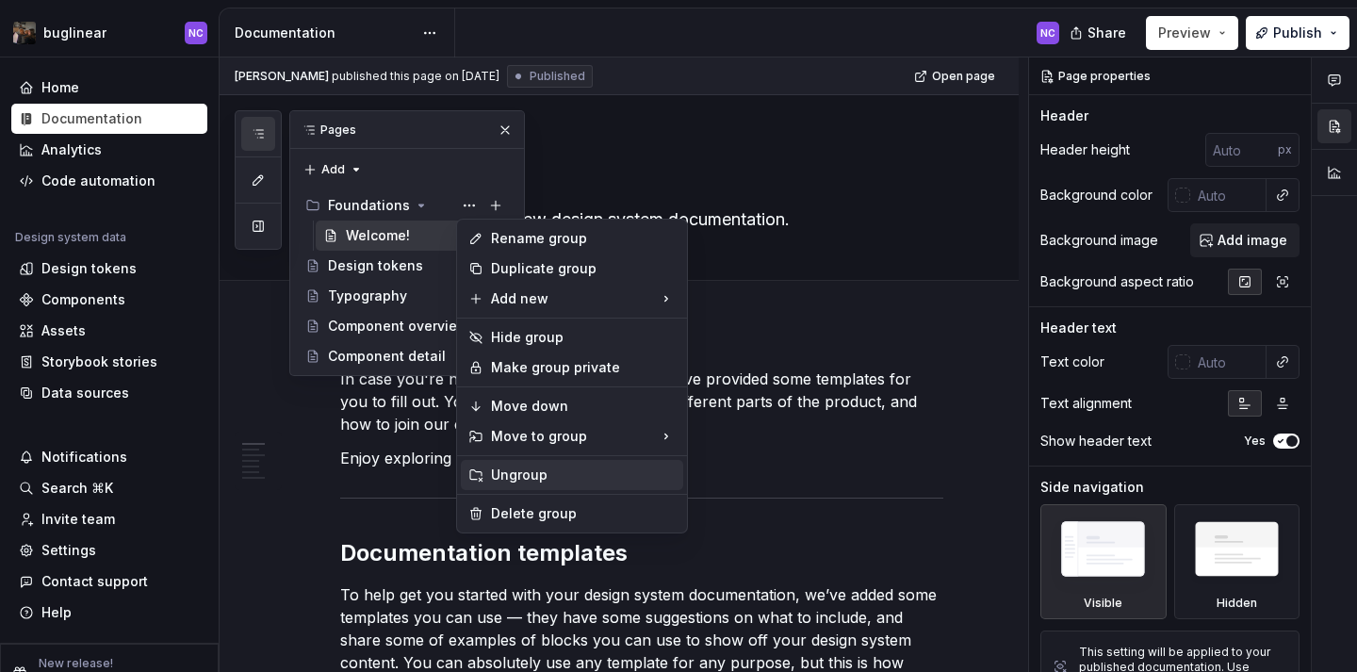
click at [531, 476] on div "Ungroup" at bounding box center [583, 474] width 185 height 19
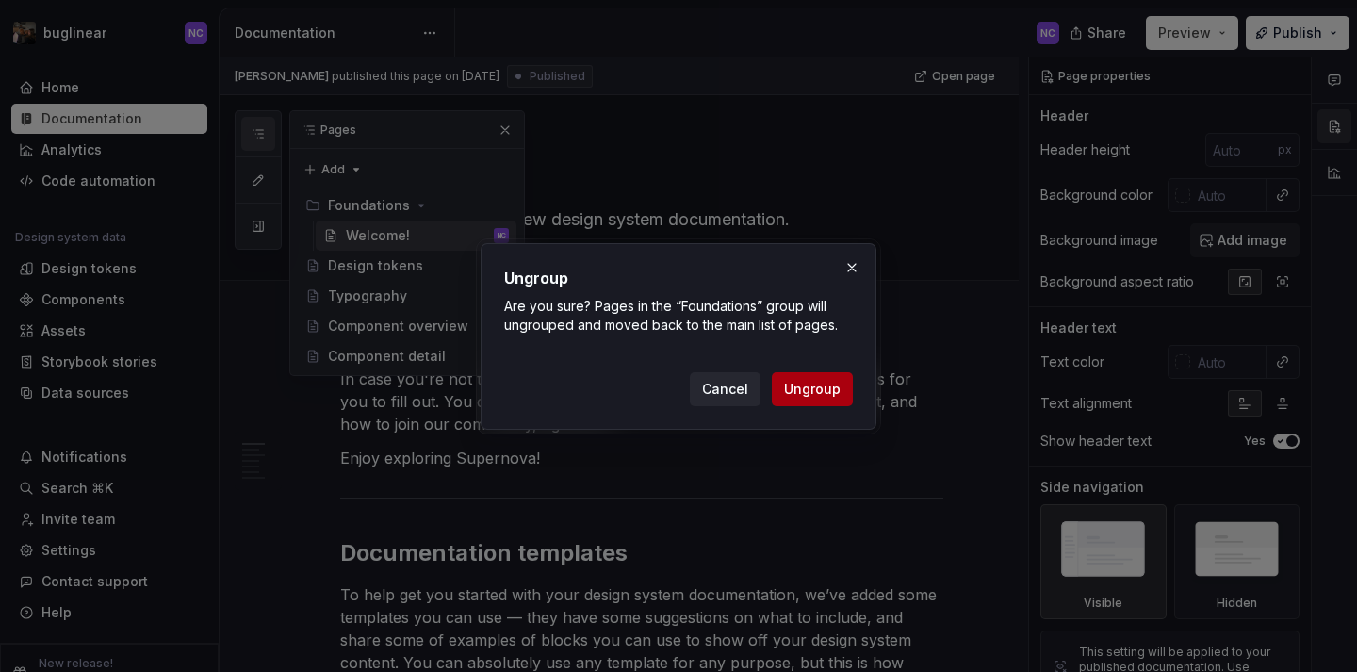
click at [821, 386] on span "Ungroup" at bounding box center [812, 389] width 57 height 19
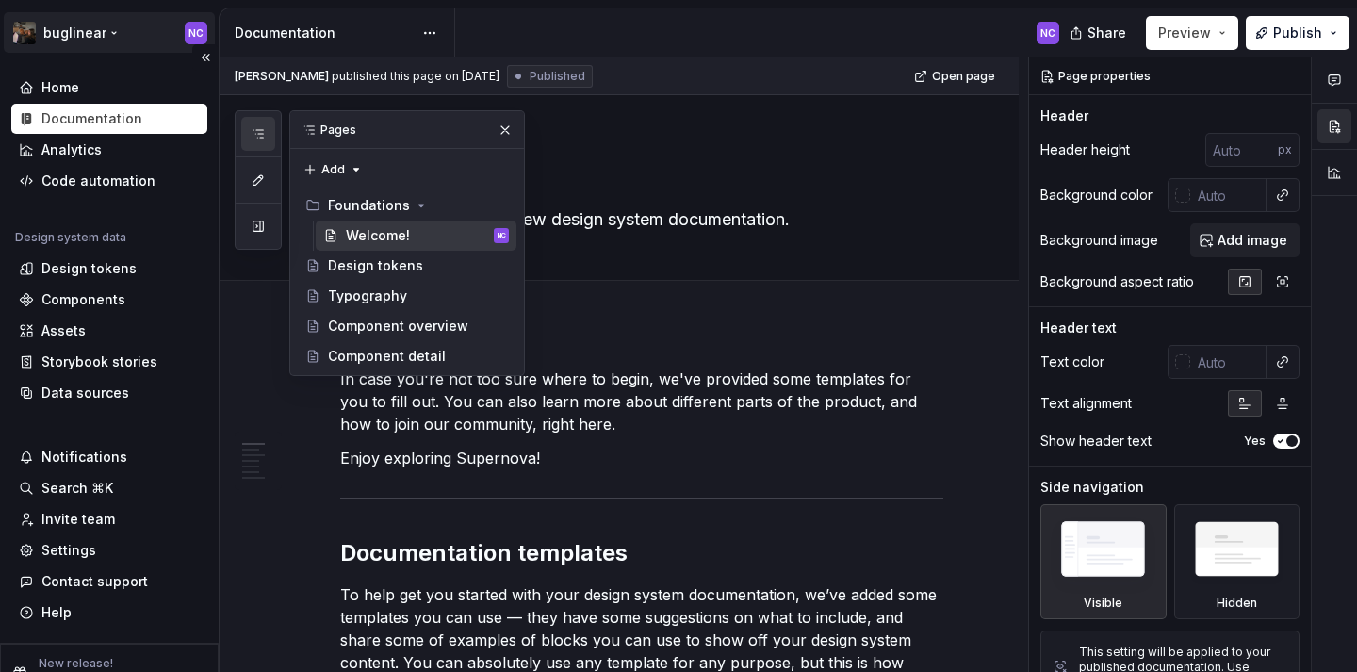
click at [103, 24] on html "buglinear NC Home Documentation Analytics Code automation Design system data De…" at bounding box center [678, 336] width 1357 height 672
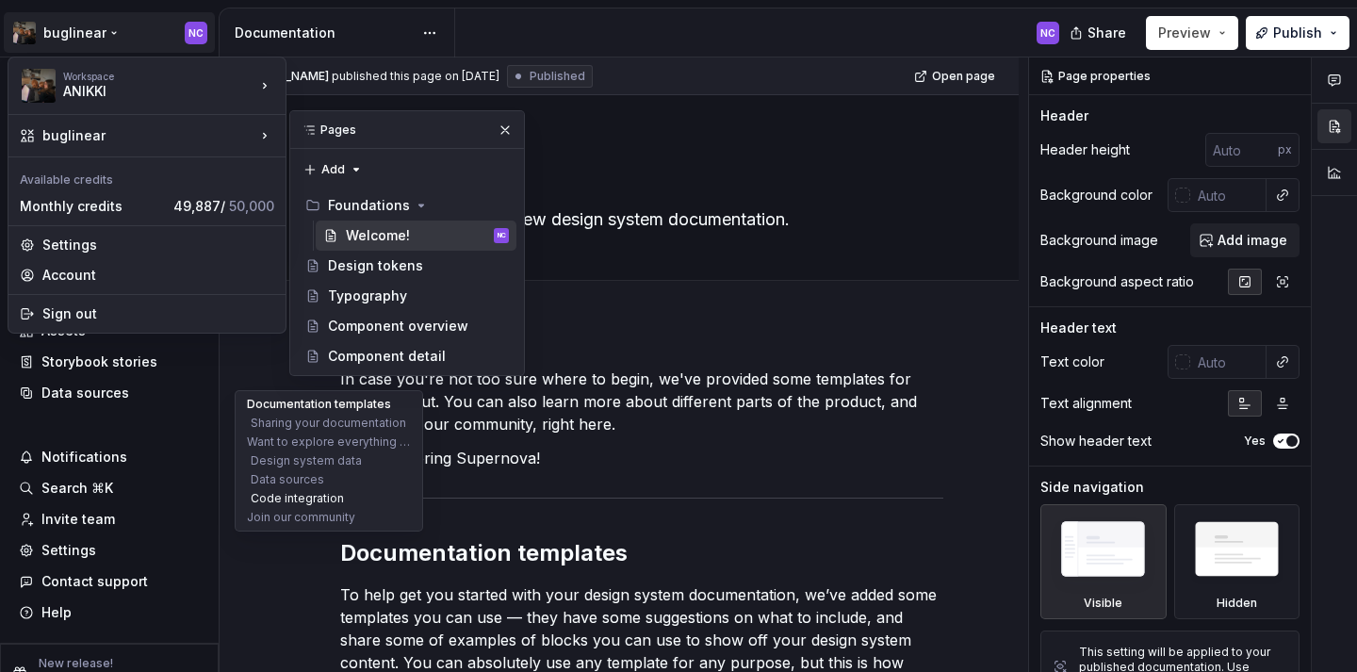
click at [278, 493] on button "Code integration" at bounding box center [328, 498] width 179 height 19
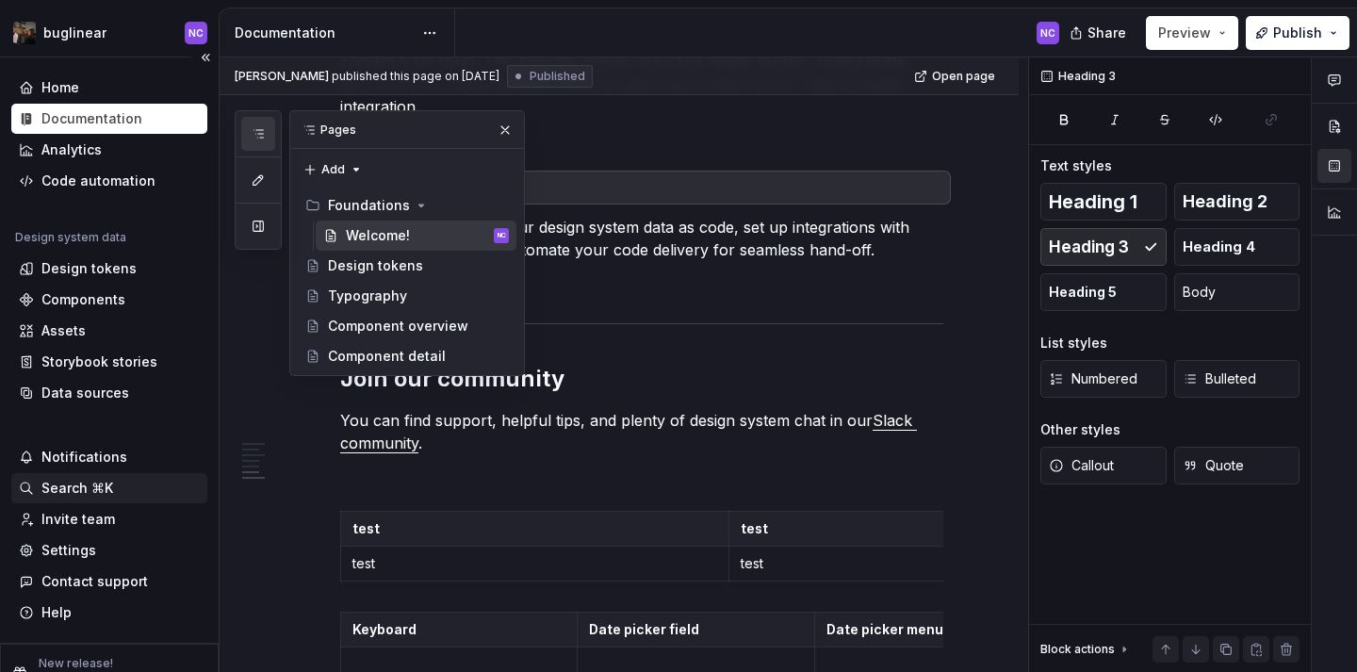
scroll to position [30, 0]
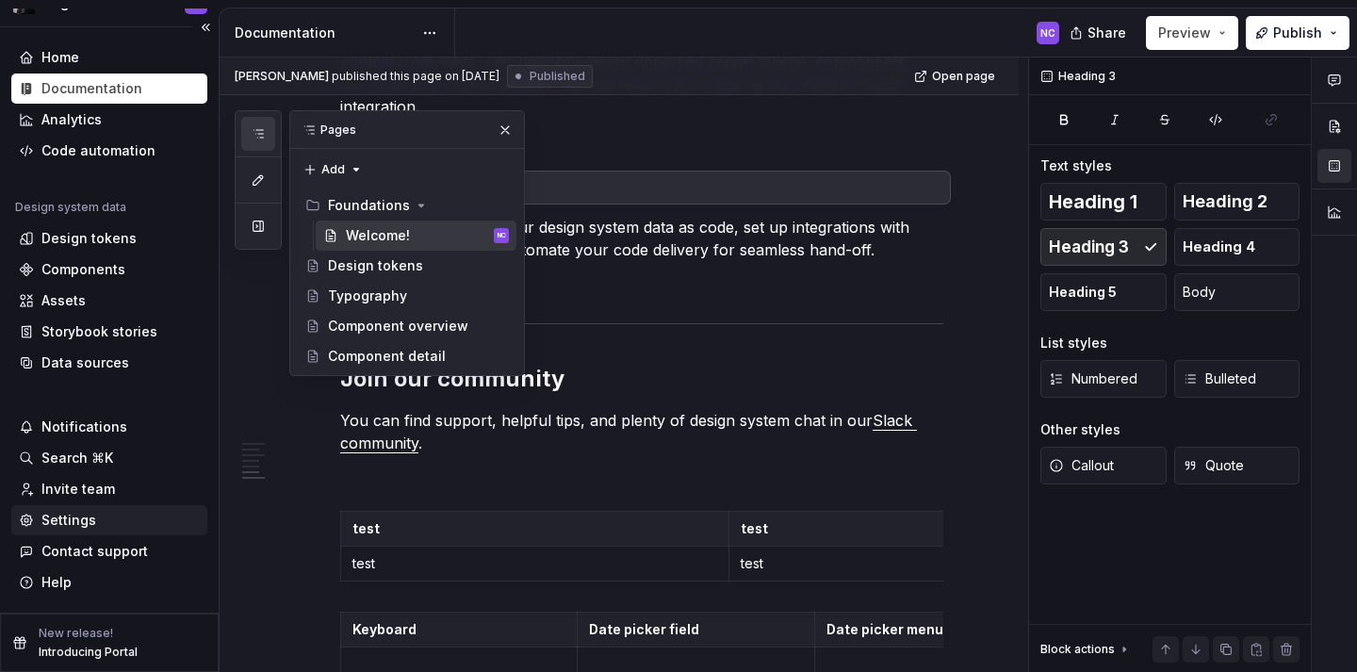
click at [147, 509] on div "Settings" at bounding box center [109, 520] width 196 height 30
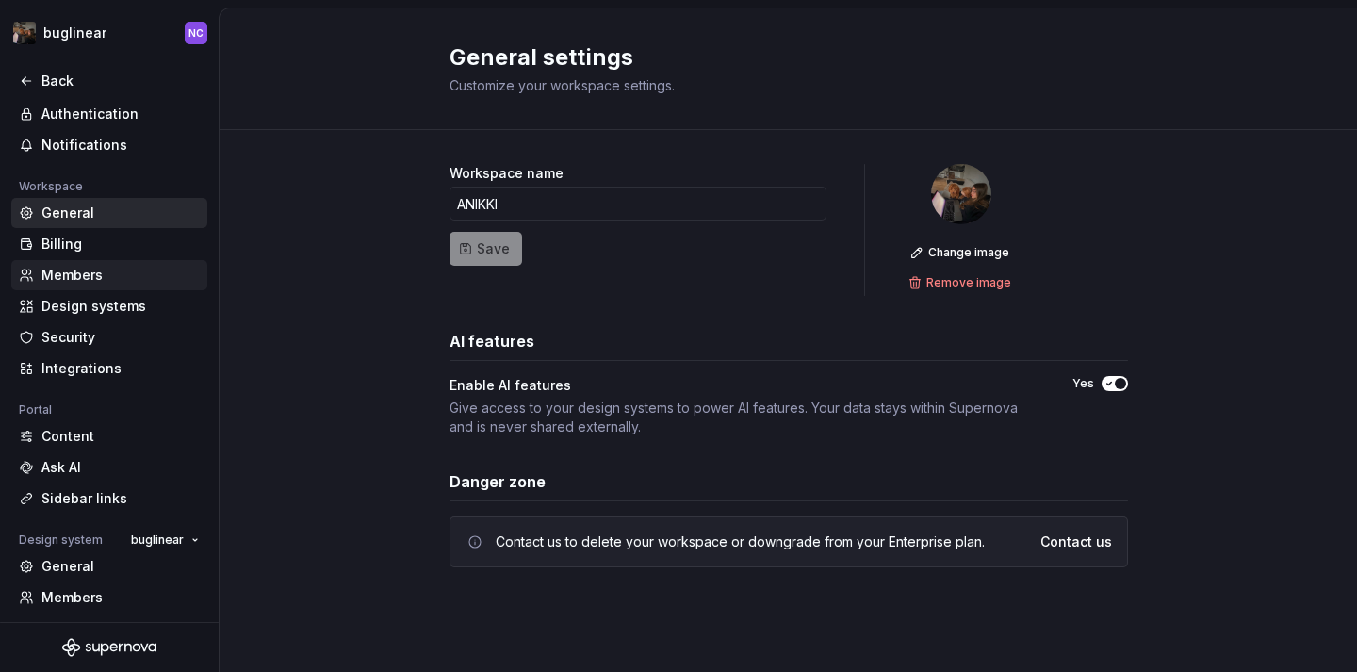
scroll to position [157, 0]
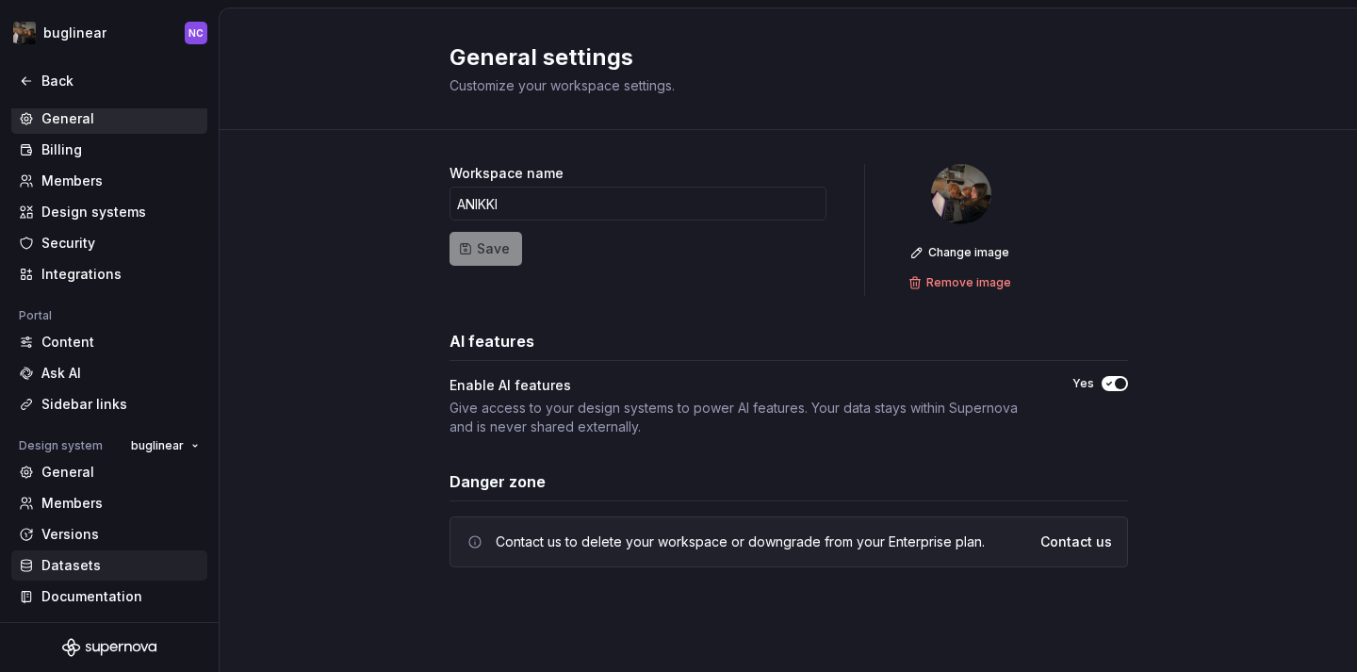
click at [106, 573] on div "Datasets" at bounding box center [120, 565] width 158 height 19
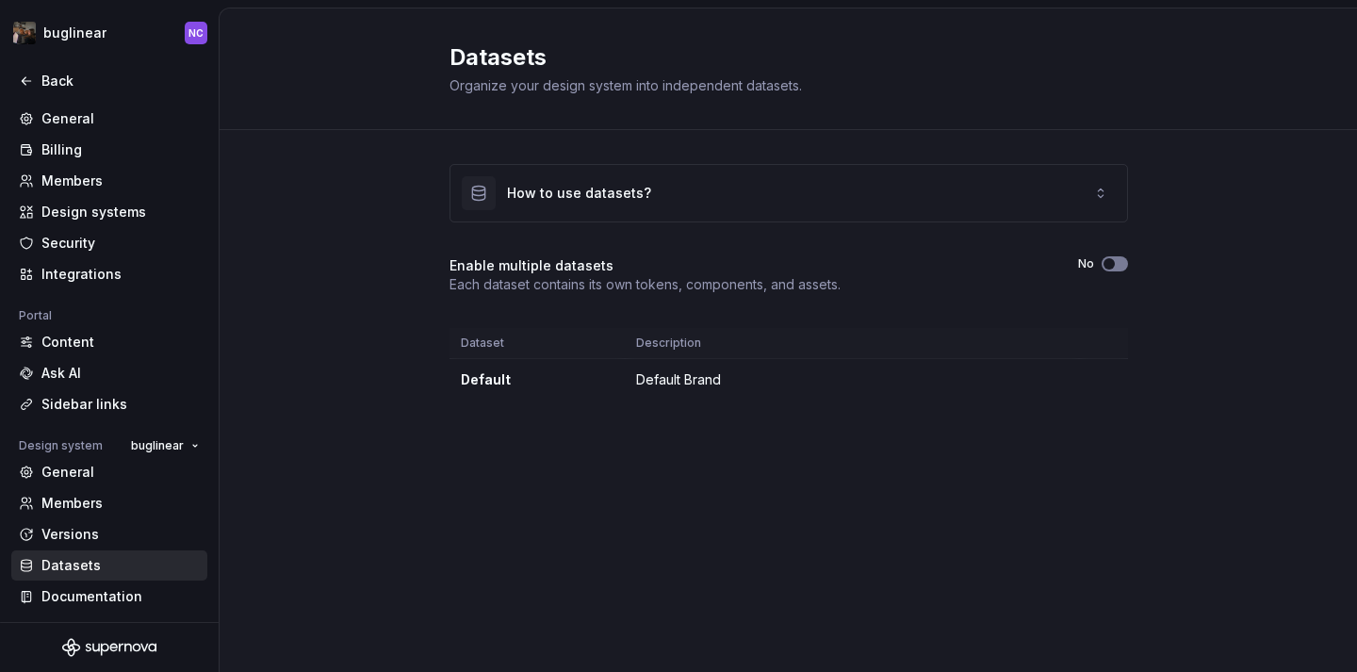
click at [1116, 263] on button "No" at bounding box center [1114, 263] width 26 height 15
click at [1111, 268] on span "button" at bounding box center [1108, 263] width 11 height 11
click at [1098, 268] on div "Yes" at bounding box center [1100, 263] width 56 height 15
click at [1044, 70] on span "New dataset" at bounding box center [1073, 68] width 85 height 19
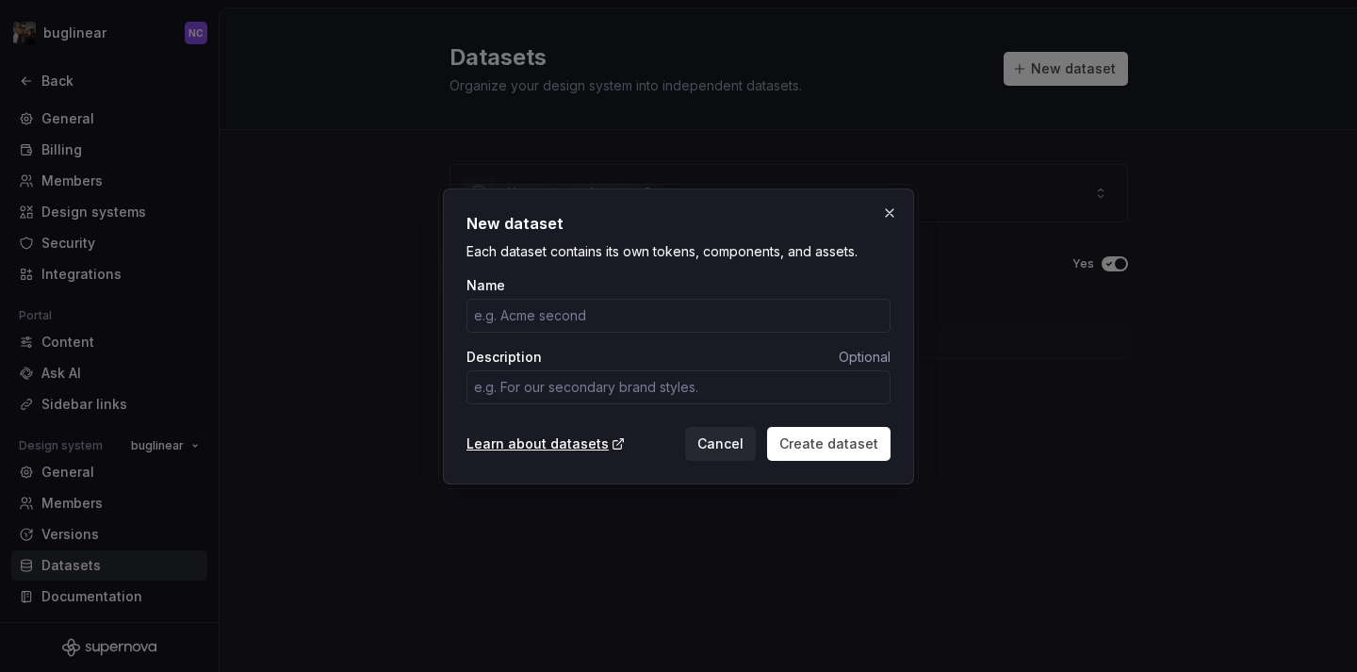
type textarea "*"
type input "test"
click at [831, 429] on button "Create dataset" at bounding box center [828, 444] width 123 height 34
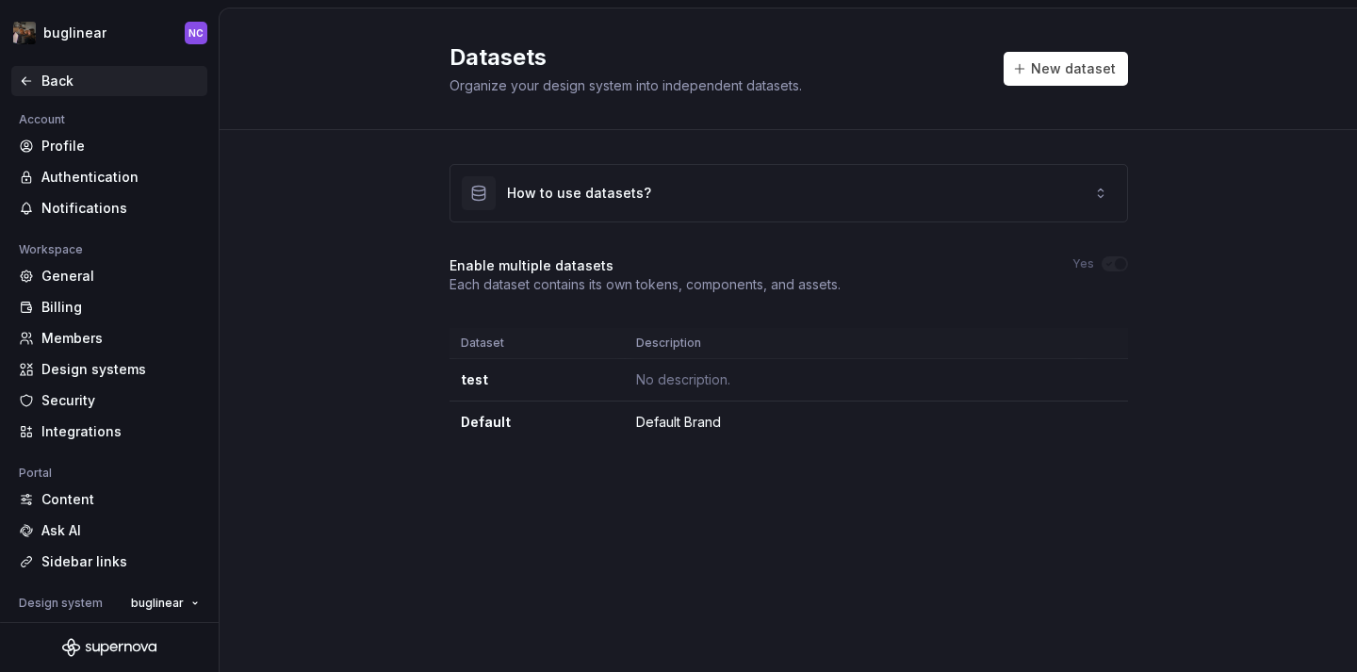
click at [30, 89] on div "Back" at bounding box center [109, 81] width 181 height 19
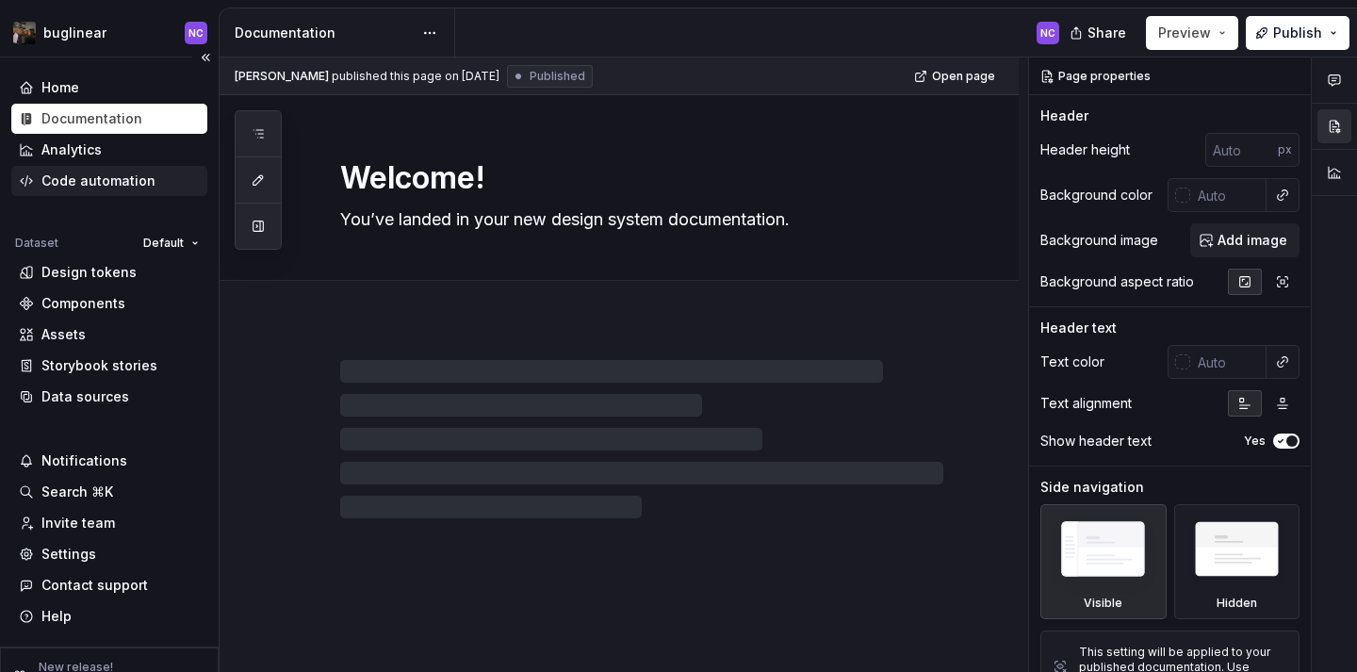
click at [135, 178] on div "Code automation" at bounding box center [98, 180] width 114 height 19
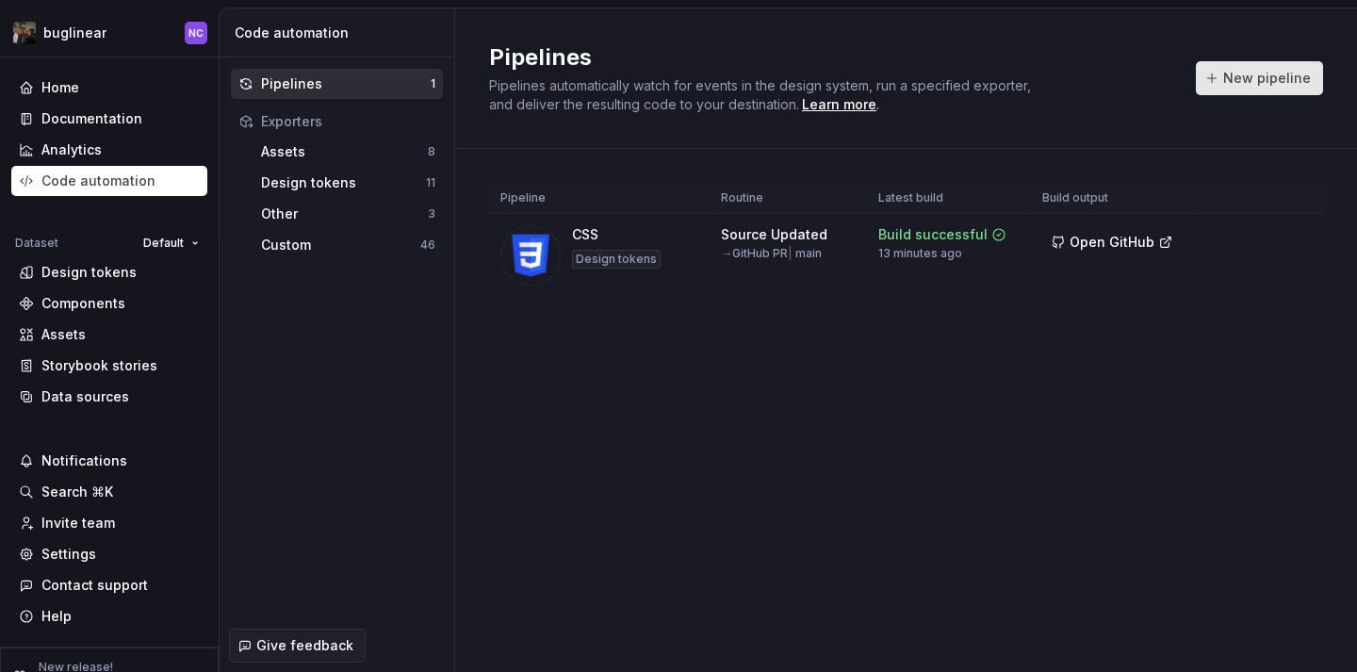
click at [1213, 80] on button "New pipeline" at bounding box center [1258, 78] width 127 height 34
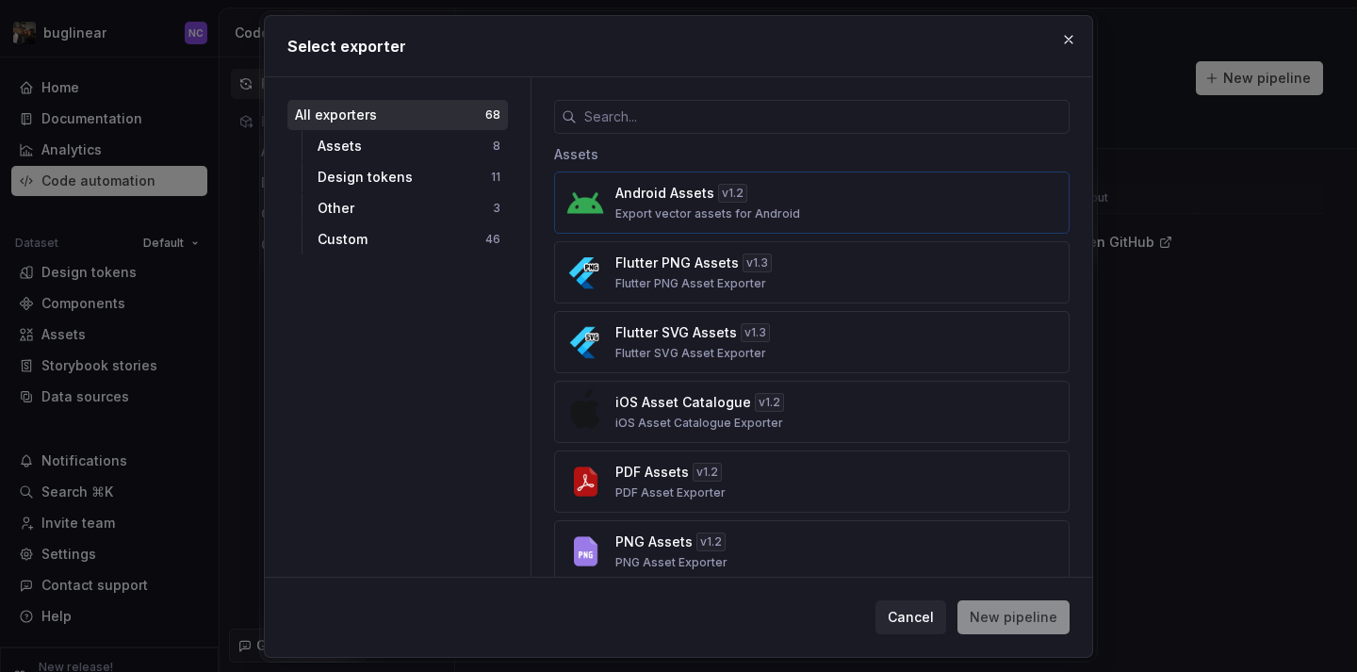
click at [710, 199] on div "Android Assets v 1.2" at bounding box center [681, 193] width 132 height 19
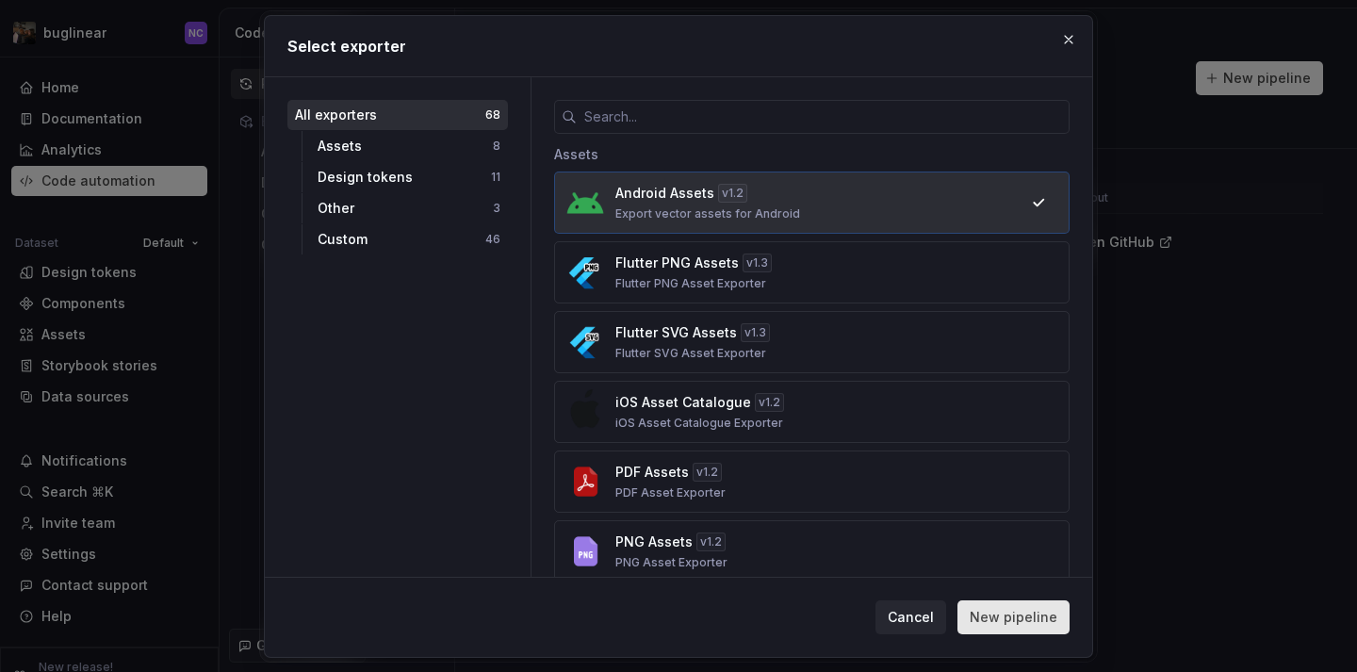
click at [1032, 608] on span "New pipeline" at bounding box center [1013, 617] width 88 height 19
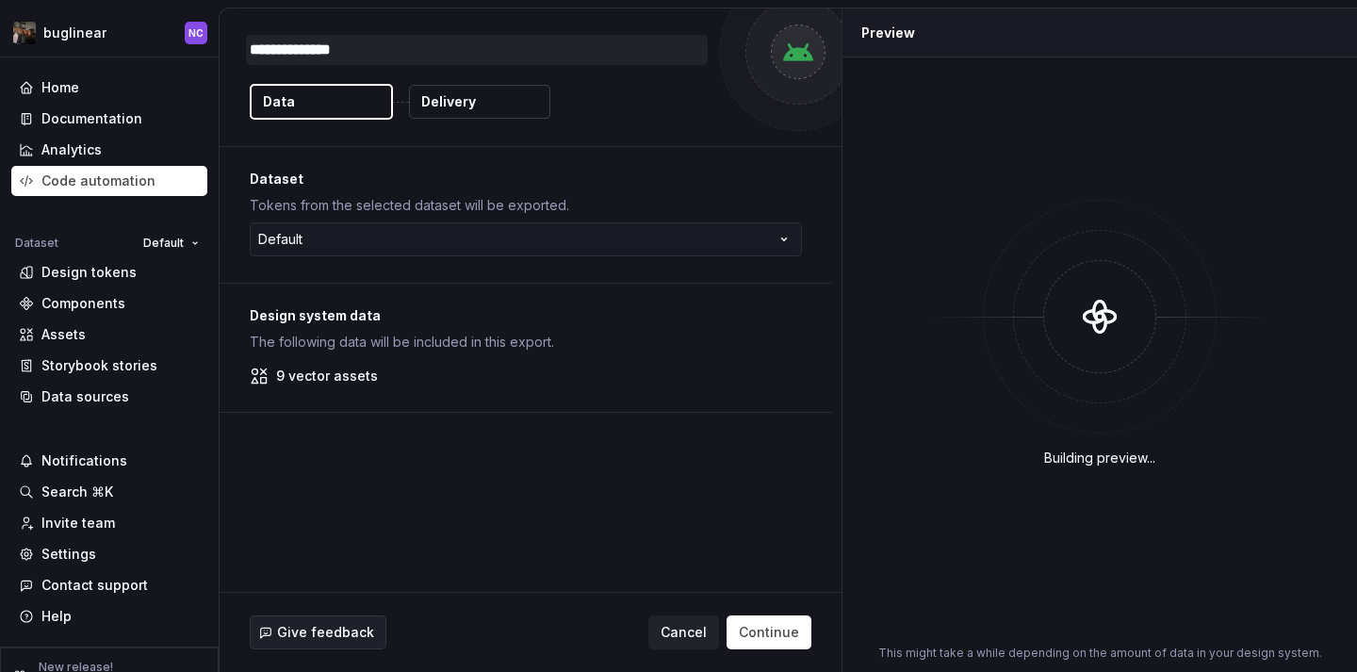
click at [333, 50] on textarea "**********" at bounding box center [477, 50] width 462 height 30
click at [700, 639] on span "Cancel" at bounding box center [683, 632] width 46 height 19
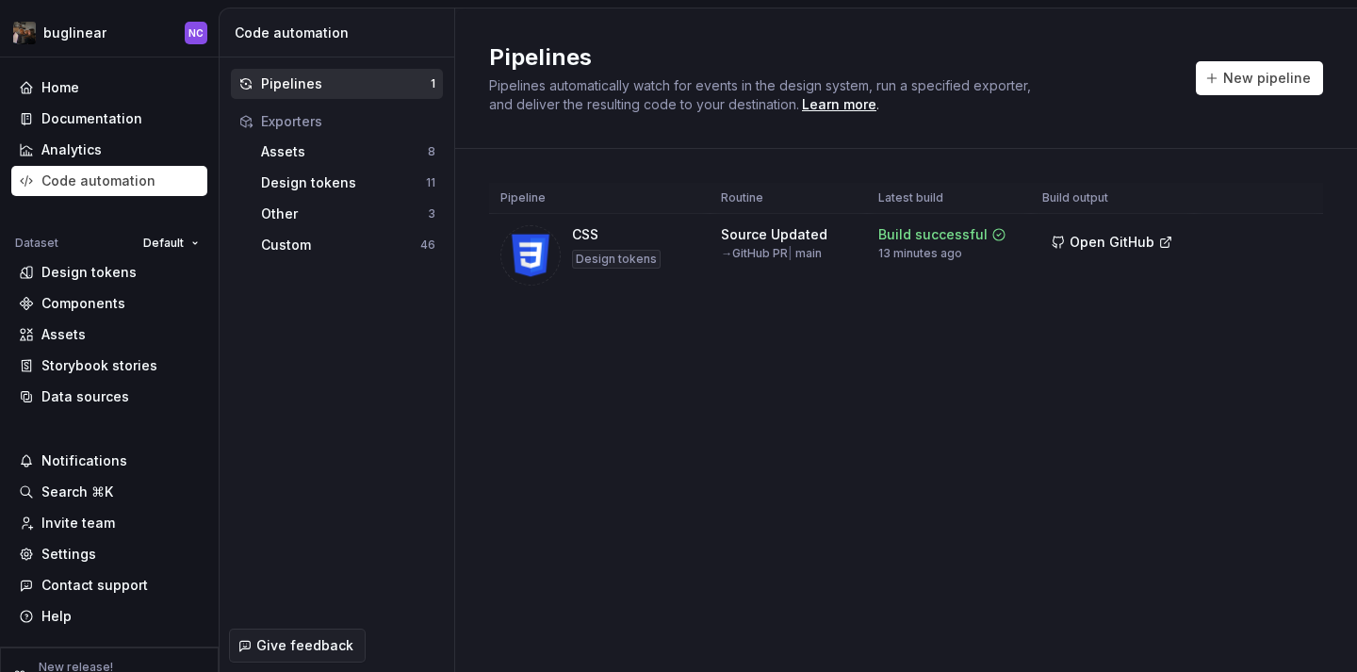
click at [1235, 102] on div "Pipelines Pipelines automatically watch for events in the design system, run a …" at bounding box center [906, 78] width 834 height 72
click at [1231, 89] on button "New pipeline" at bounding box center [1258, 78] width 127 height 34
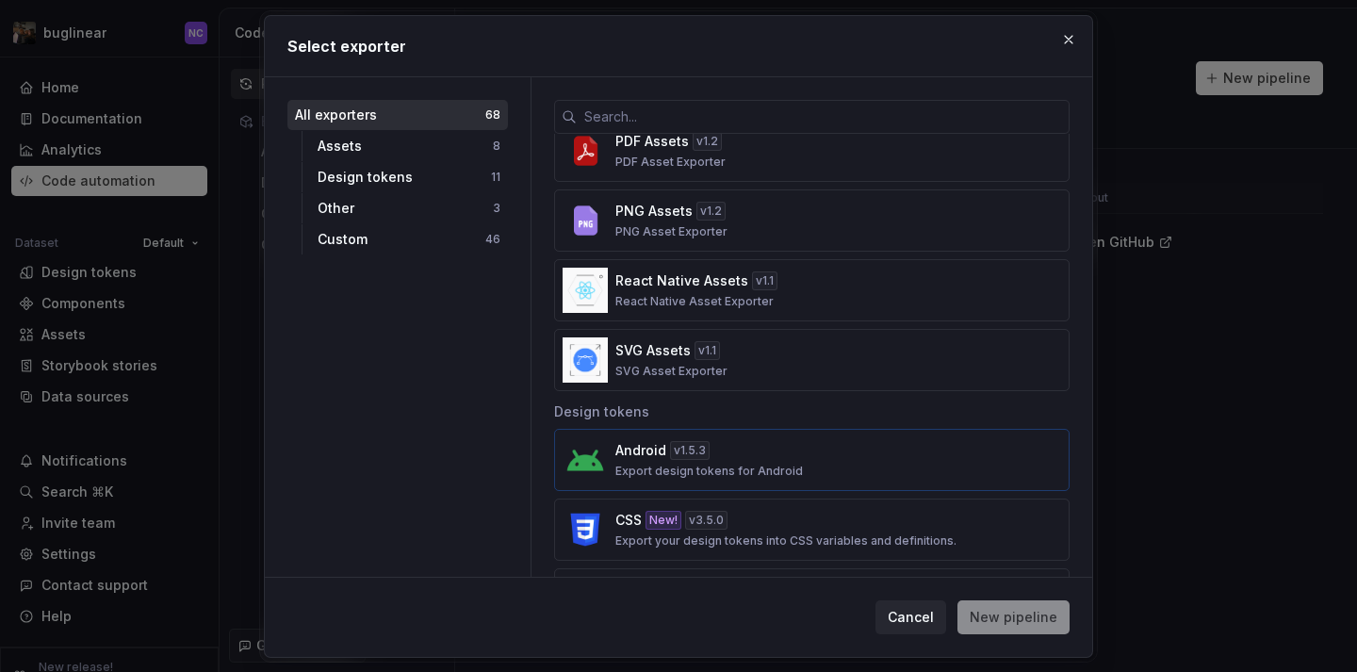
scroll to position [398, 0]
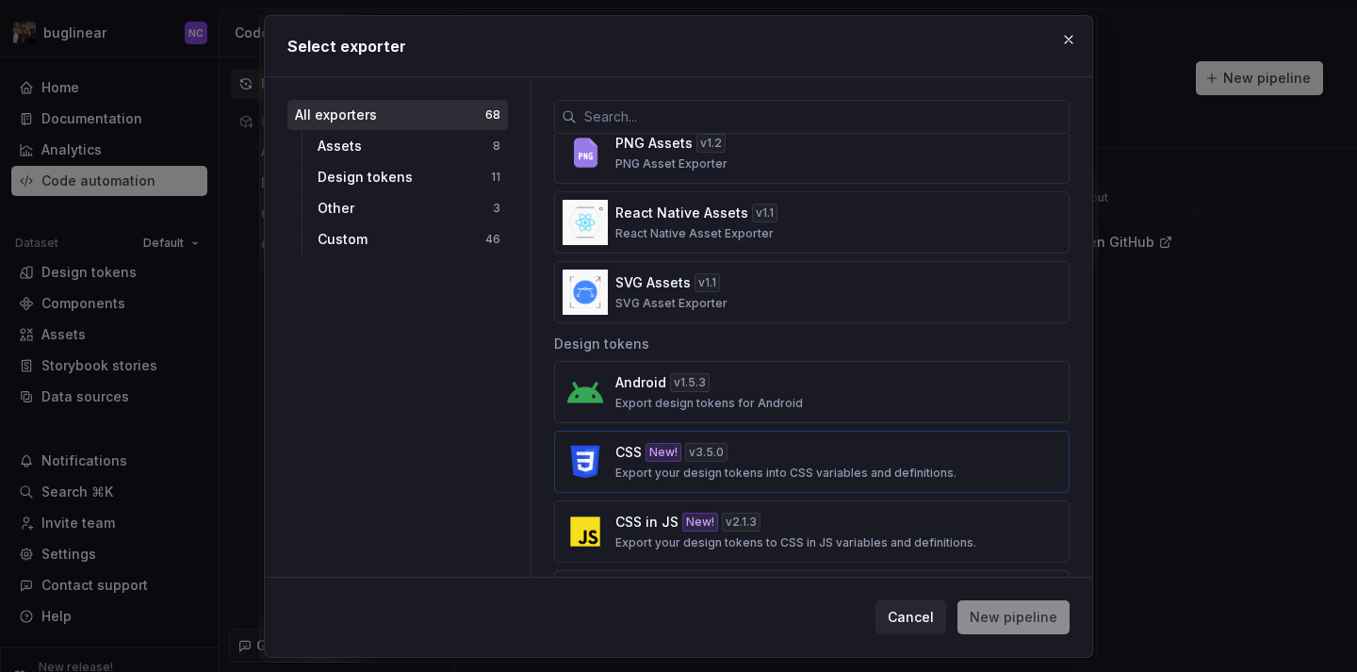
click at [737, 484] on button "CSS New! v 3.5.0 Export your design tokens into CSS variables and definitions." at bounding box center [811, 462] width 515 height 62
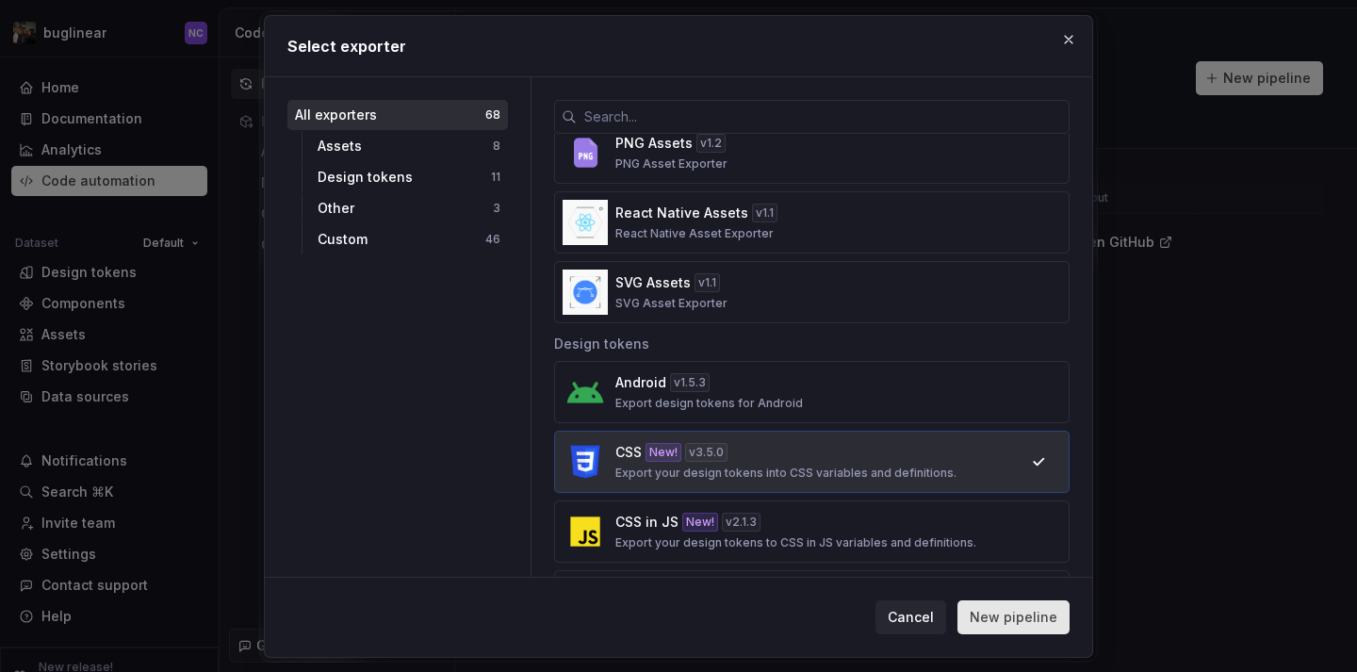
click at [998, 622] on span "New pipeline" at bounding box center [1013, 617] width 88 height 19
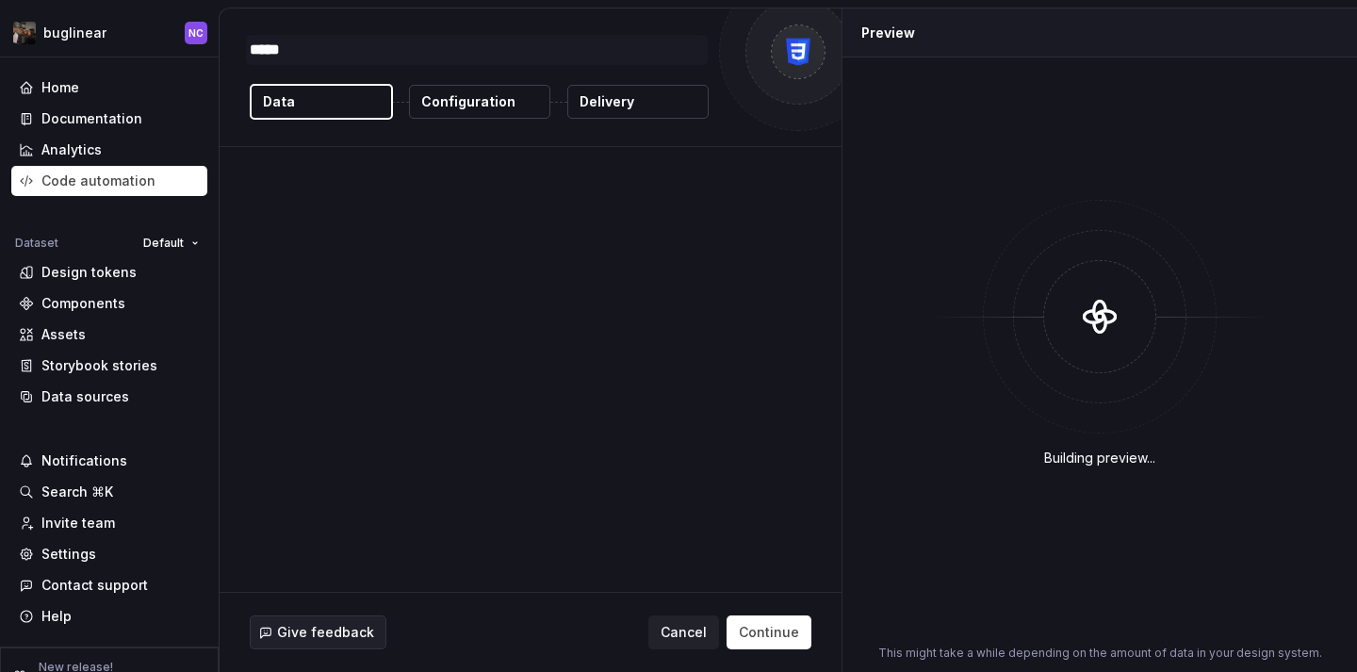
type textarea "*"
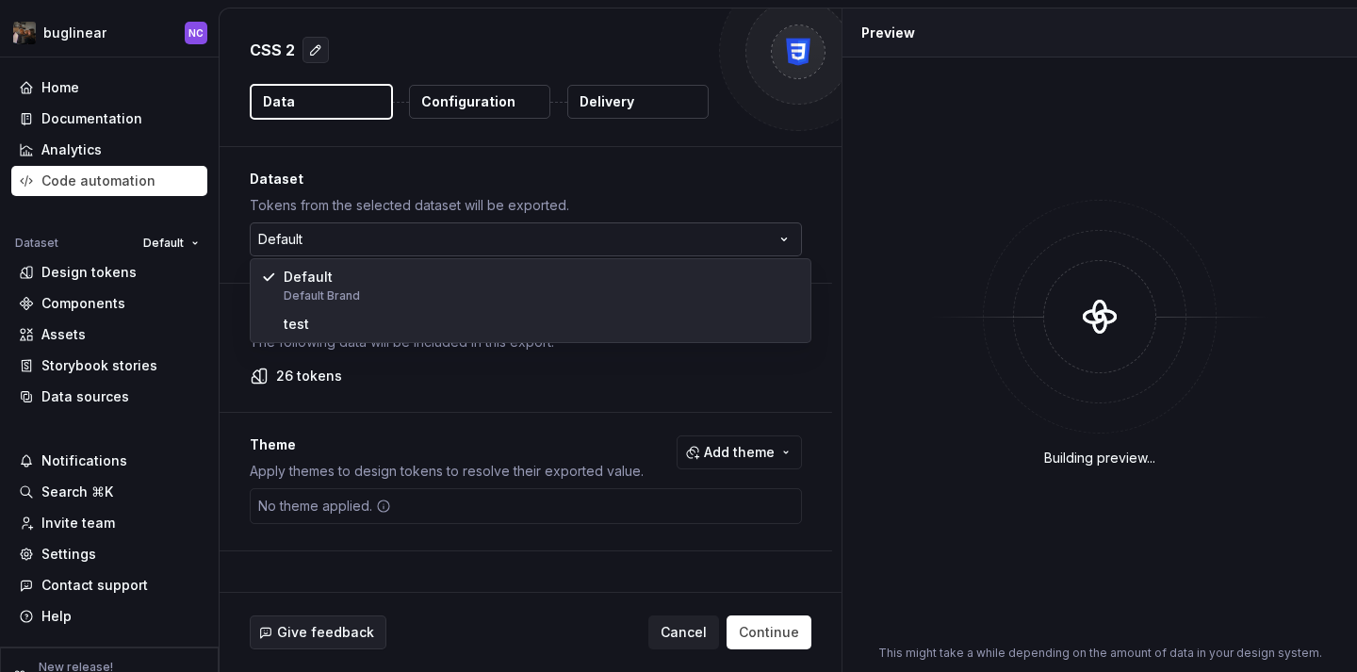
click at [475, 225] on html "buglinear NC Home Documentation Analytics Code automation Dataset Default Desig…" at bounding box center [678, 336] width 1357 height 672
select select "**********"
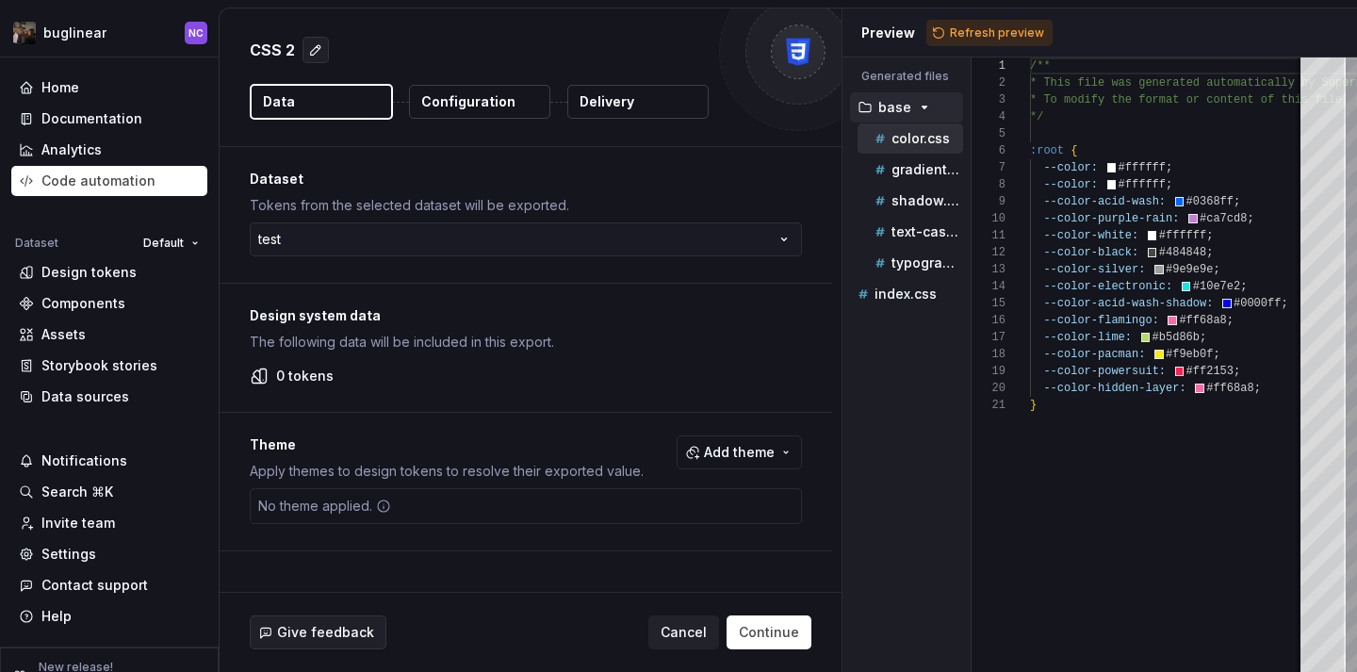
click at [757, 654] on div "Give feedback Cancel Continue" at bounding box center [530, 632] width 622 height 79
click at [756, 632] on span "Continue" at bounding box center [769, 632] width 60 height 19
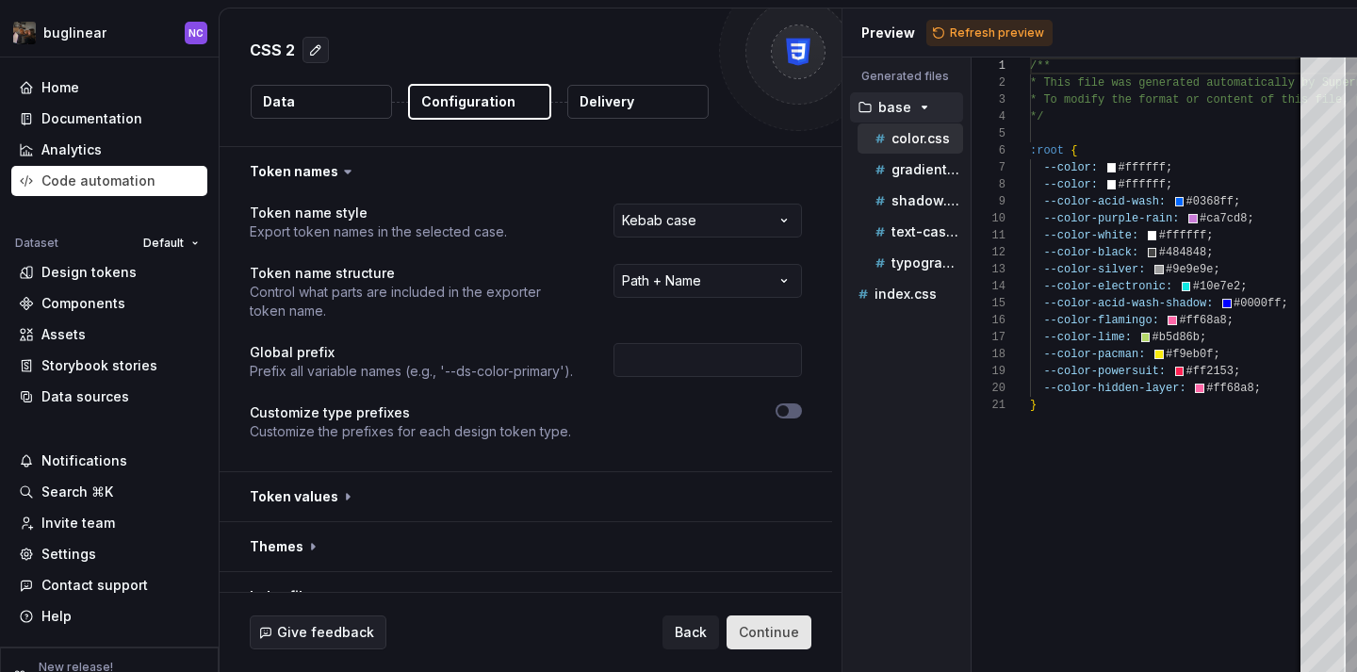
click at [756, 632] on span "Continue" at bounding box center [769, 632] width 60 height 19
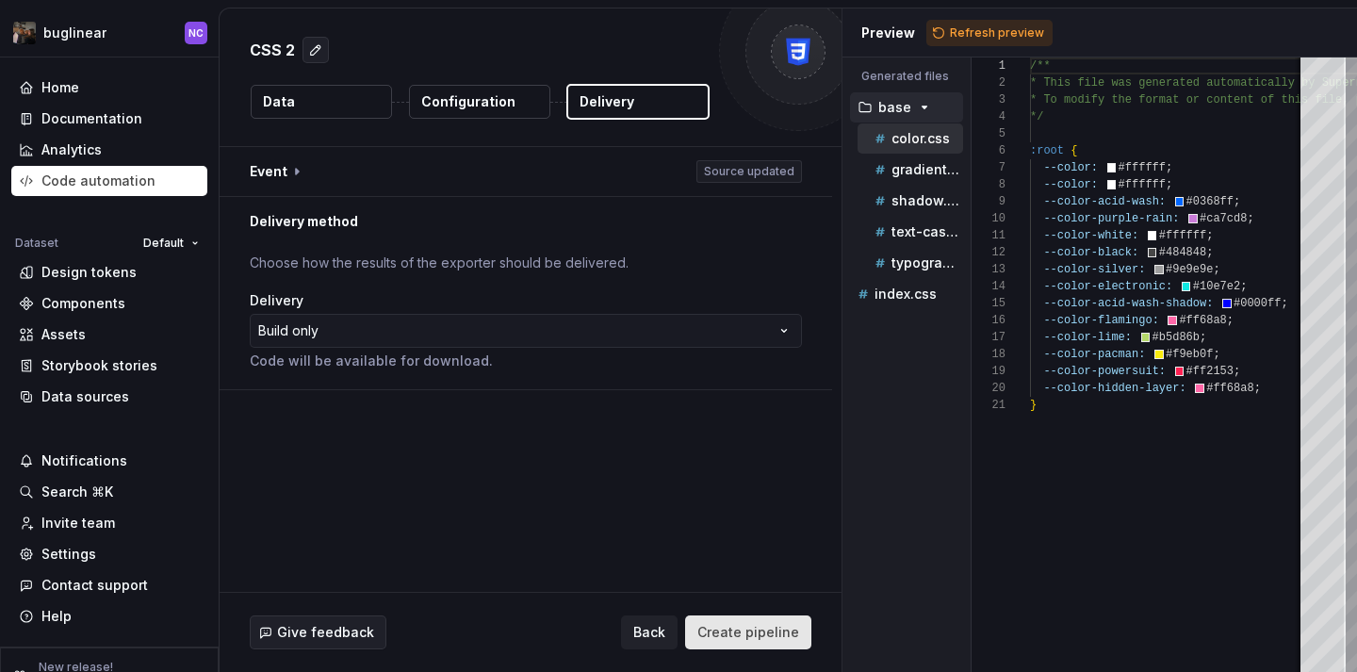
click at [756, 632] on span "Create pipeline" at bounding box center [748, 632] width 102 height 19
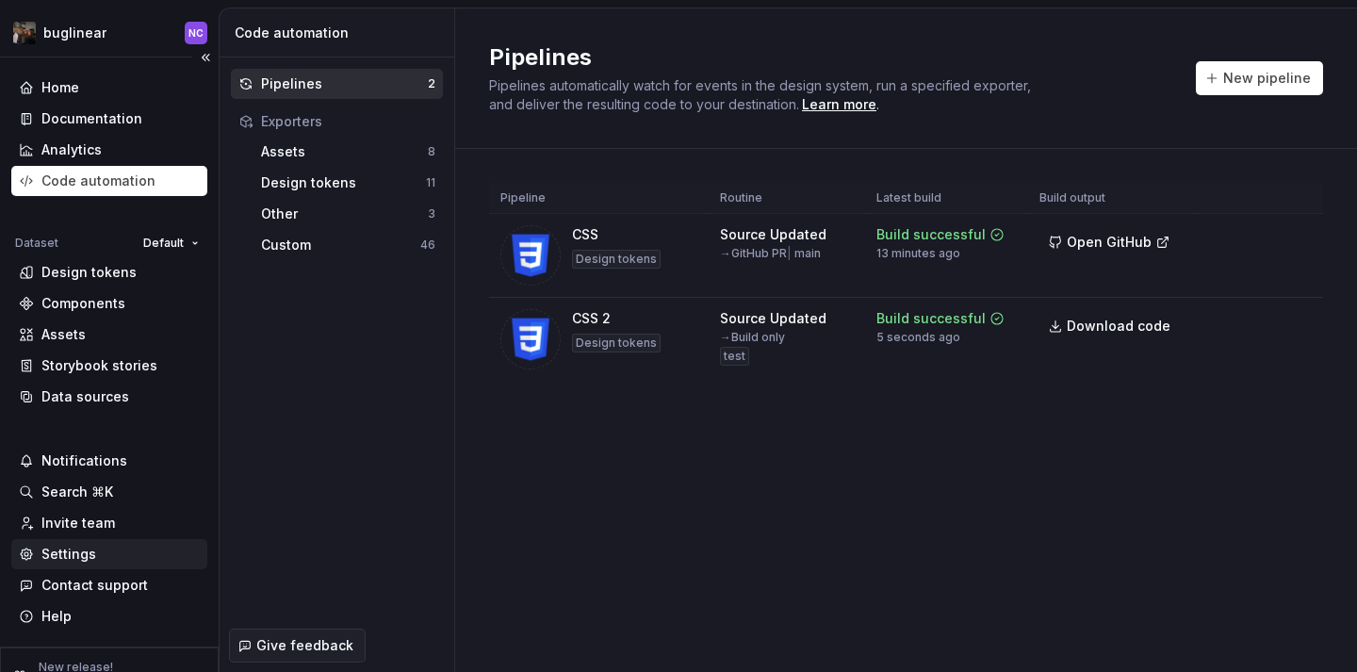
click at [92, 542] on div "Settings" at bounding box center [109, 554] width 196 height 30
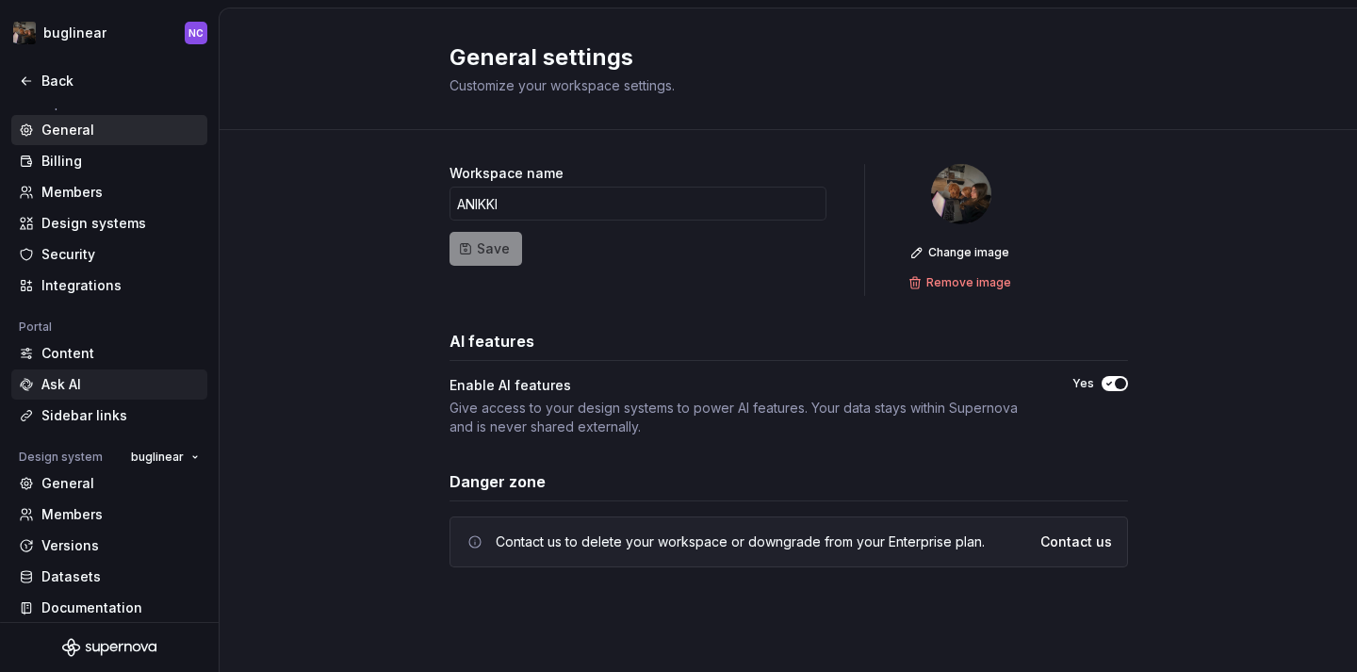
scroll to position [157, 0]
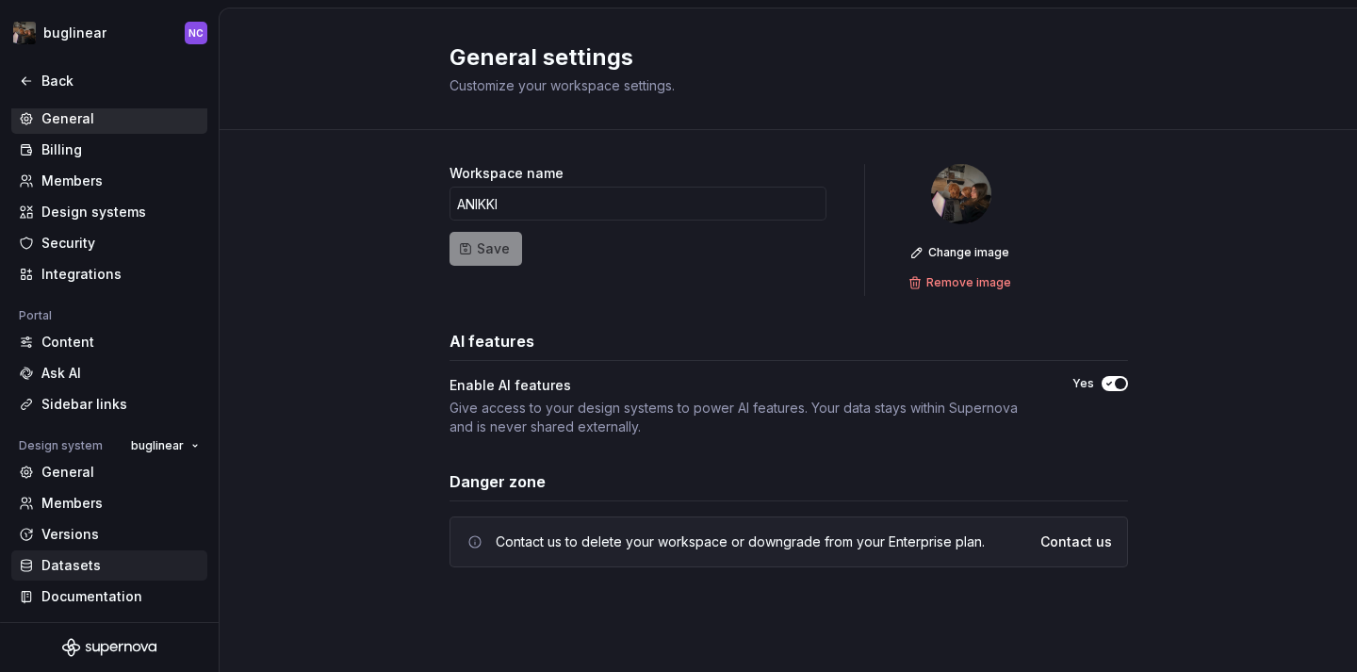
click at [130, 561] on div "Datasets" at bounding box center [120, 565] width 158 height 19
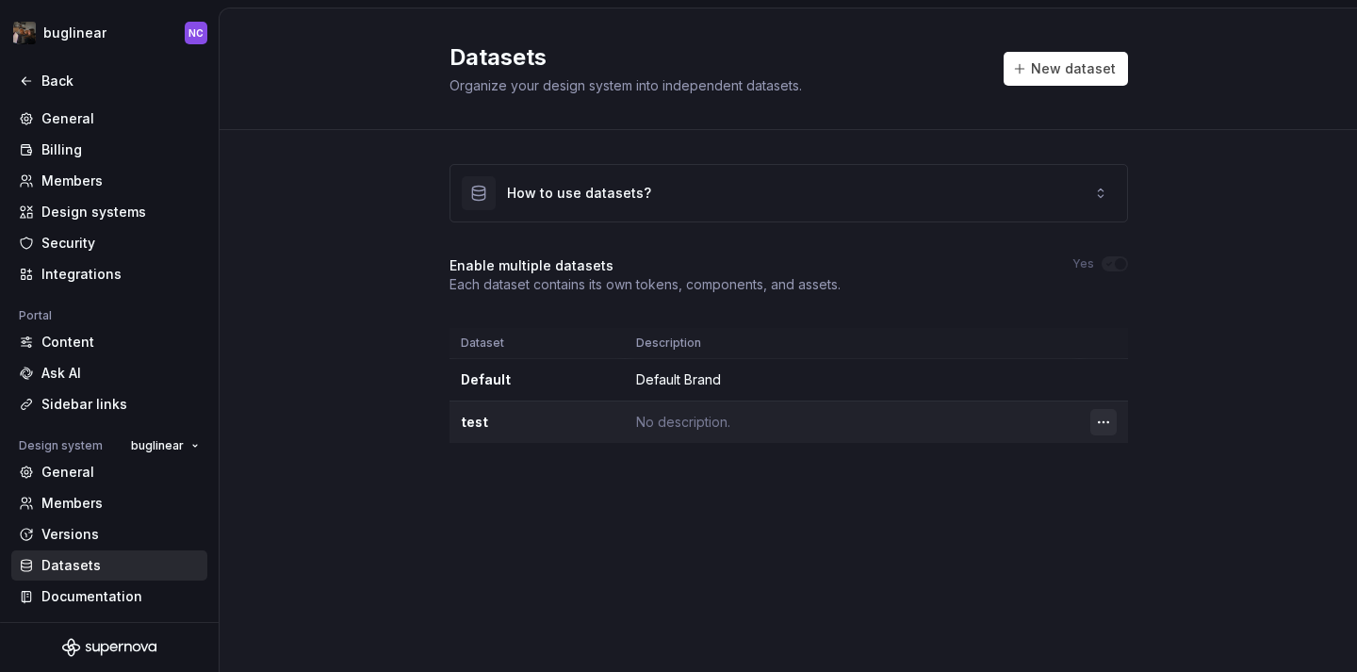
click at [1113, 427] on html "buglinear NC Back Account Profile Authentication Notifications Workspace Genera…" at bounding box center [678, 336] width 1357 height 672
click at [1139, 480] on div "Edit details Delete dataset" at bounding box center [1175, 478] width 170 height 78
click at [1145, 502] on div "Delete dataset" at bounding box center [1186, 497] width 122 height 19
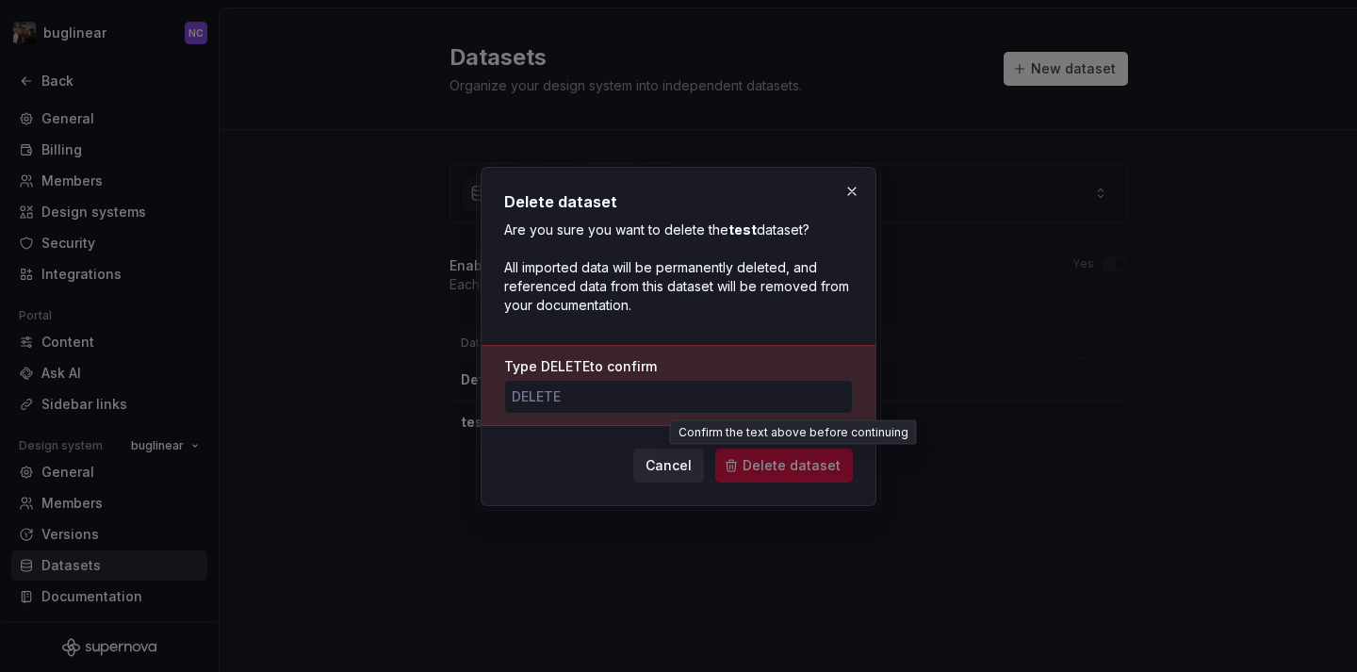
click at [778, 479] on span "Delete dataset" at bounding box center [784, 465] width 138 height 34
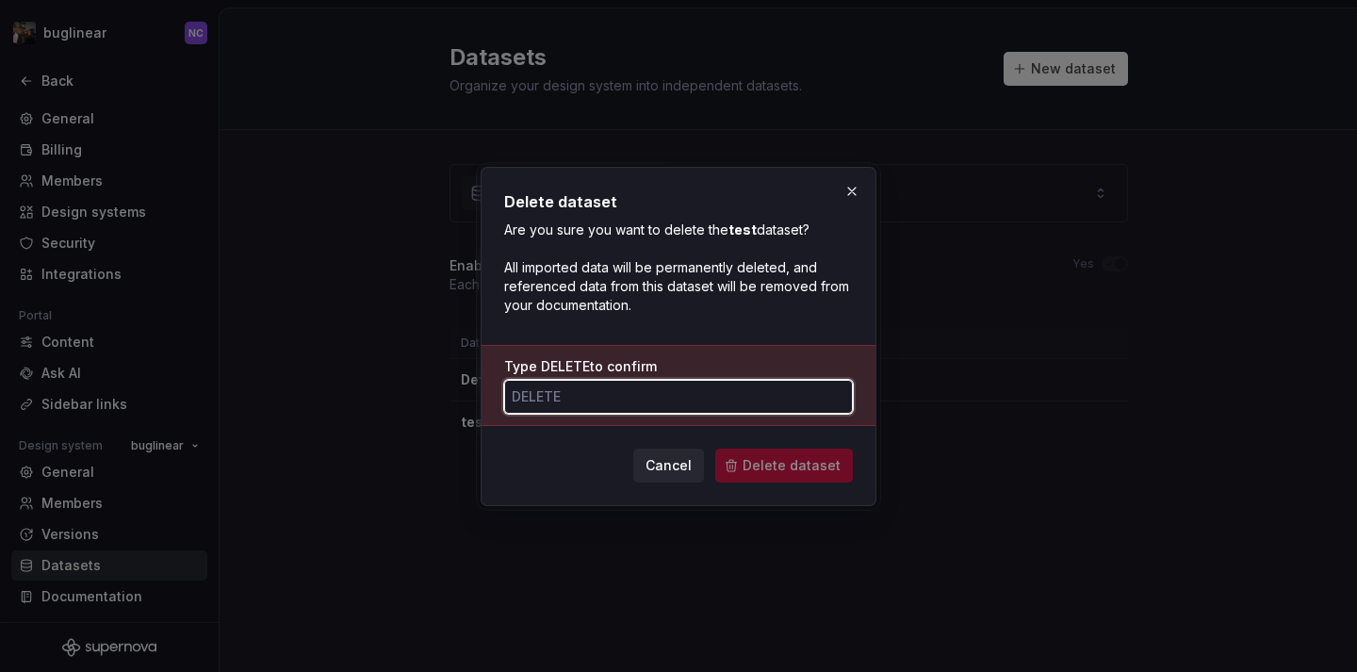
click at [636, 393] on input "Type DELETE to confirm" at bounding box center [678, 397] width 349 height 34
type input "delete"
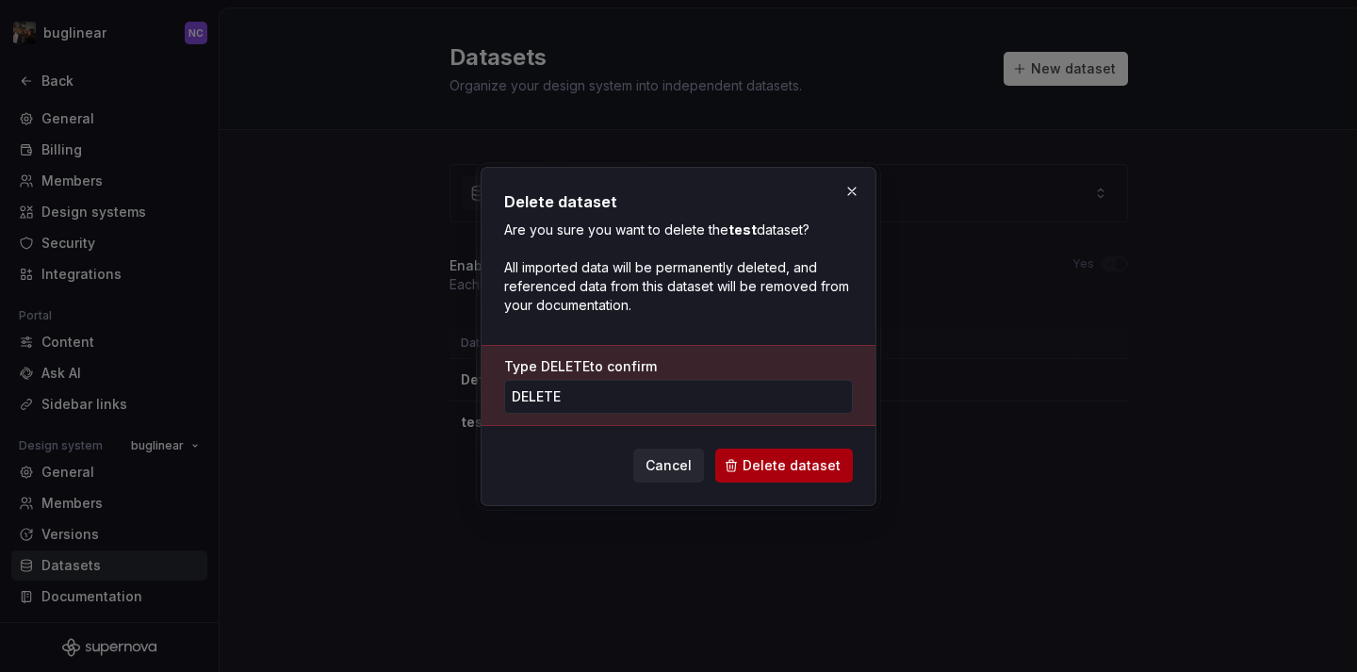
click at [819, 459] on span "Delete dataset" at bounding box center [791, 465] width 98 height 19
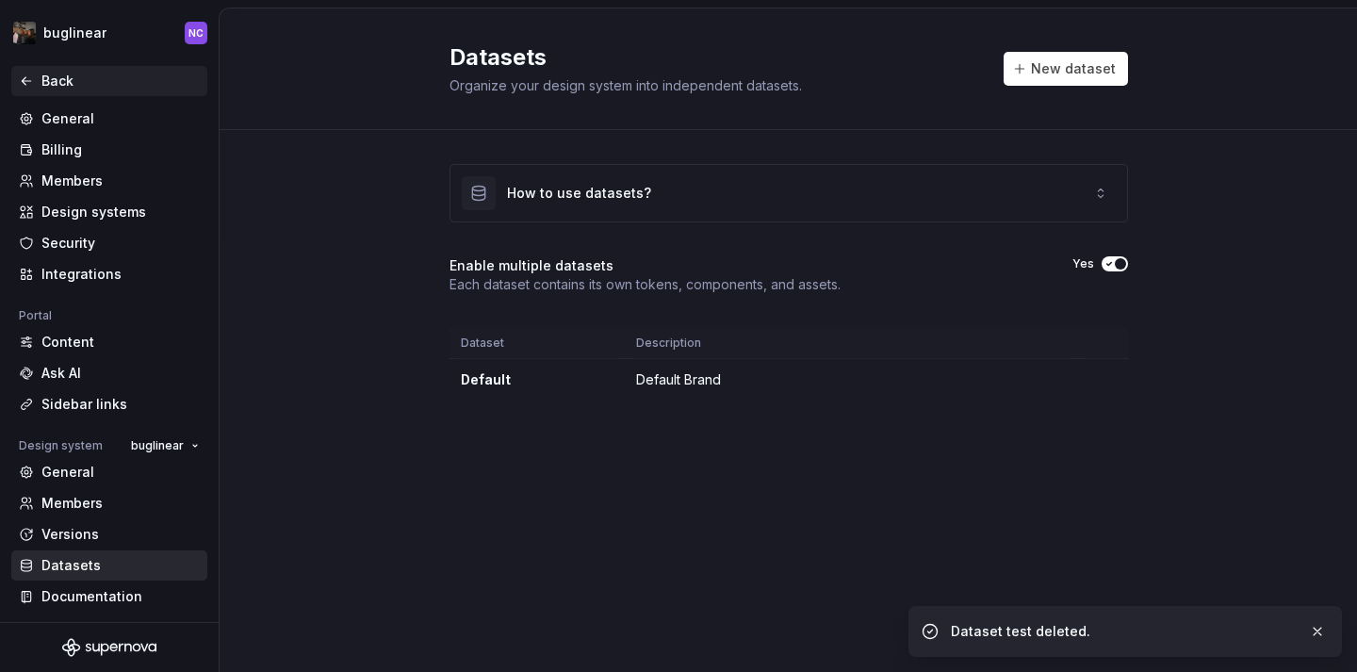
click at [33, 81] on icon at bounding box center [26, 80] width 15 height 15
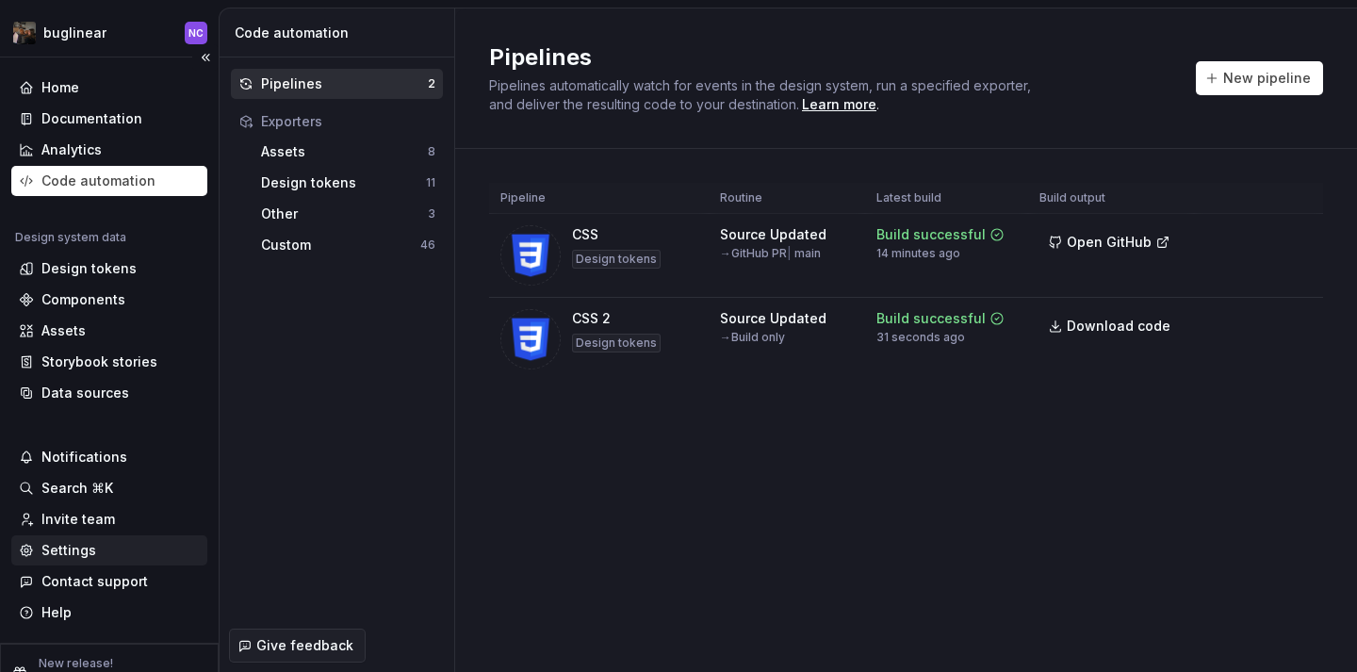
click at [112, 555] on div "Settings" at bounding box center [109, 550] width 181 height 19
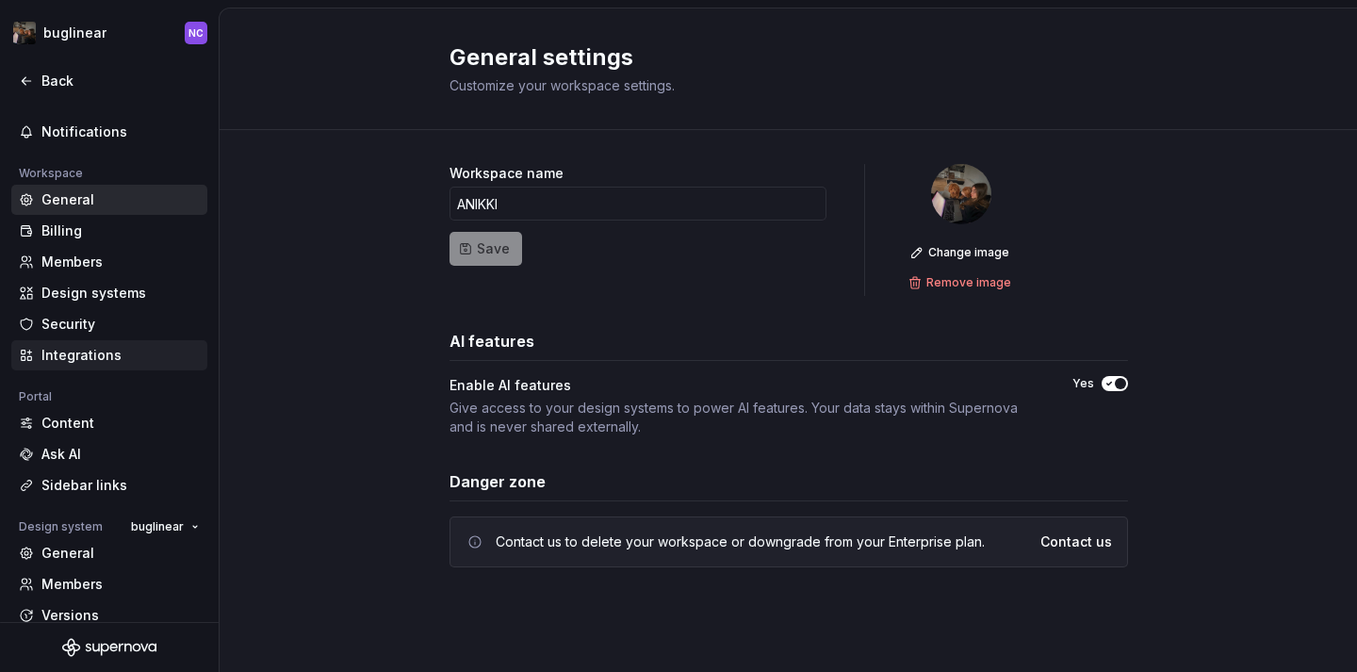
scroll to position [157, 0]
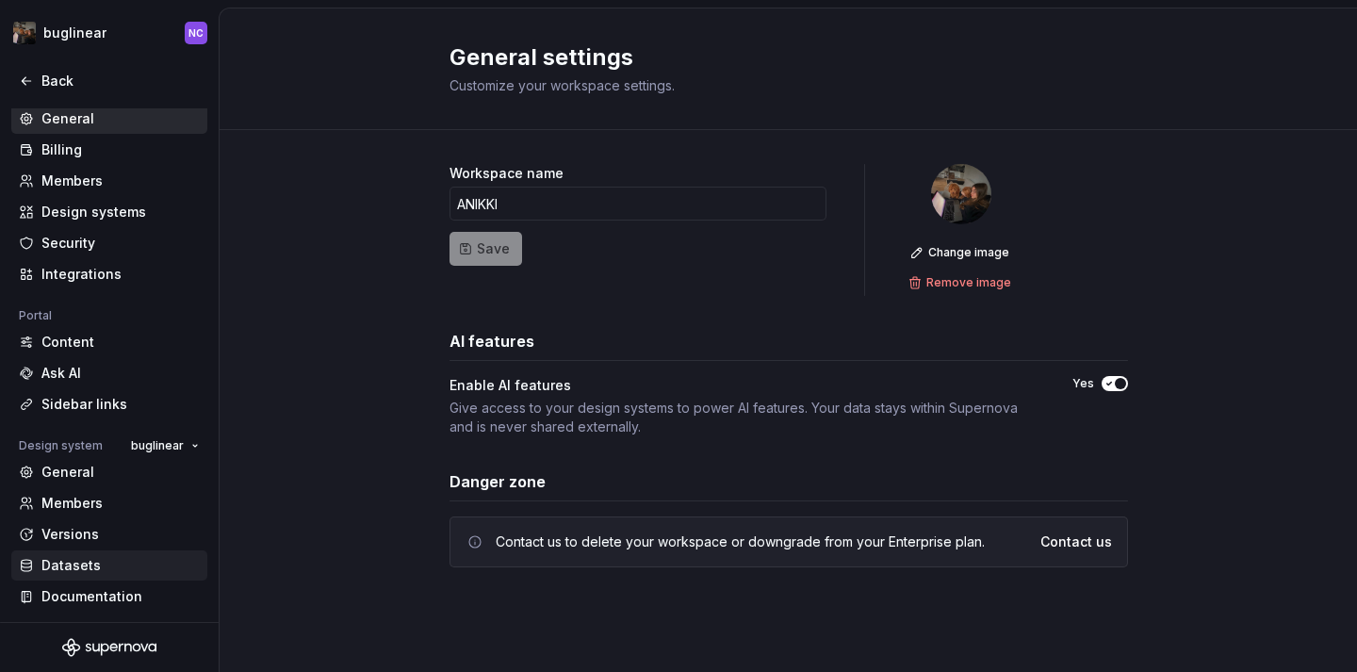
click at [107, 561] on div "Datasets" at bounding box center [120, 565] width 158 height 19
